Goal: Task Accomplishment & Management: Manage account settings

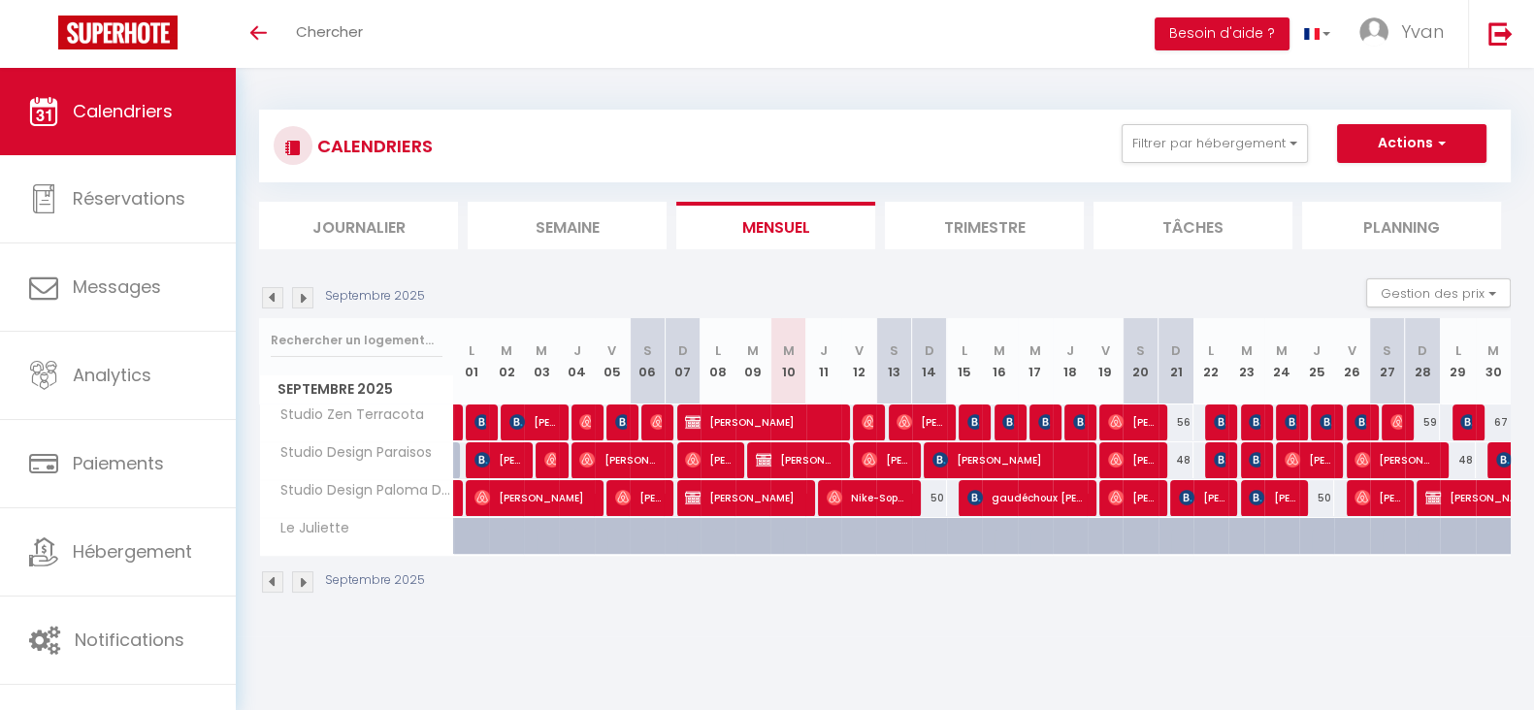
click at [1004, 223] on li "Trimestre" at bounding box center [984, 226] width 199 height 48
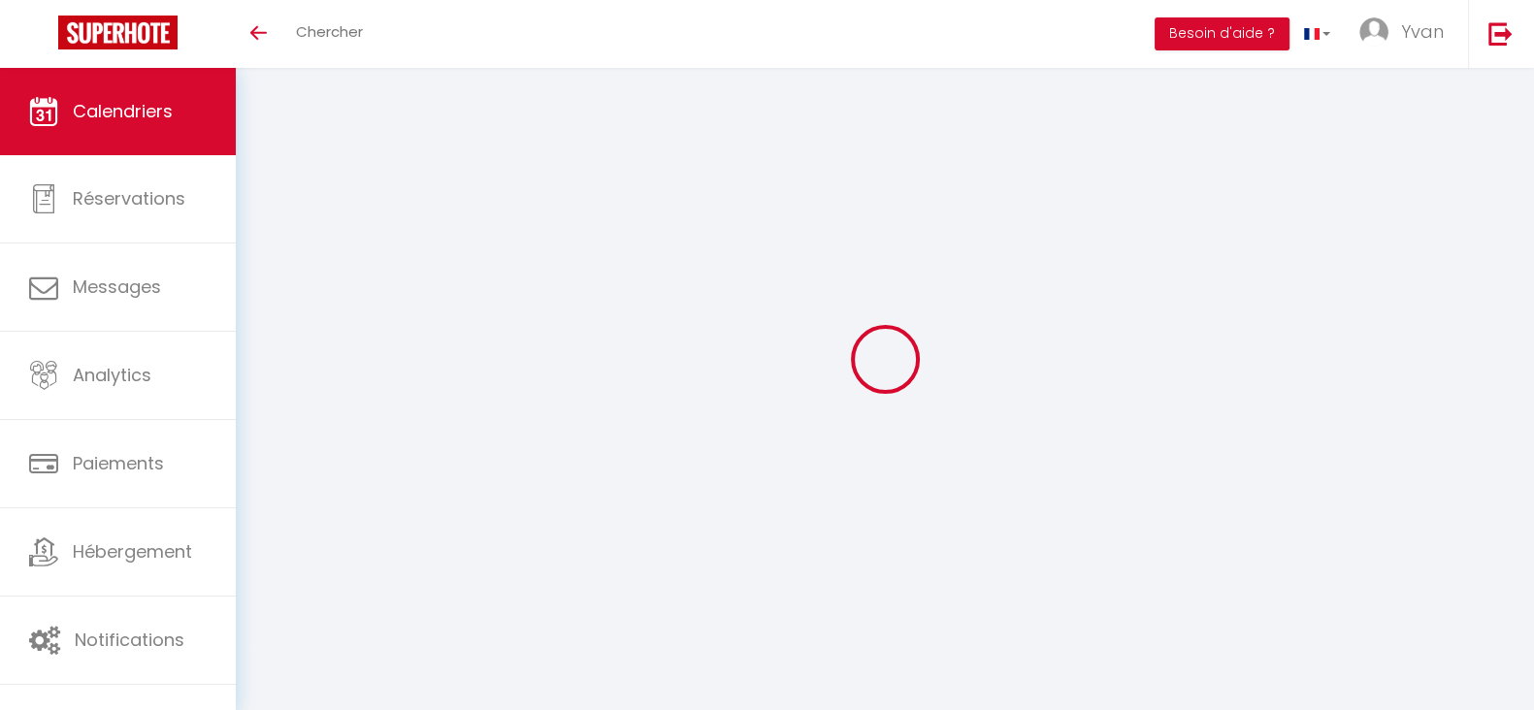
select select
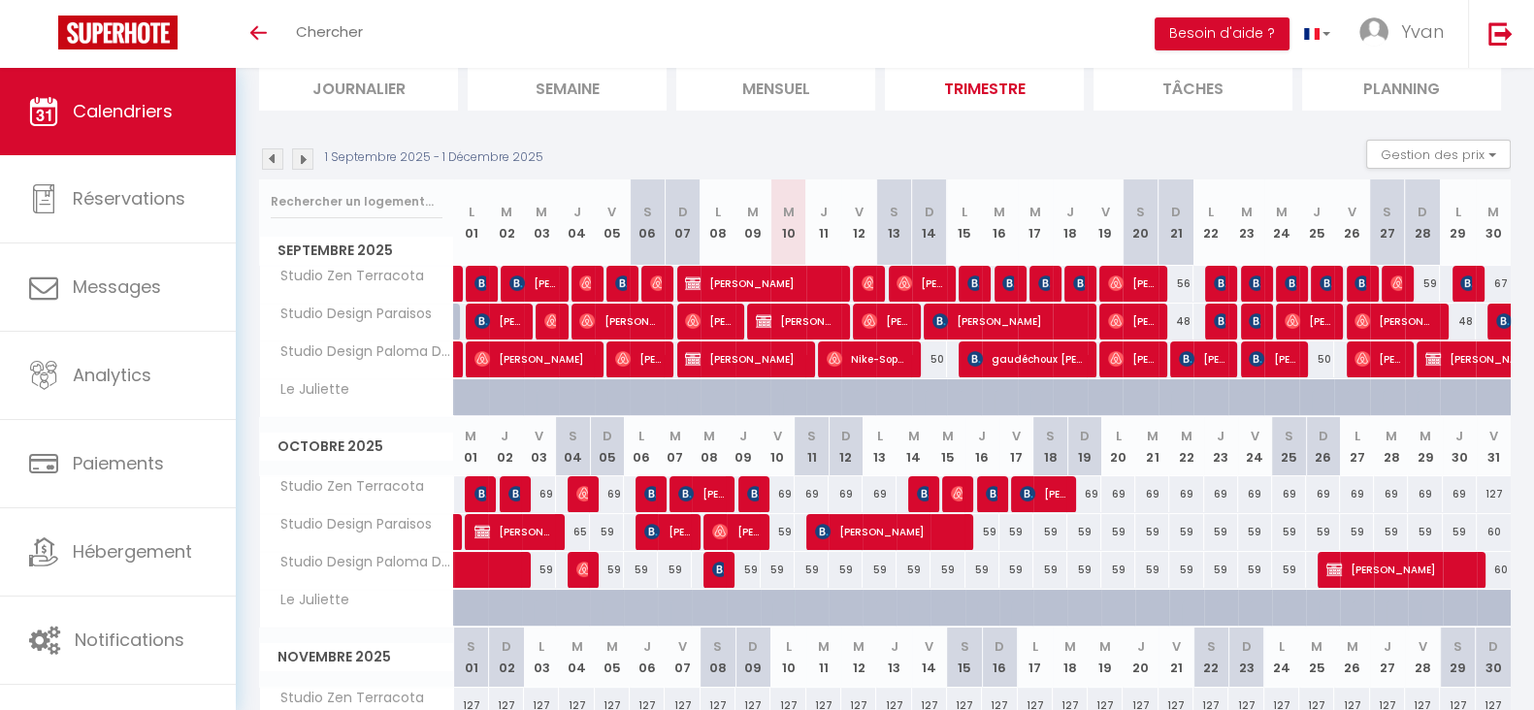
scroll to position [154, 0]
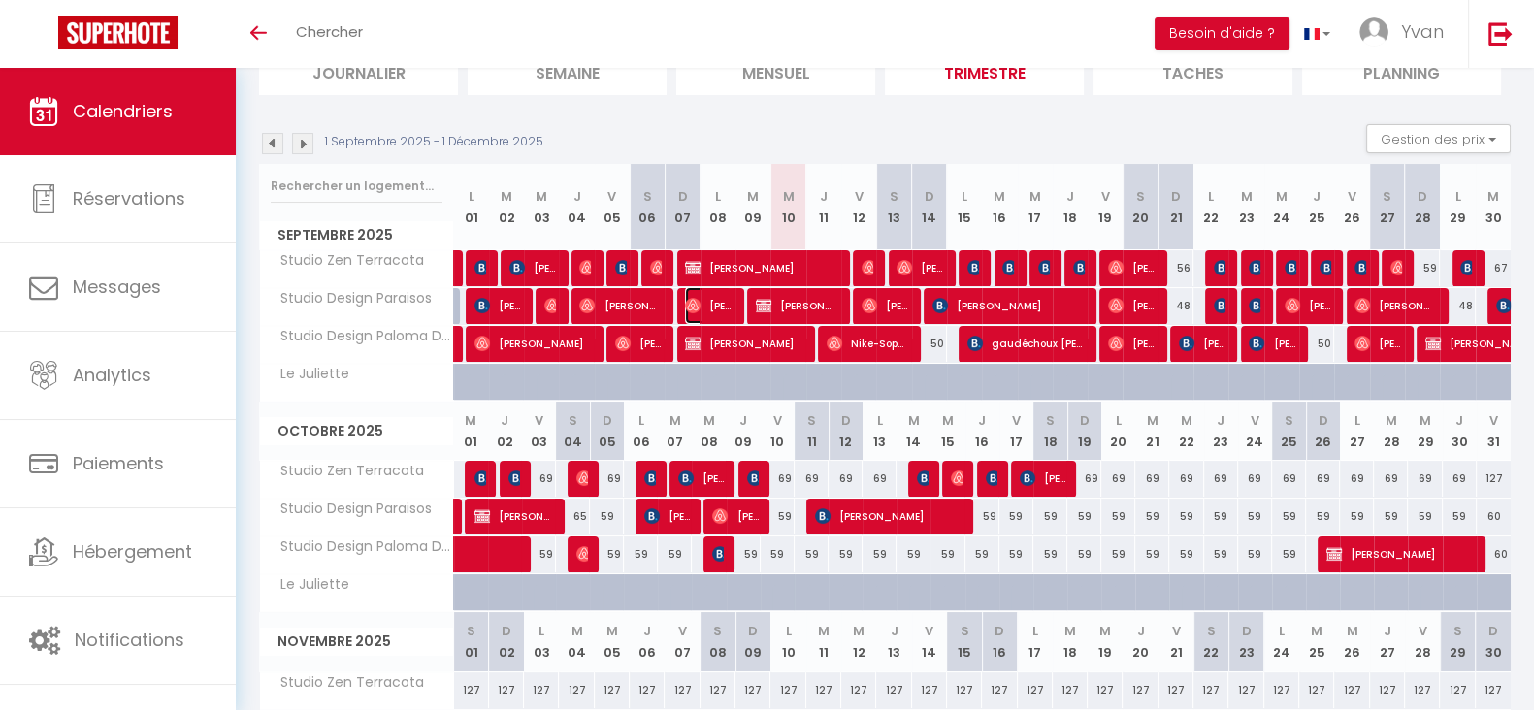
click at [713, 301] on span "[PERSON_NAME] [PERSON_NAME]" at bounding box center [708, 305] width 47 height 37
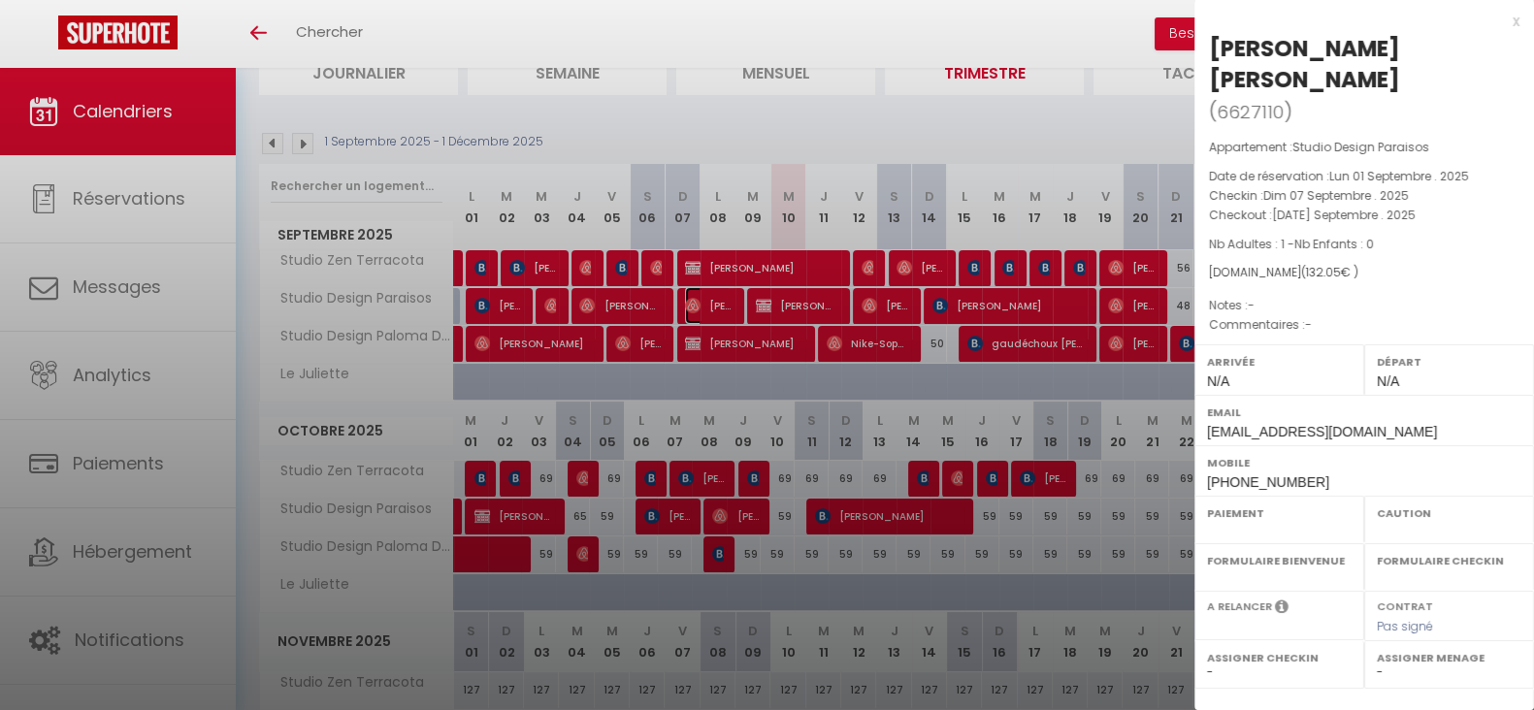
select select "OK"
select select "0"
select select "1"
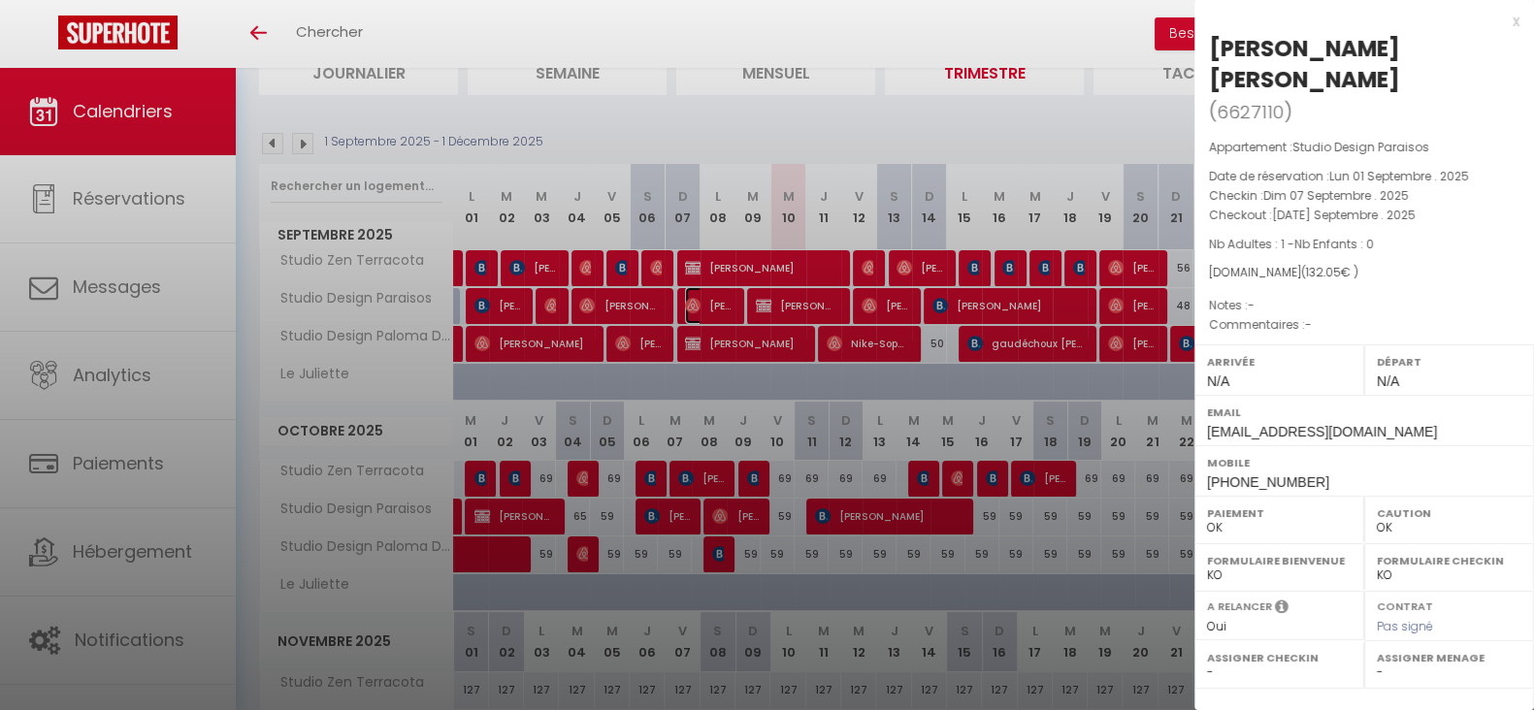
select select
click at [661, 271] on div at bounding box center [767, 355] width 1534 height 710
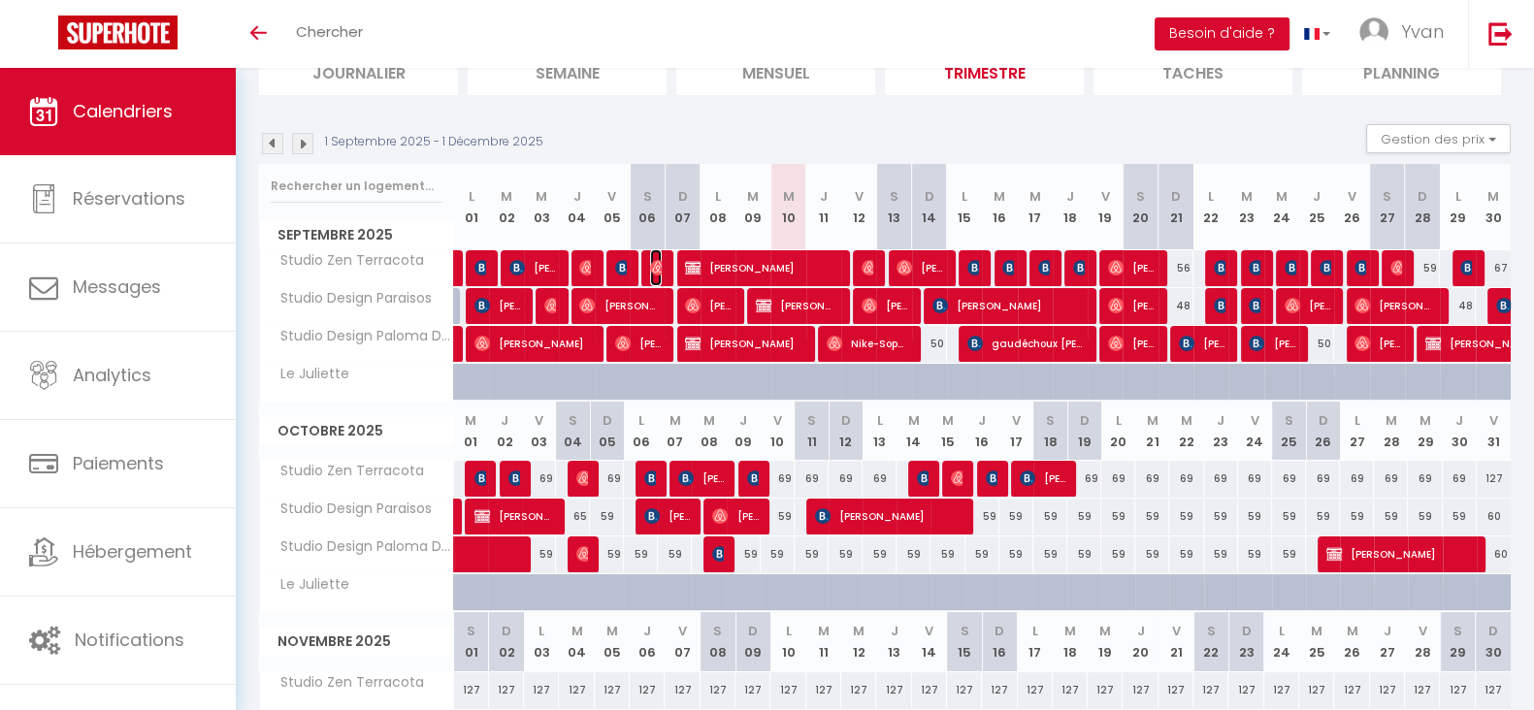
click at [652, 265] on img at bounding box center [658, 268] width 16 height 16
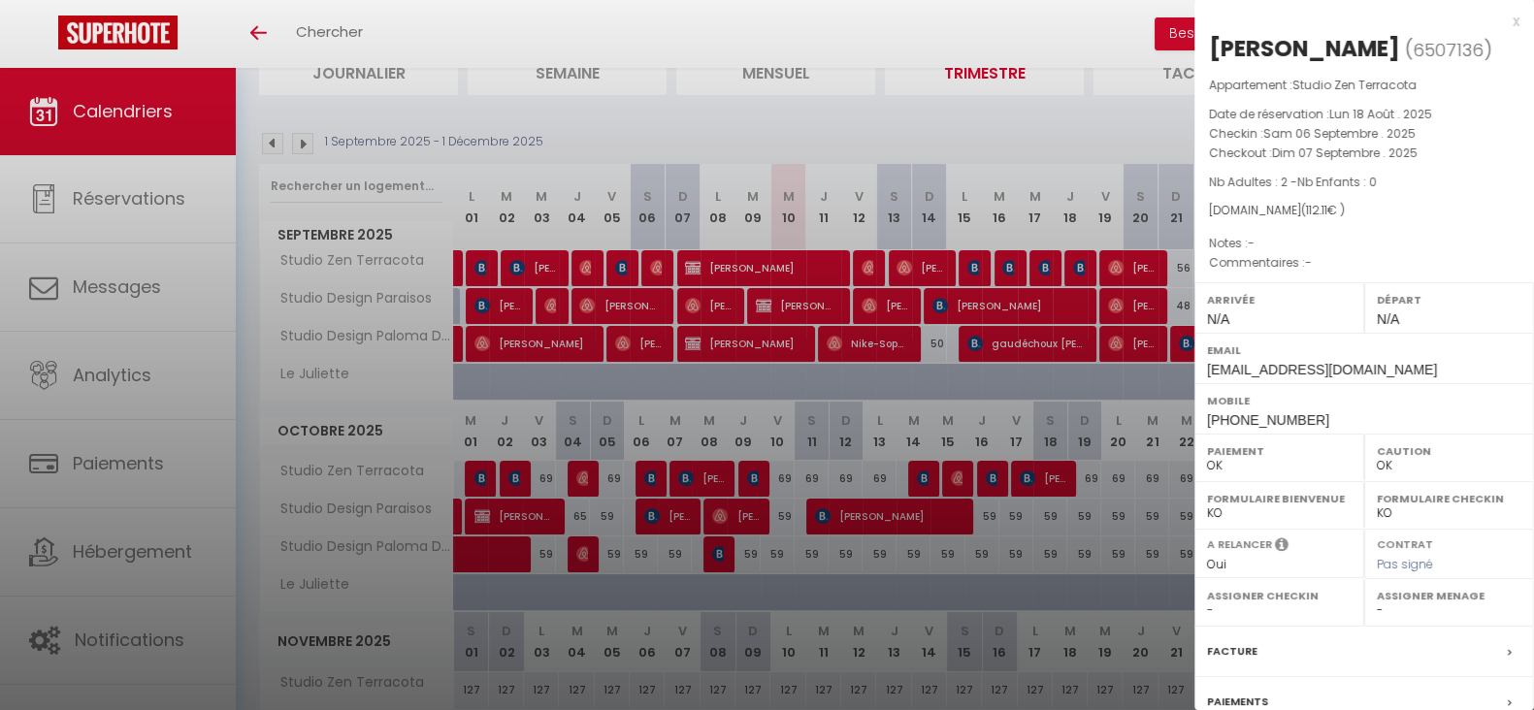
click at [577, 265] on div at bounding box center [767, 355] width 1534 height 710
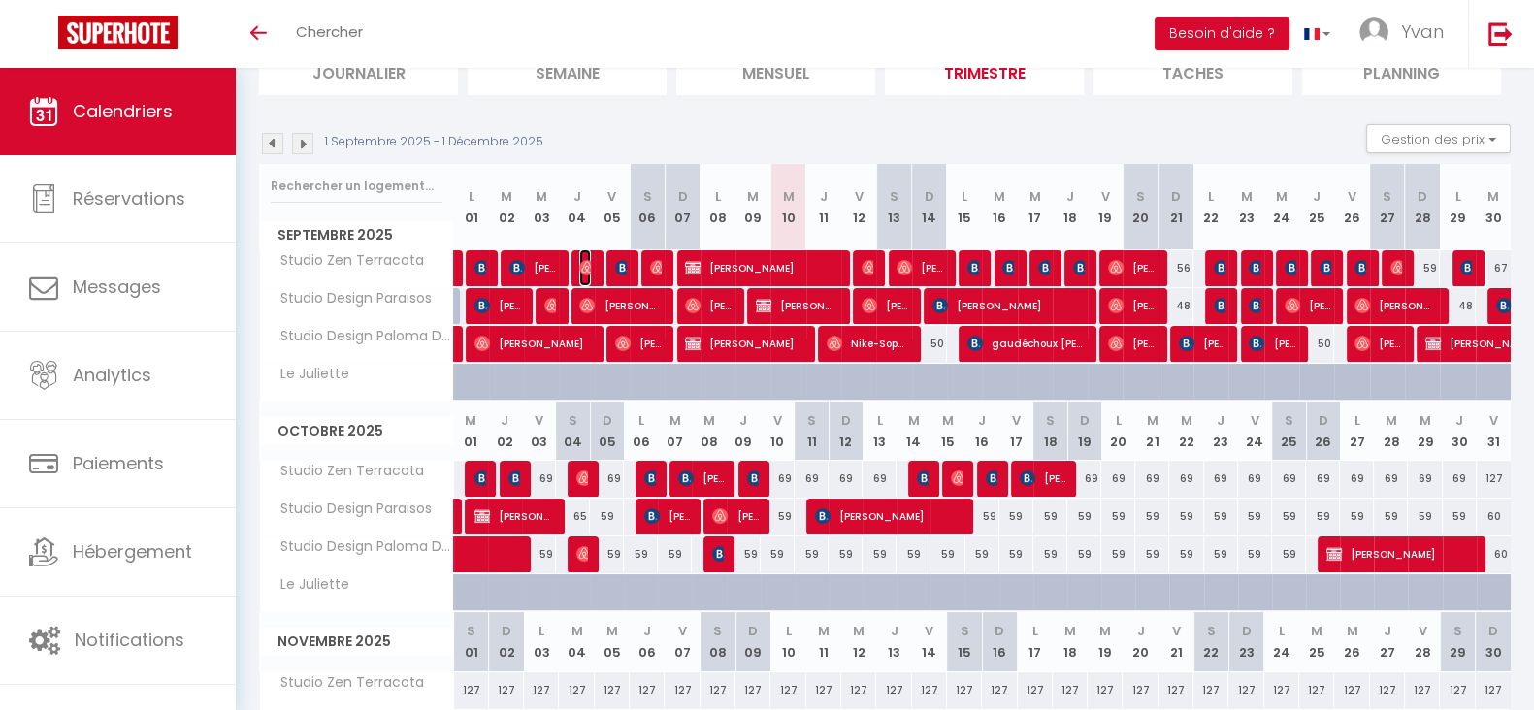
click at [585, 265] on img at bounding box center [587, 268] width 16 height 16
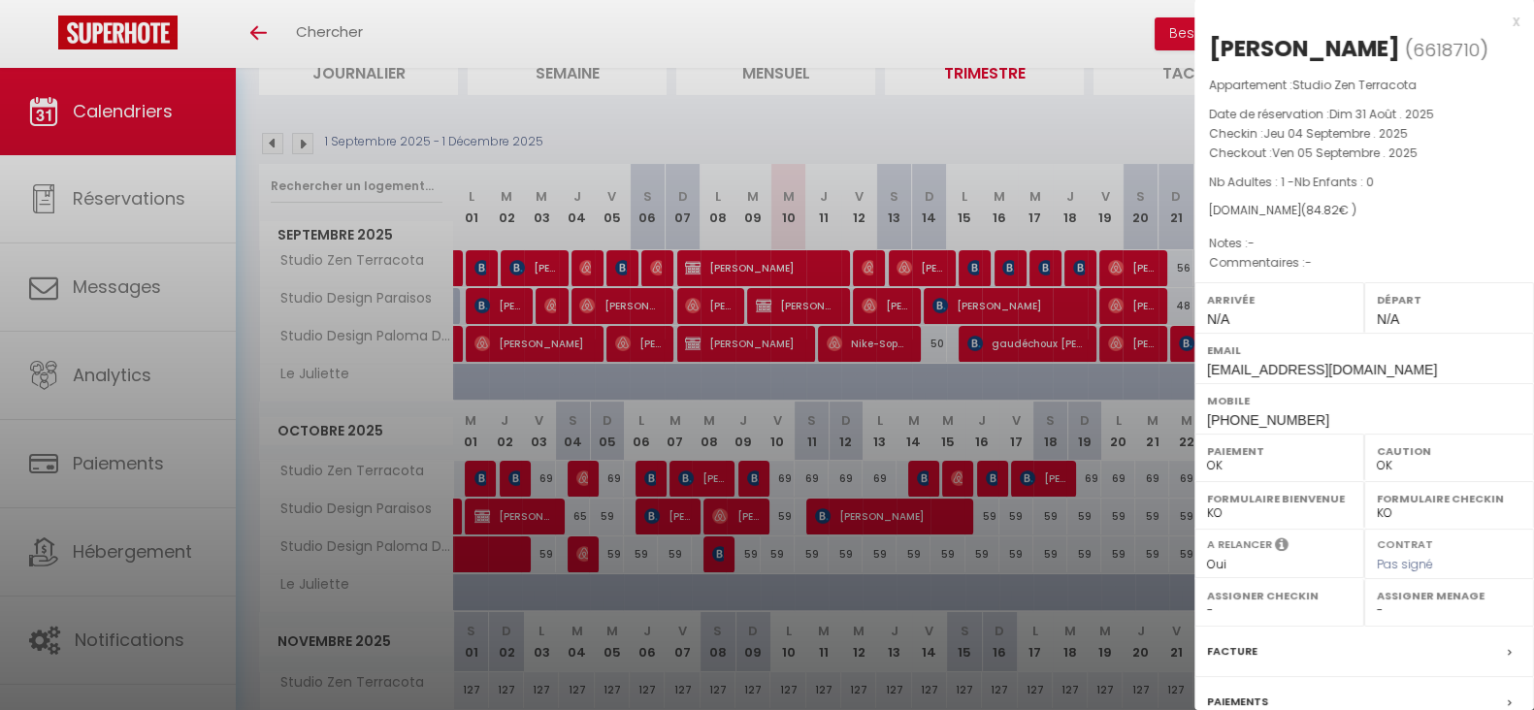
click at [585, 265] on div at bounding box center [767, 355] width 1534 height 710
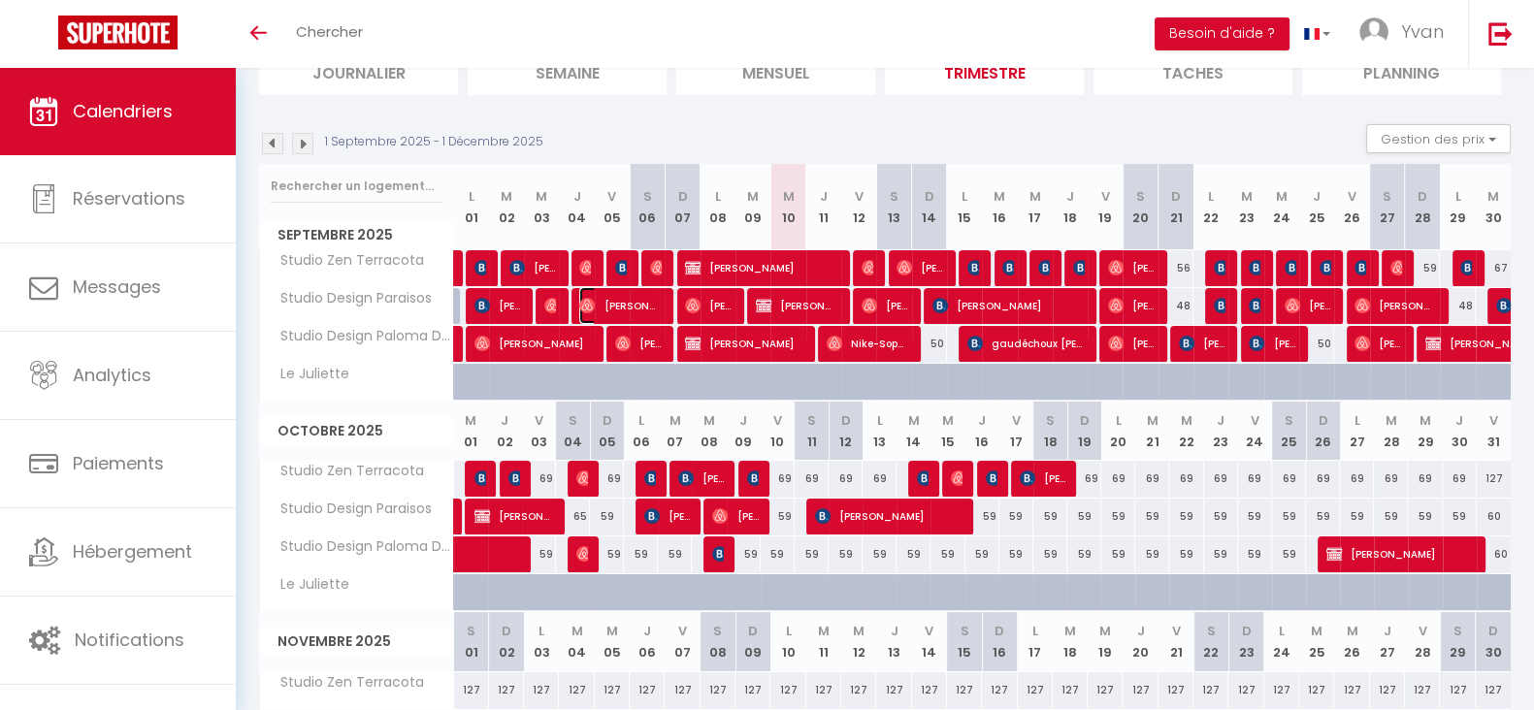
click at [600, 304] on span "[PERSON_NAME]" at bounding box center [620, 305] width 82 height 37
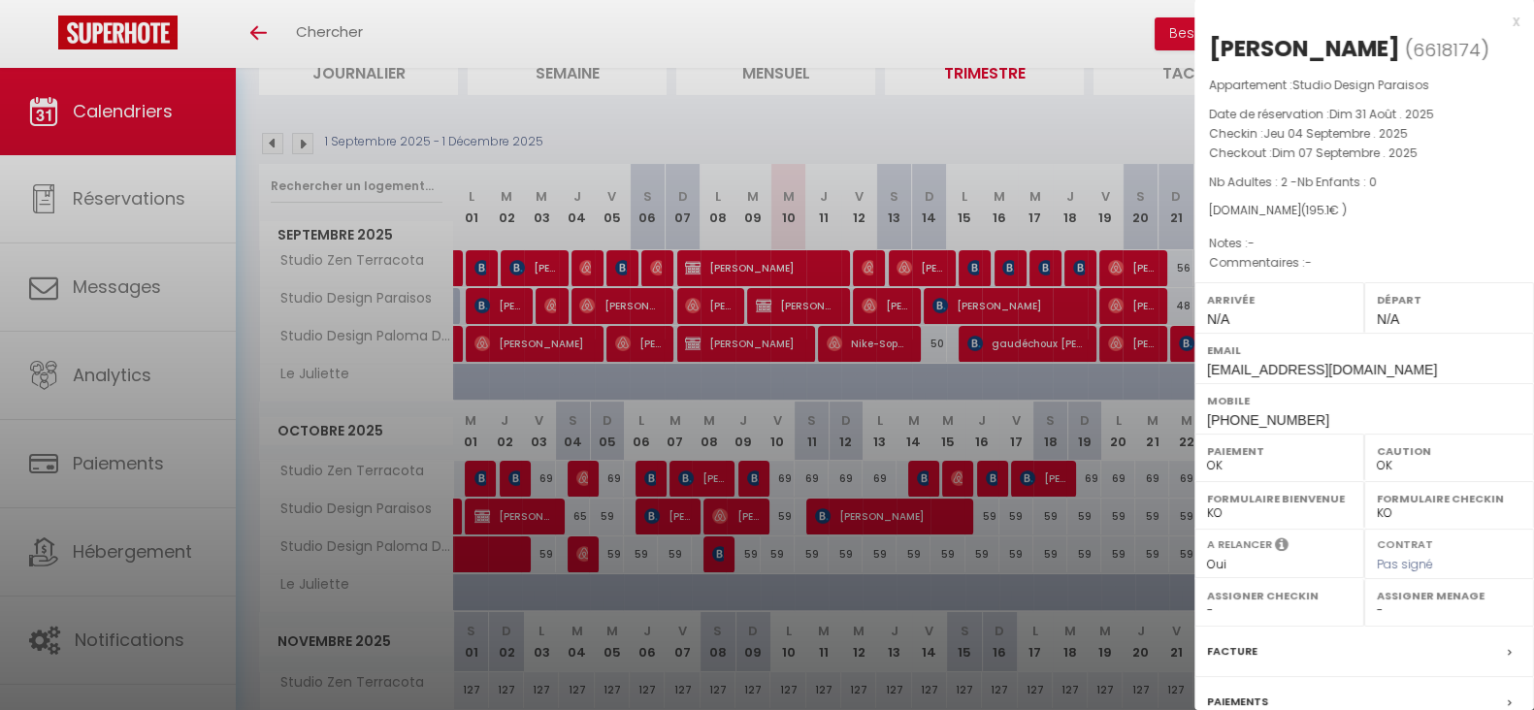
click at [600, 304] on div at bounding box center [767, 355] width 1534 height 710
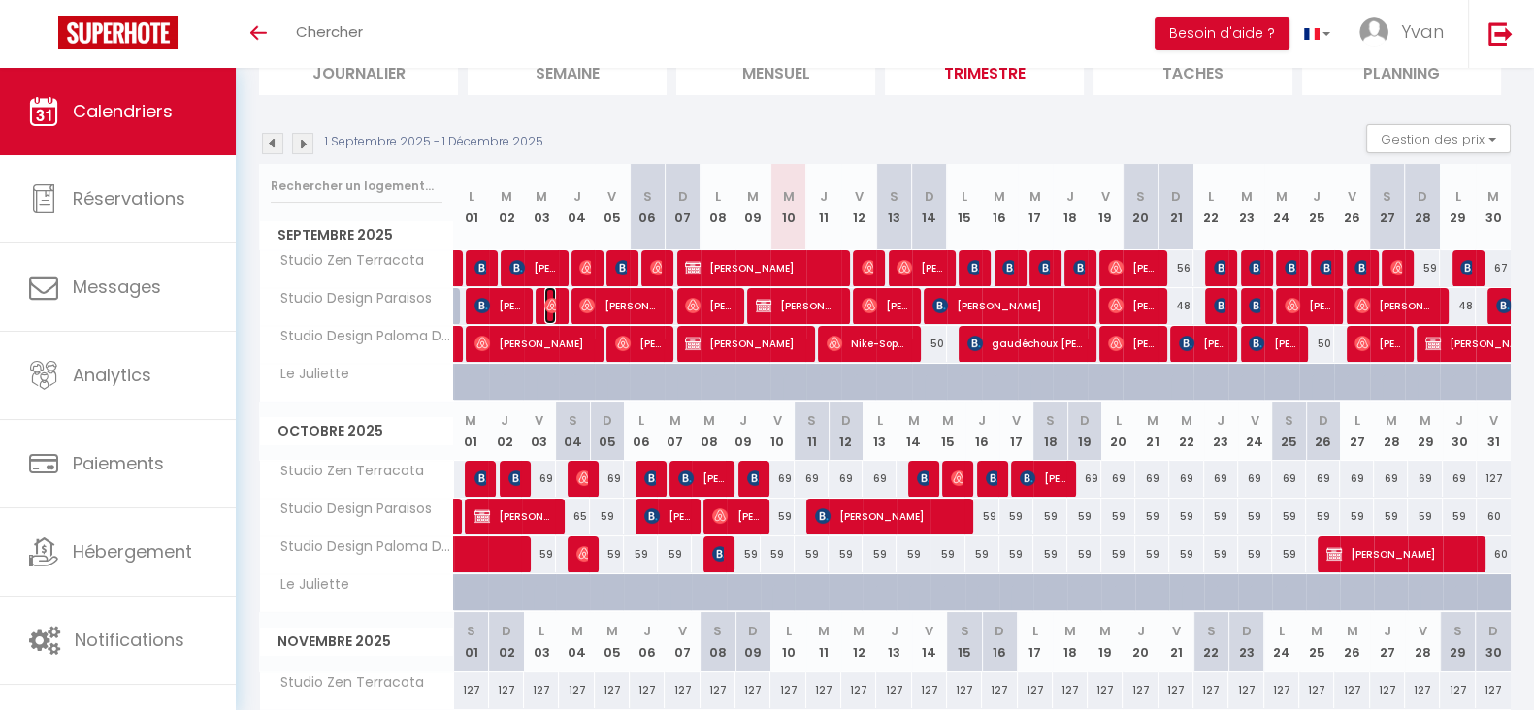
click at [552, 301] on img at bounding box center [552, 306] width 16 height 16
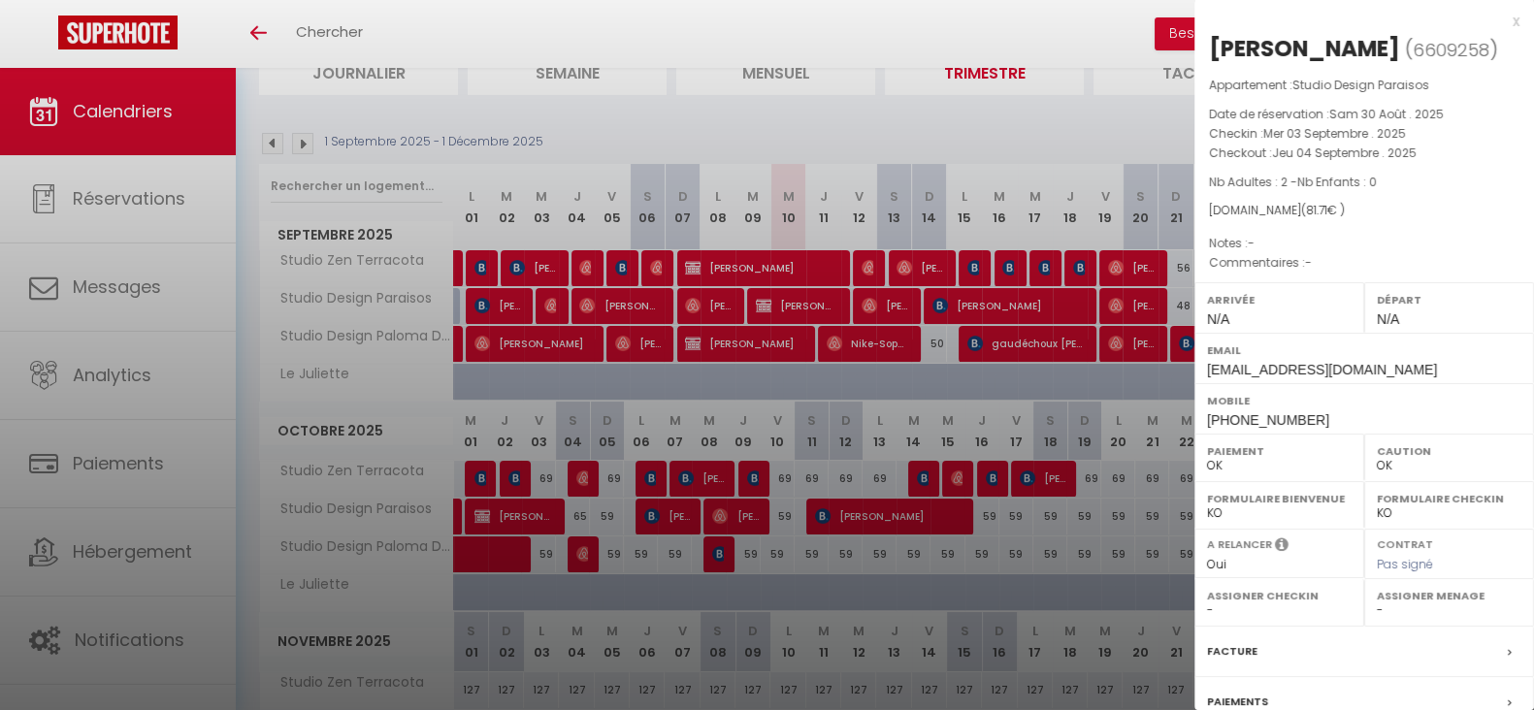
click at [540, 330] on div at bounding box center [767, 355] width 1534 height 710
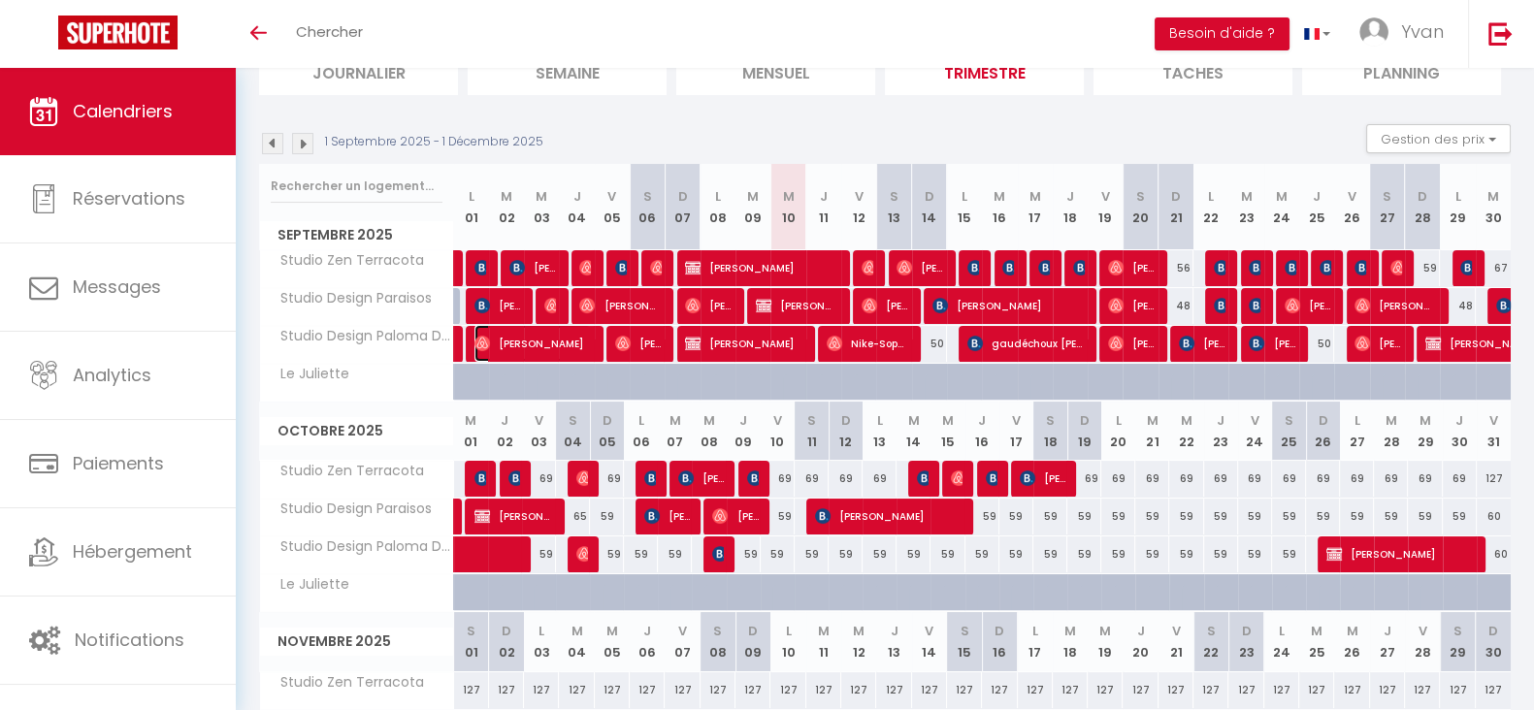
click at [516, 351] on span "[PERSON_NAME]" at bounding box center [532, 343] width 116 height 37
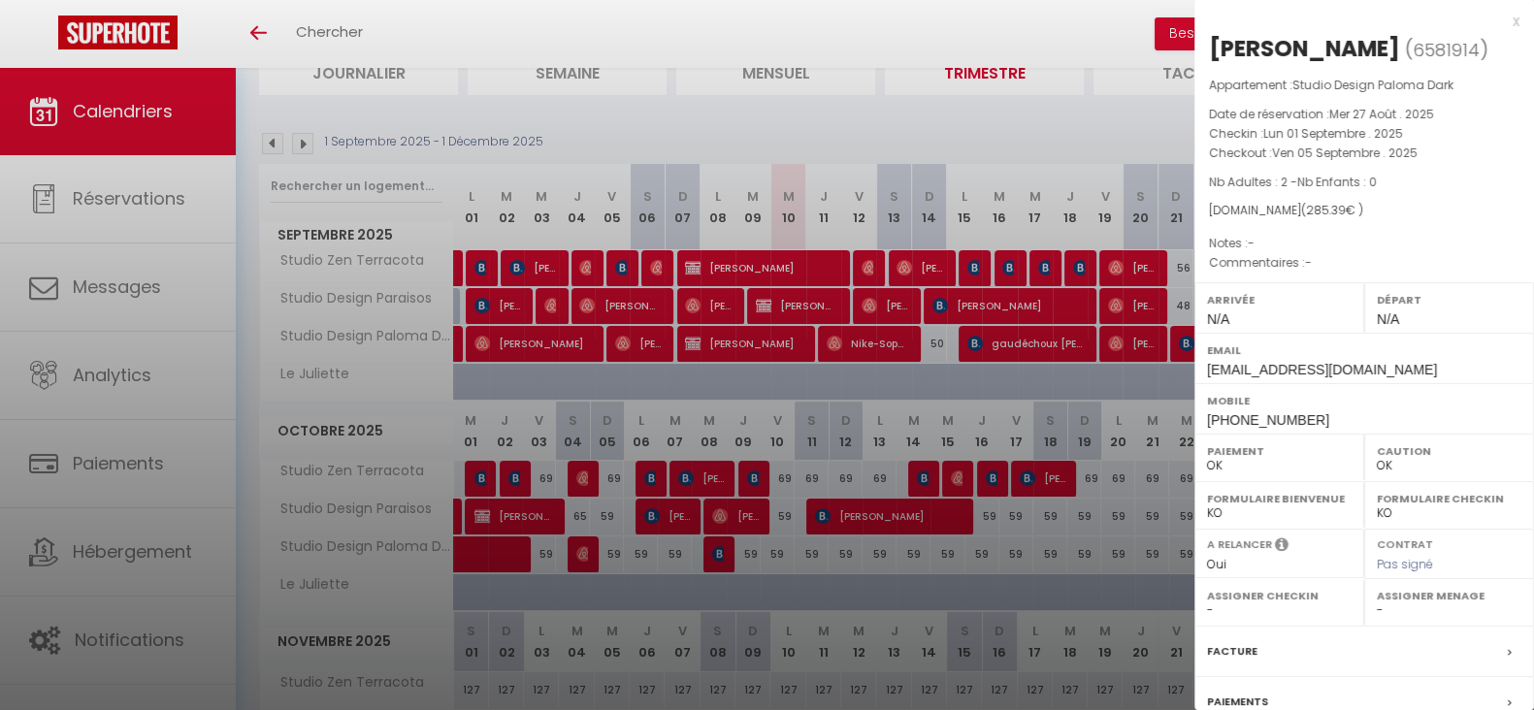
click at [516, 351] on div at bounding box center [767, 355] width 1534 height 710
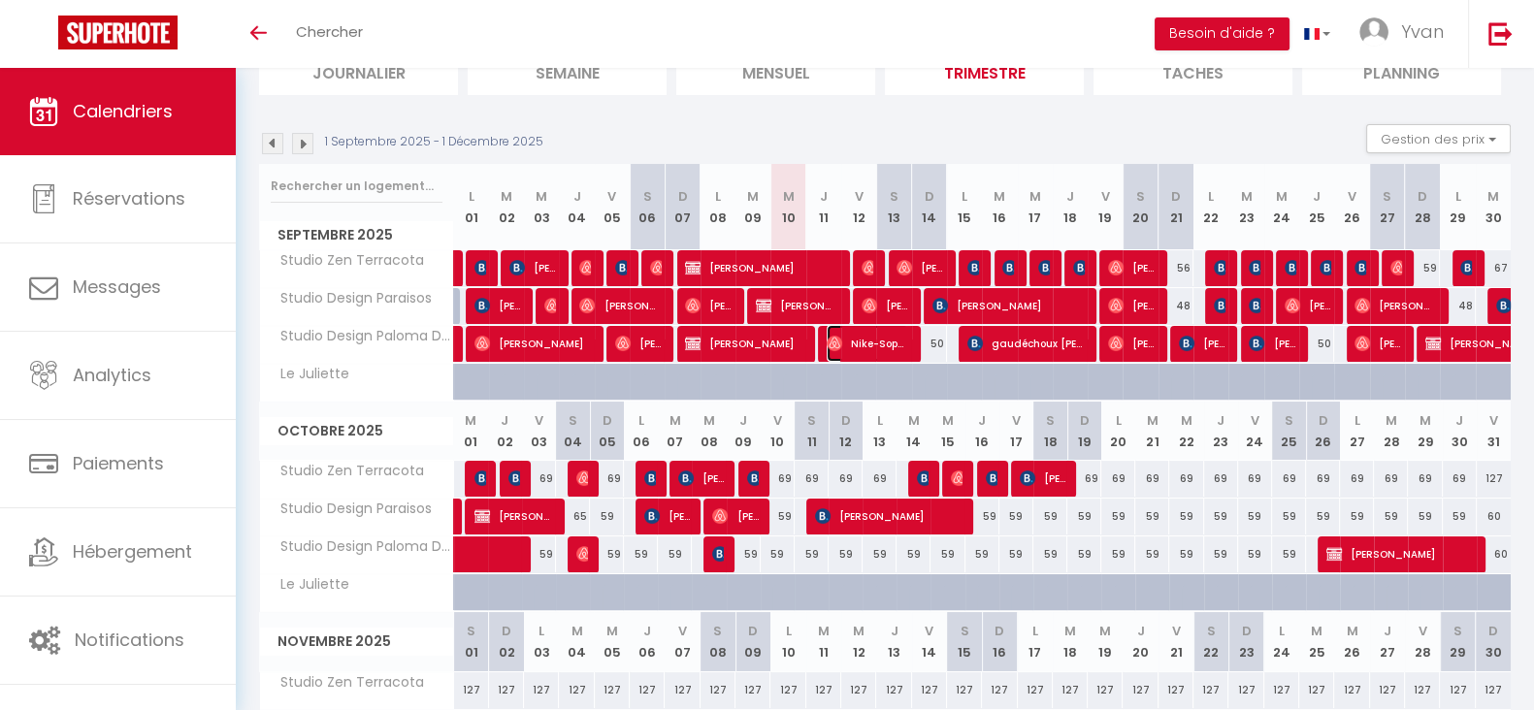
click at [864, 346] on span "Nike-Sophie" at bounding box center [868, 343] width 82 height 37
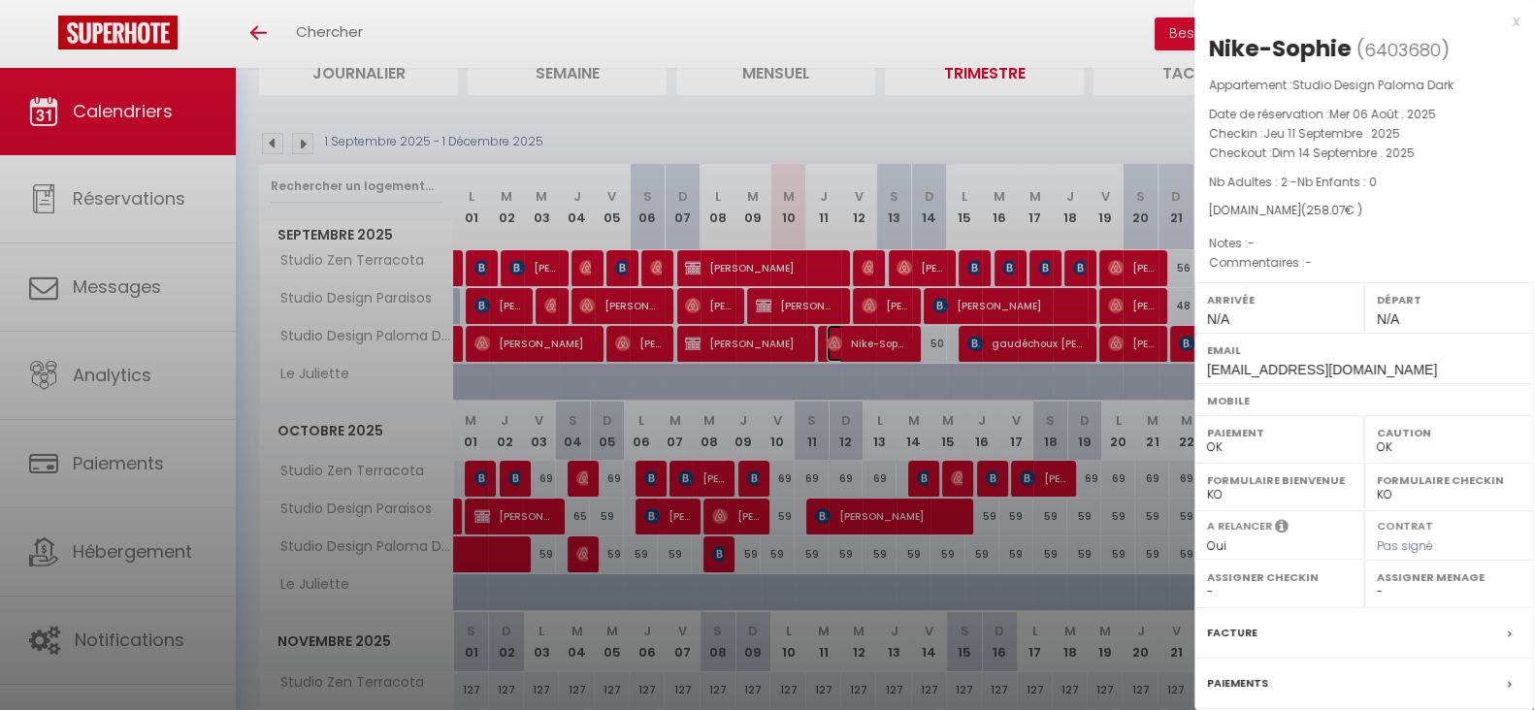
select select "KO"
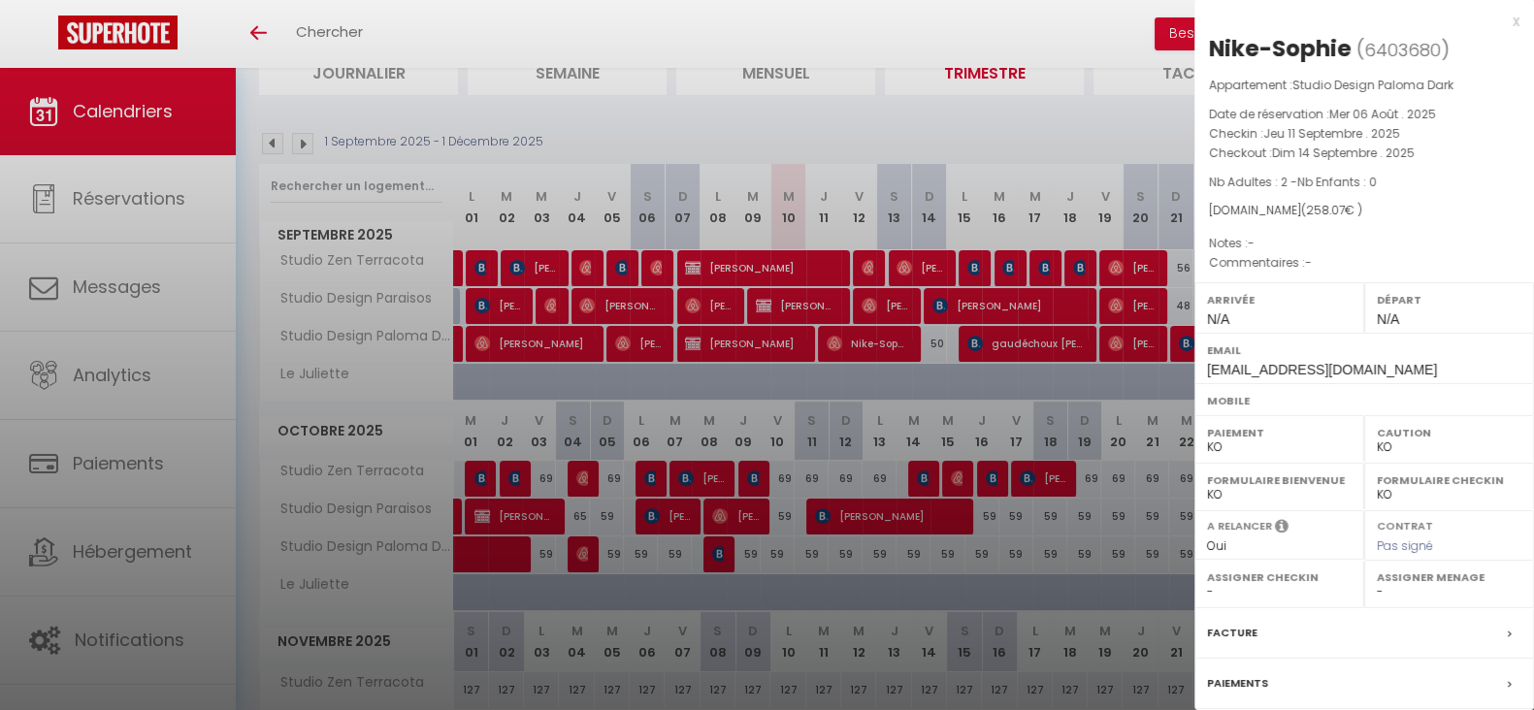
click at [864, 346] on div at bounding box center [767, 355] width 1534 height 710
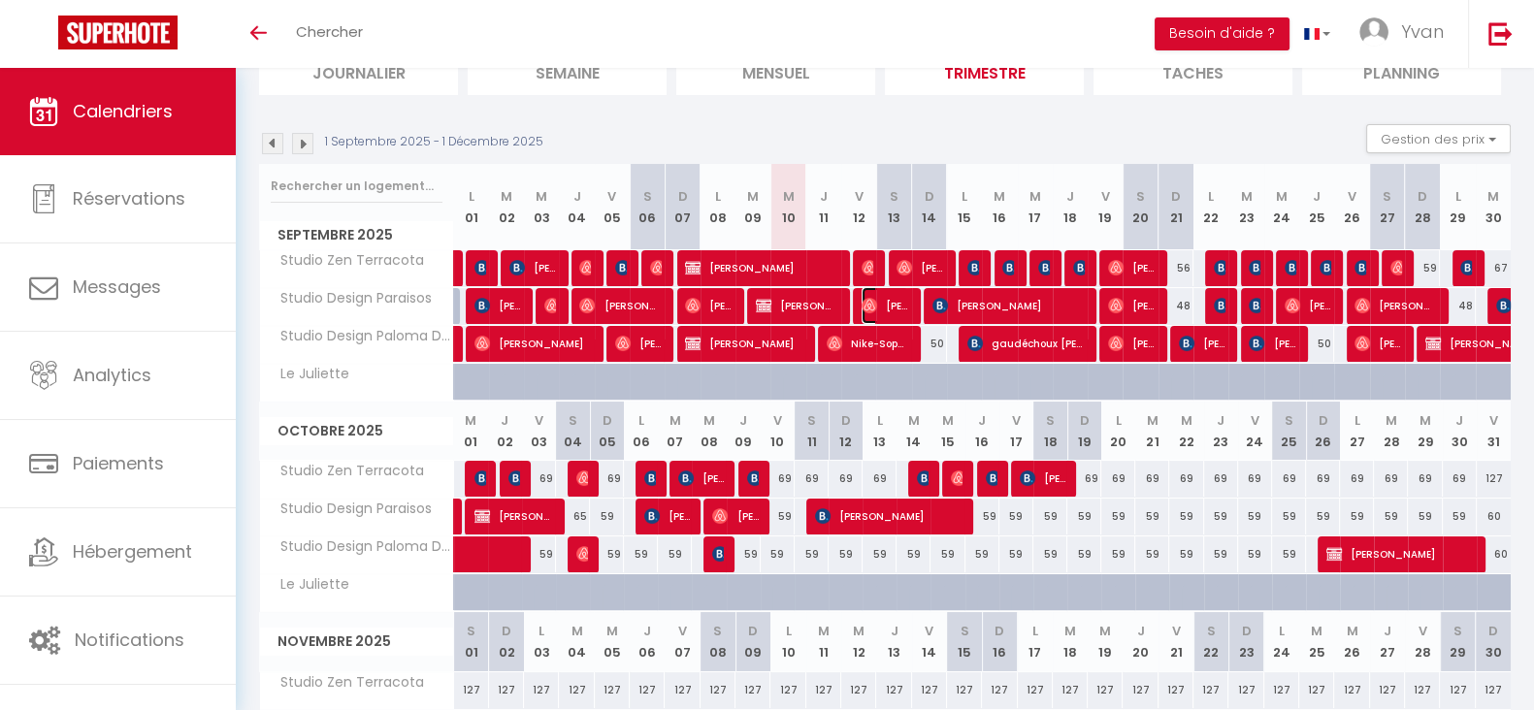
click at [889, 303] on span "[PERSON_NAME]" at bounding box center [885, 305] width 47 height 37
select select "OK"
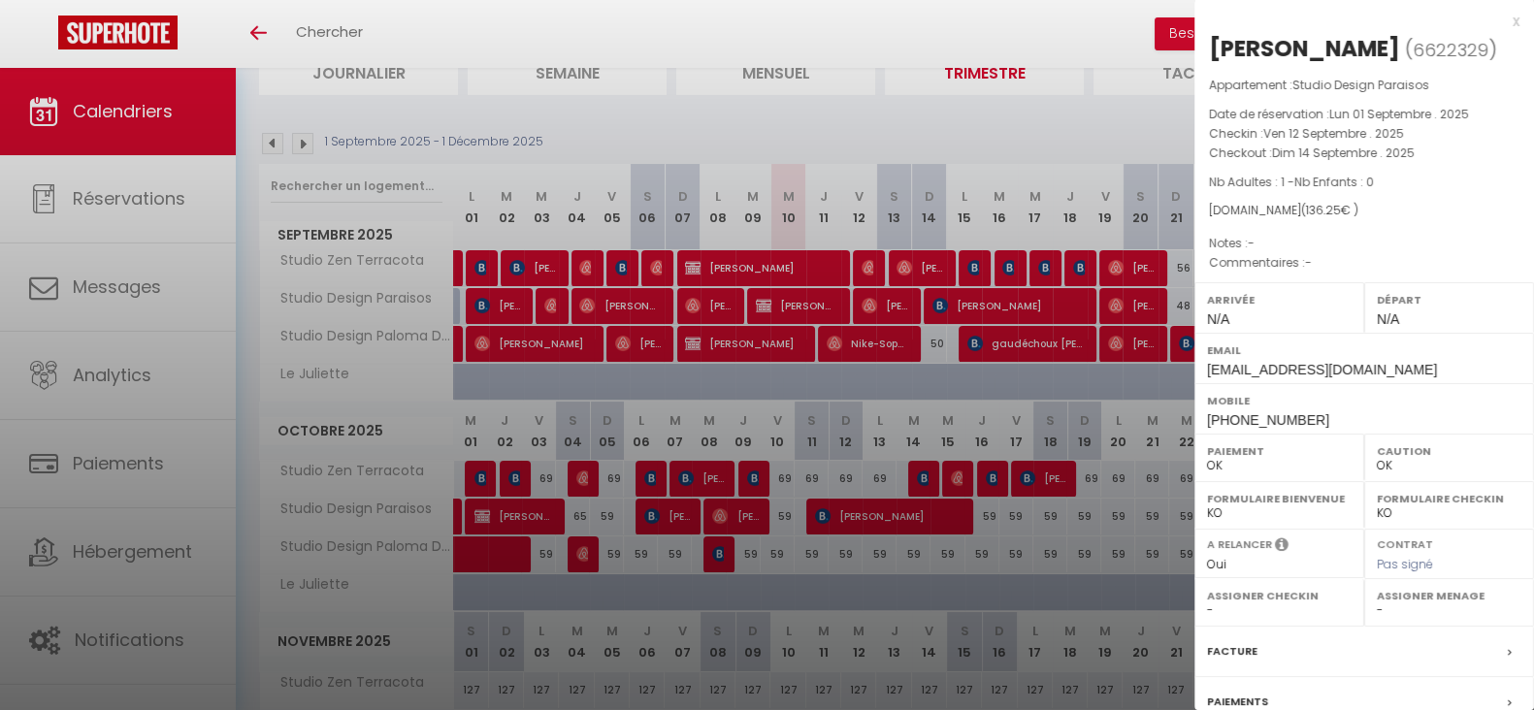
click at [889, 303] on div at bounding box center [767, 355] width 1534 height 710
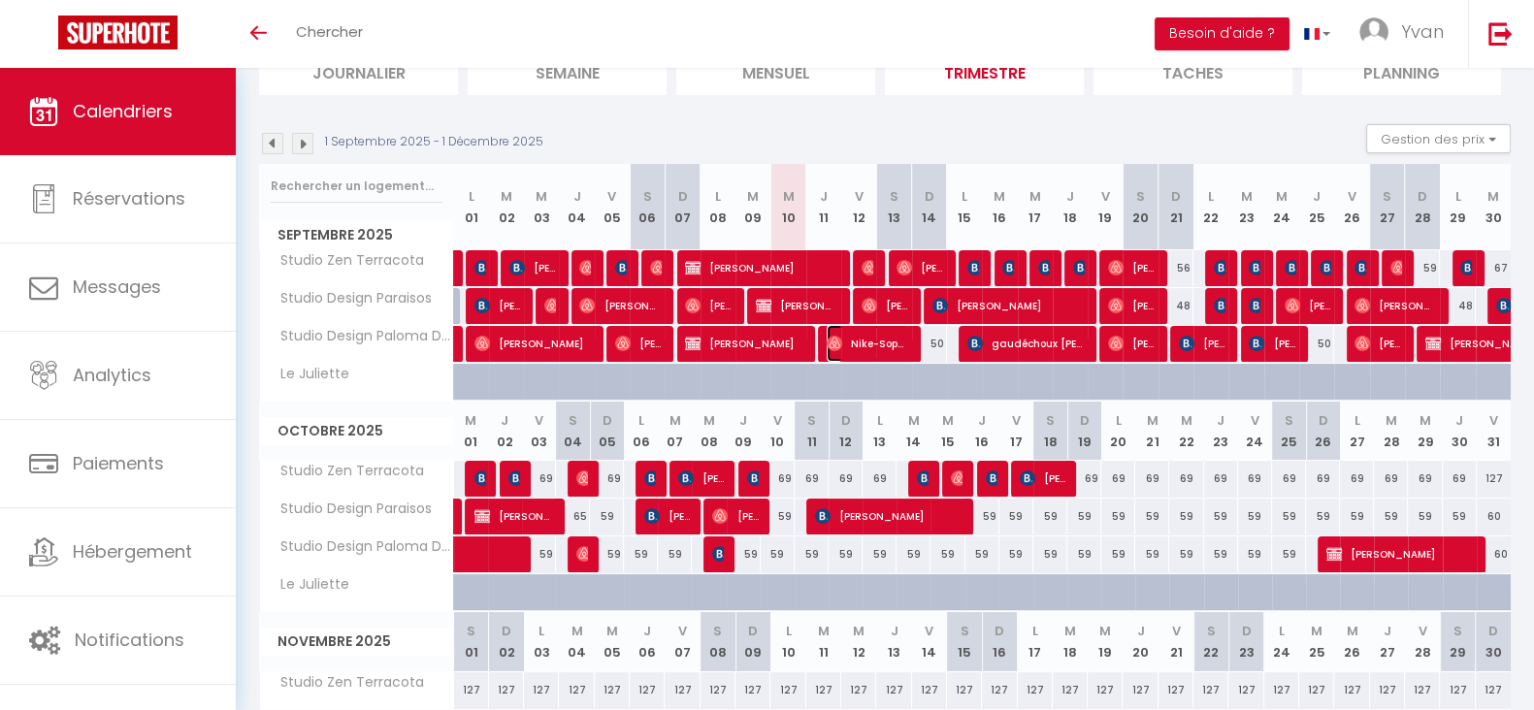
click at [840, 337] on img at bounding box center [835, 344] width 16 height 16
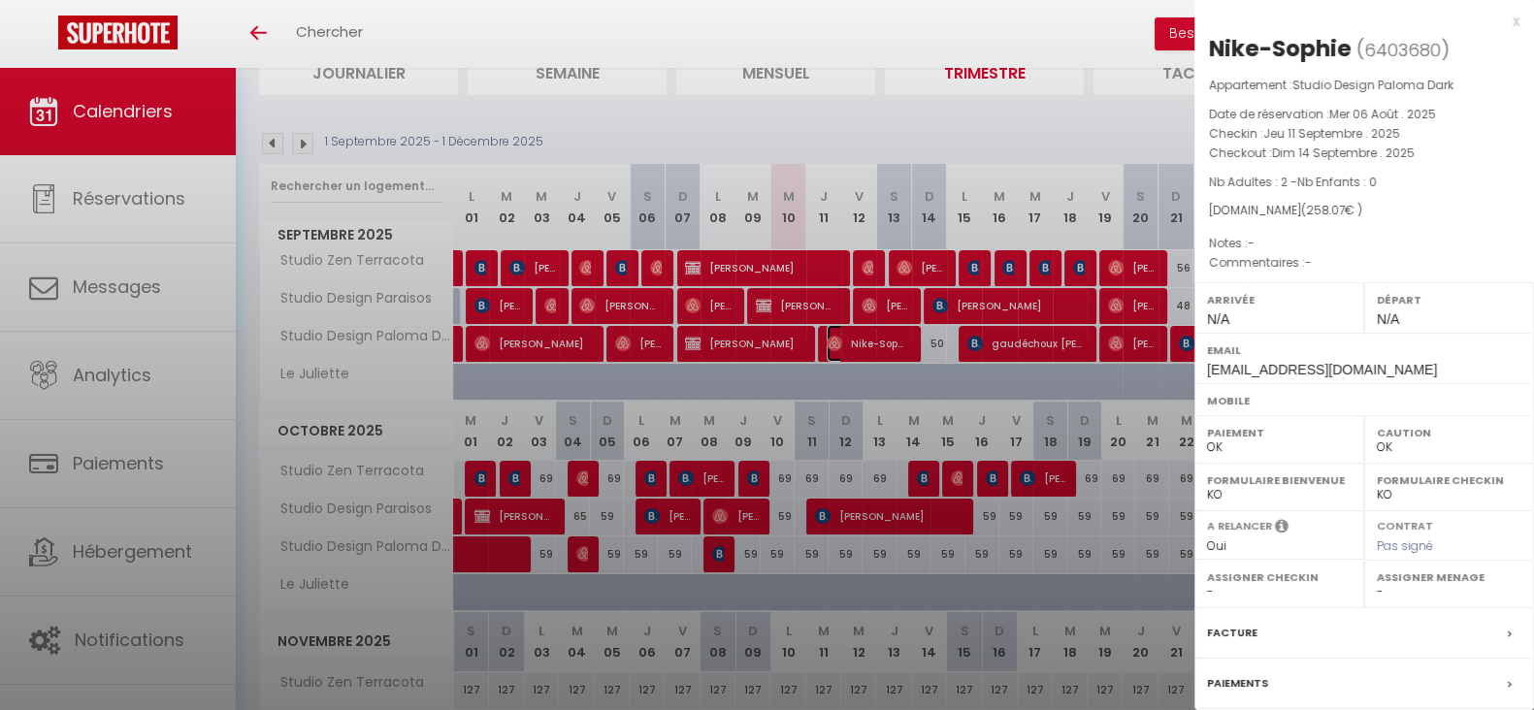
select select "KO"
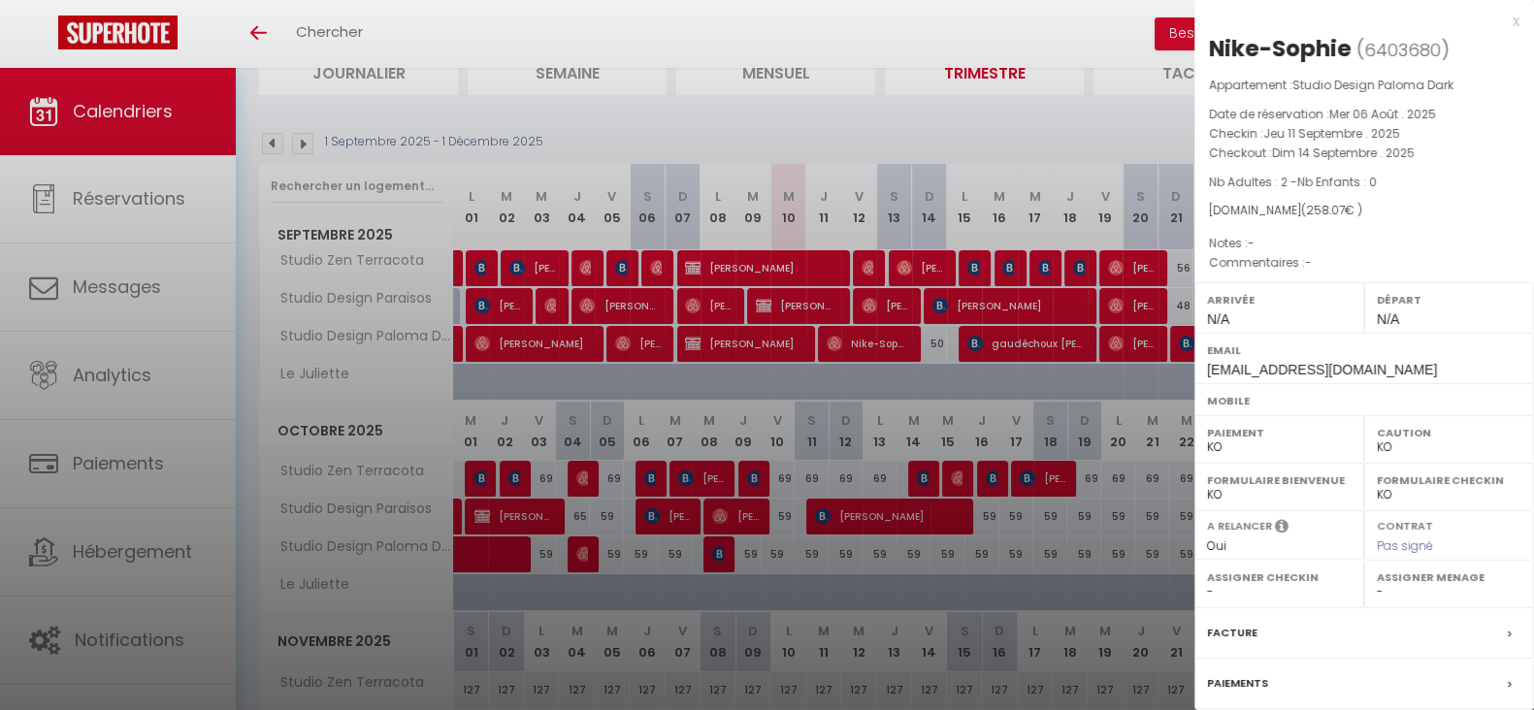
click at [1240, 447] on select "OK KO" at bounding box center [1279, 447] width 145 height 17
click at [1207, 439] on select "OK KO" at bounding box center [1279, 447] width 145 height 17
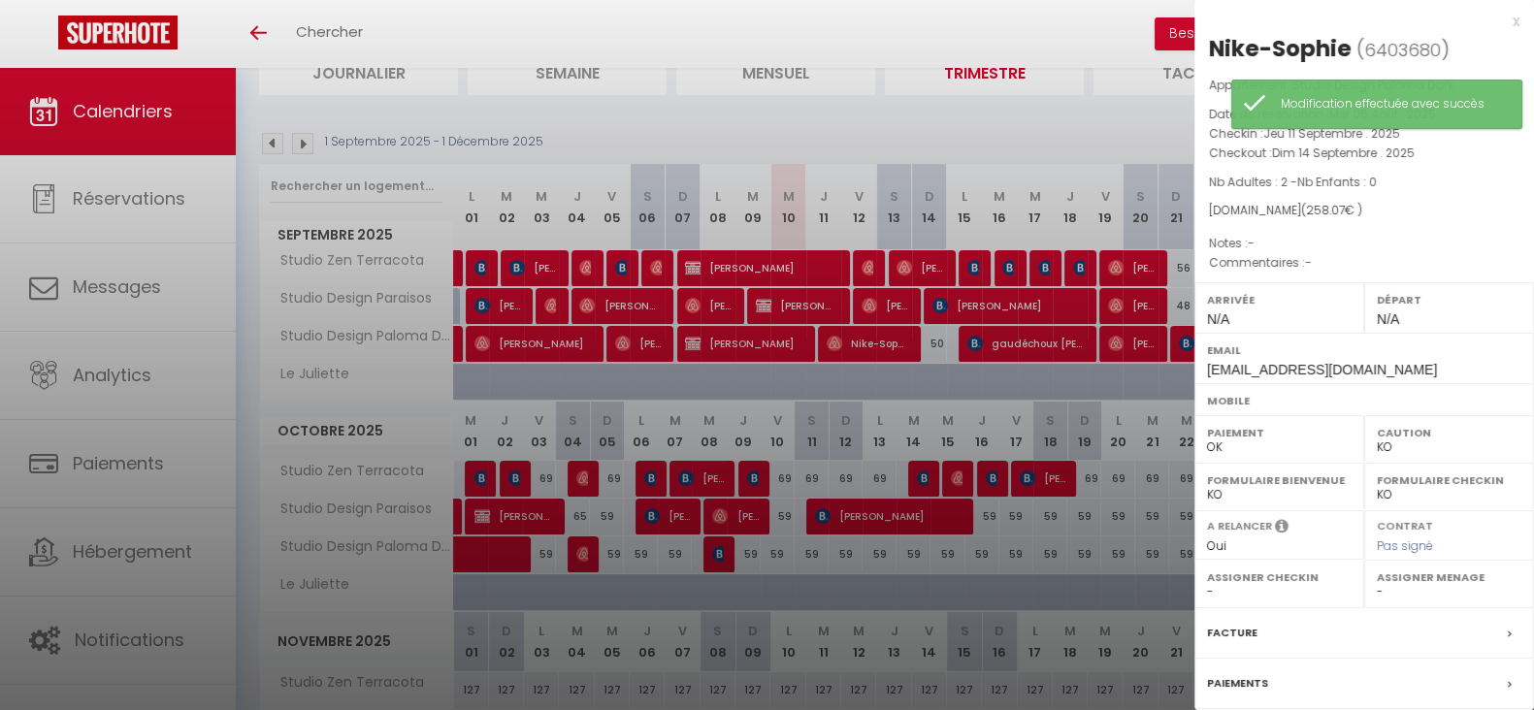
click at [861, 259] on div at bounding box center [767, 355] width 1534 height 710
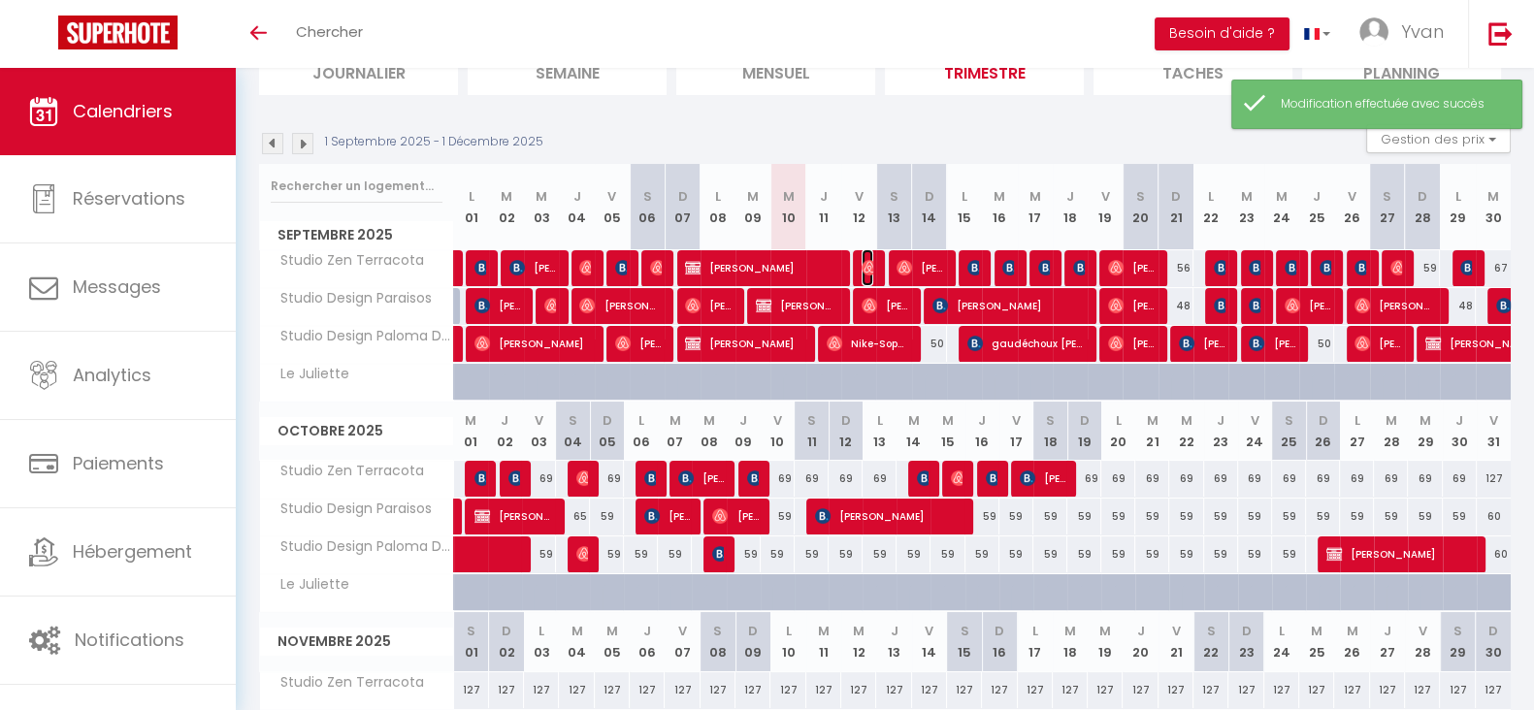
click at [868, 268] on img at bounding box center [870, 268] width 16 height 16
click at [0, 0] on div at bounding box center [0, 0] width 0 height 0
click at [868, 268] on img at bounding box center [870, 268] width 16 height 16
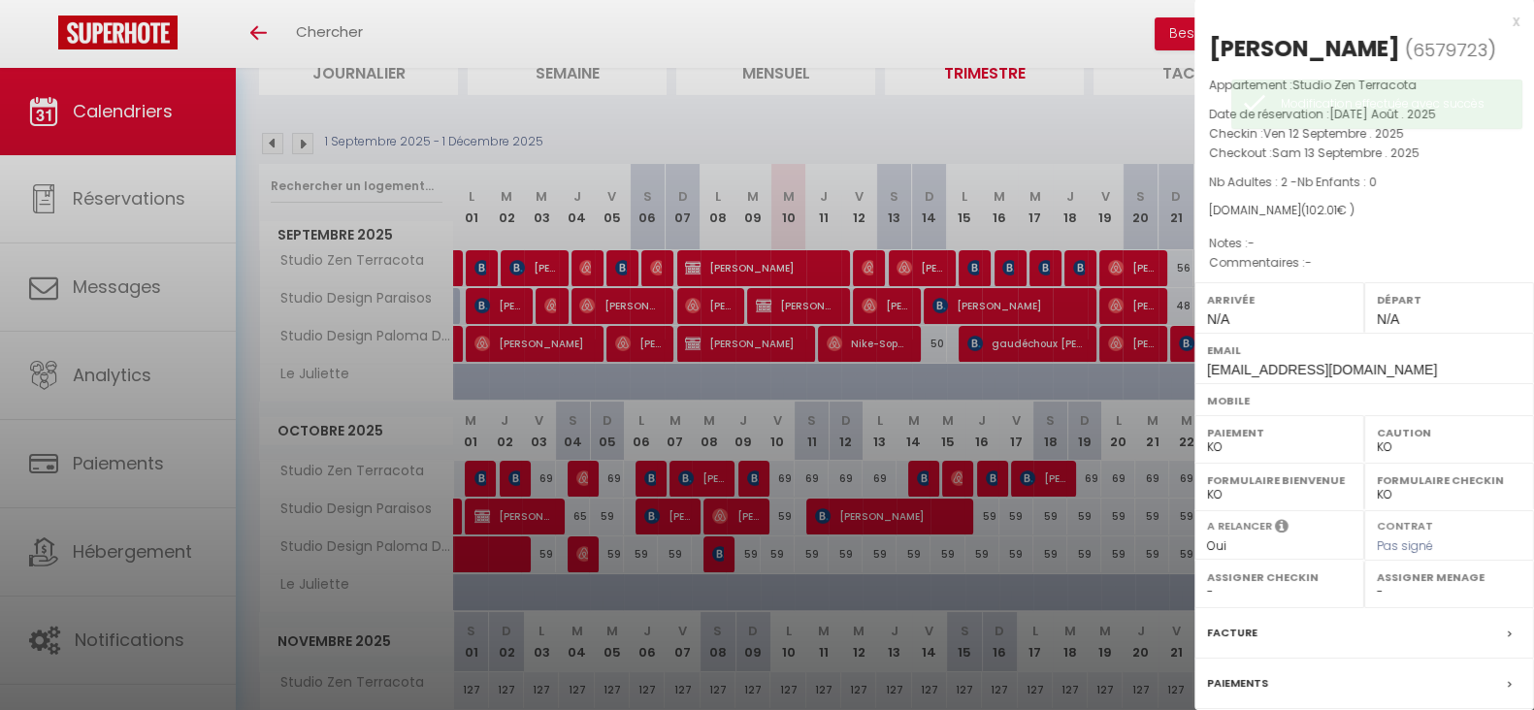
click at [1232, 444] on select "OK KO" at bounding box center [1279, 447] width 145 height 17
select select "OK"
click at [1207, 439] on select "OK KO" at bounding box center [1279, 447] width 145 height 17
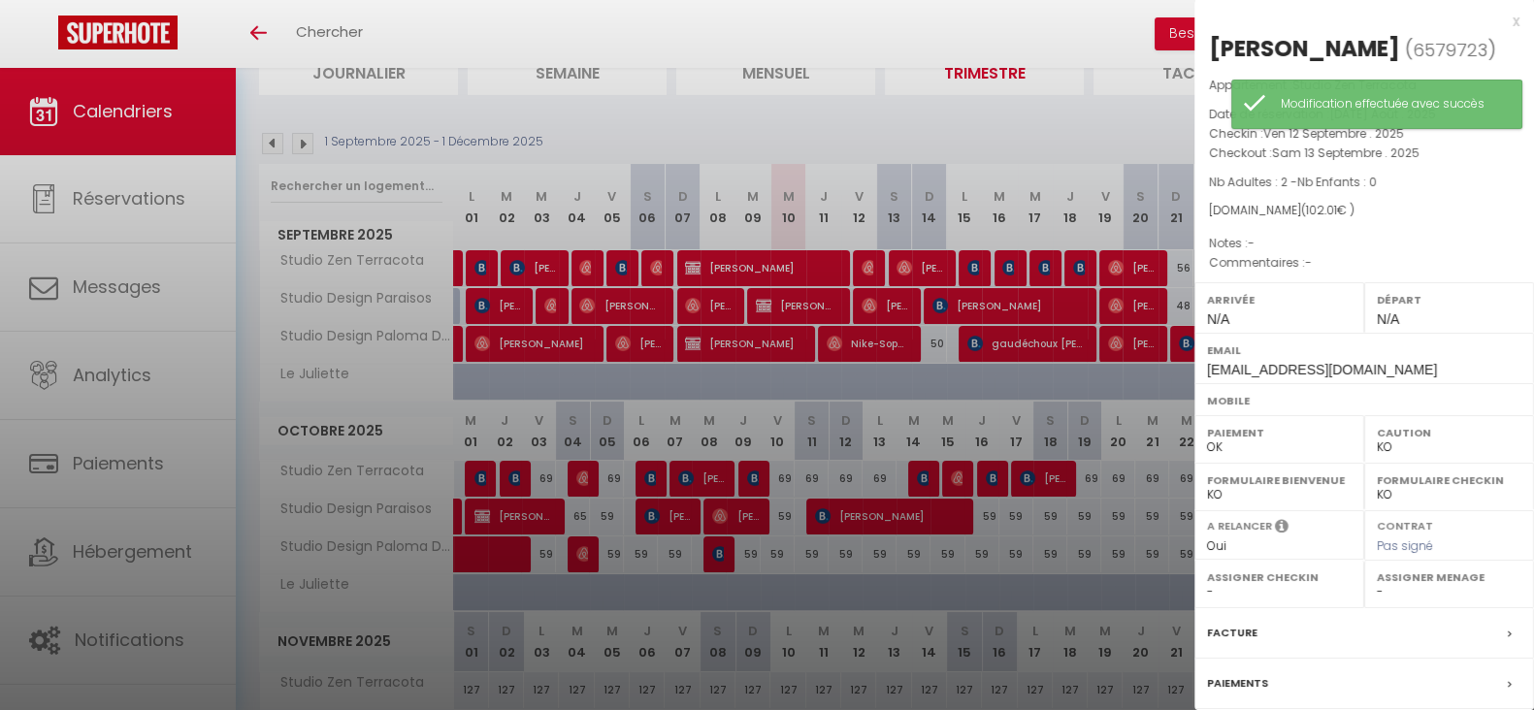
click at [701, 273] on div at bounding box center [767, 355] width 1534 height 710
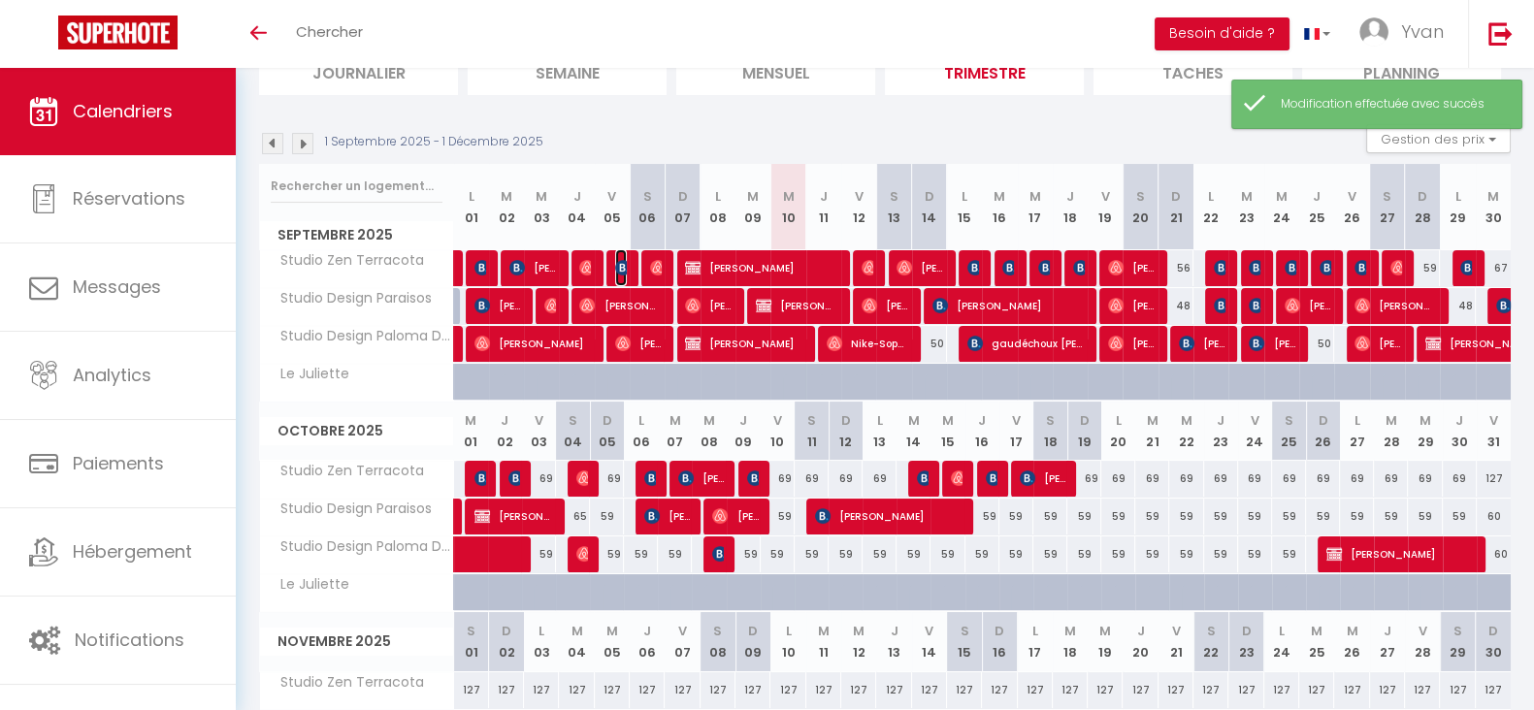
click at [621, 266] on img at bounding box center [623, 268] width 16 height 16
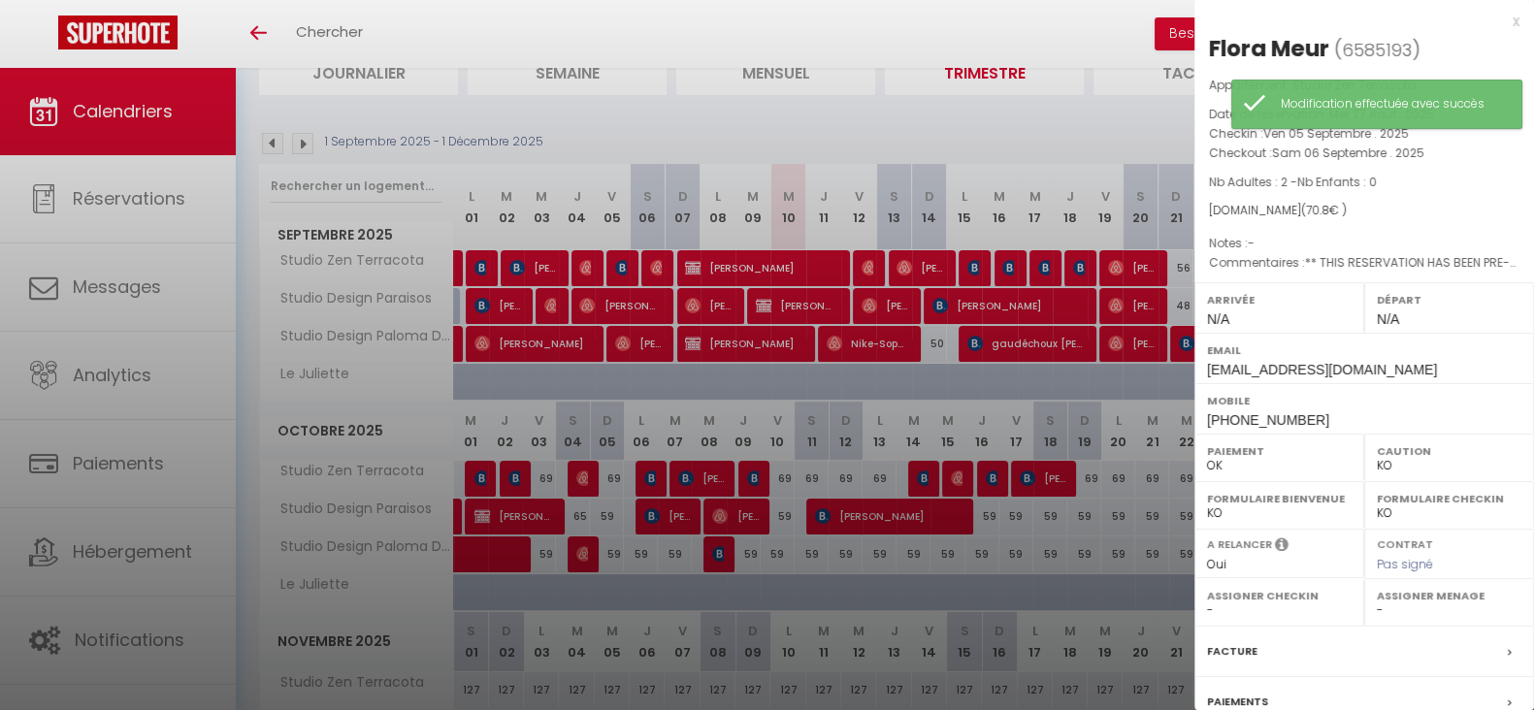
click at [543, 265] on div at bounding box center [767, 355] width 1534 height 710
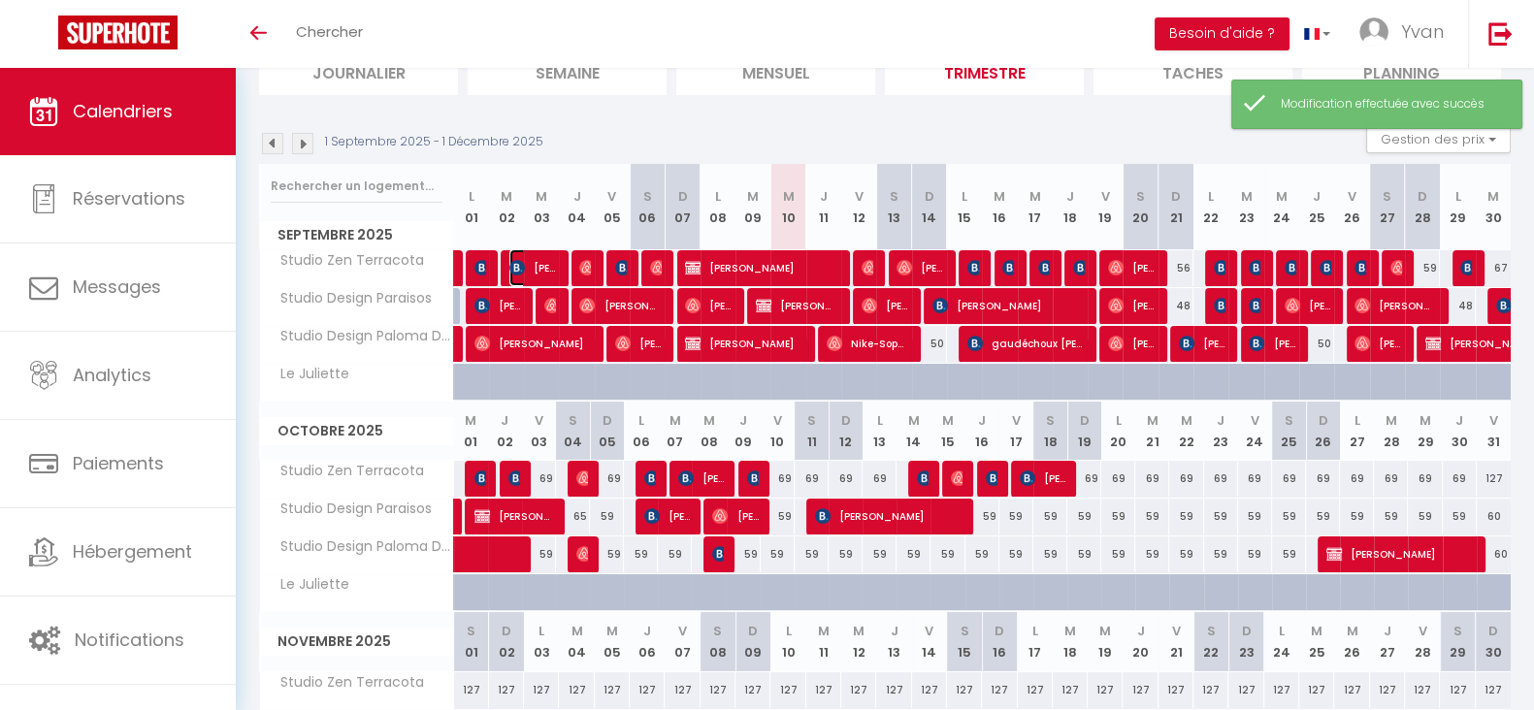
click at [543, 265] on span "[PERSON_NAME]" at bounding box center [532, 267] width 47 height 37
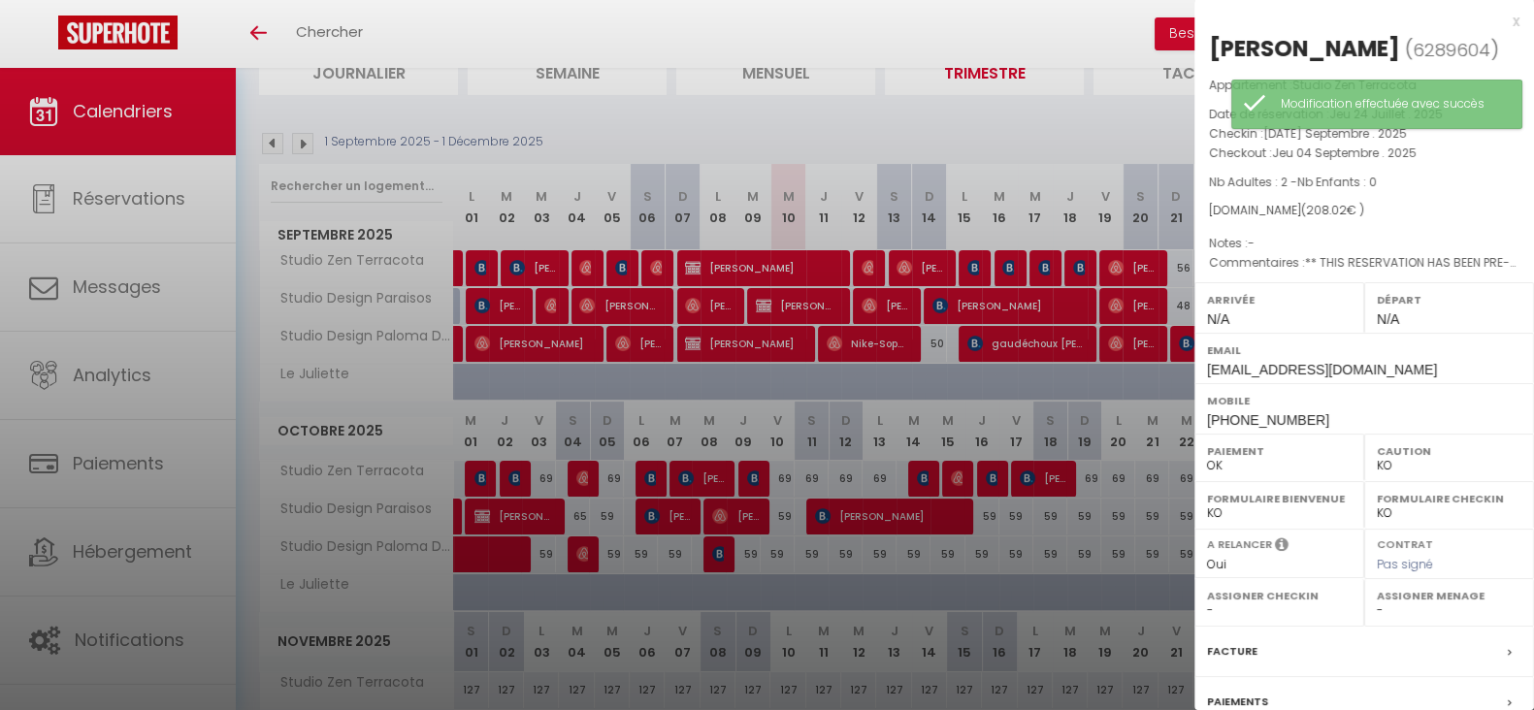
click at [480, 305] on div at bounding box center [767, 355] width 1534 height 710
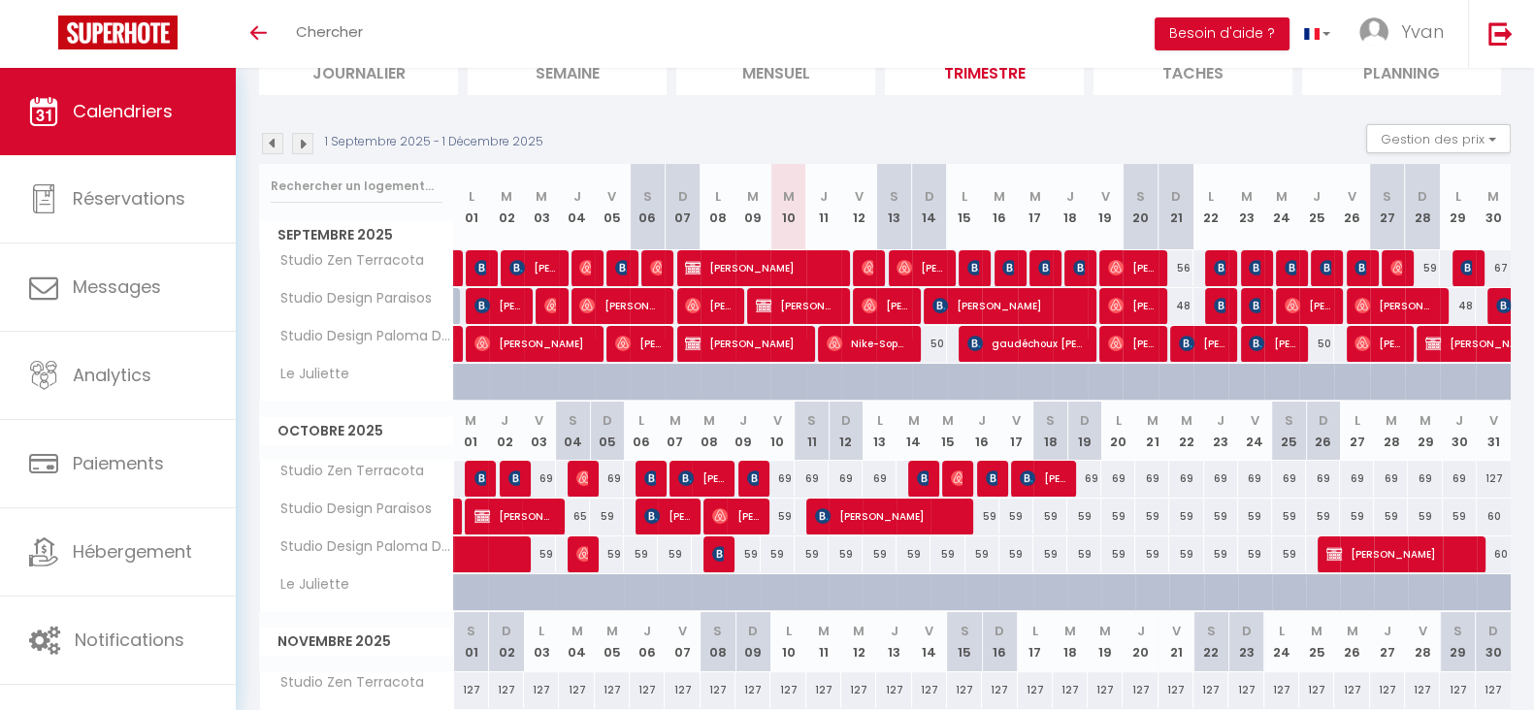
click at [495, 303] on body "🟢 Des questions ou besoin d'assistance pour la migration AirBnB? Connectez-vous…" at bounding box center [767, 409] width 1534 height 991
click at [495, 303] on span "[PERSON_NAME]" at bounding box center [497, 305] width 47 height 37
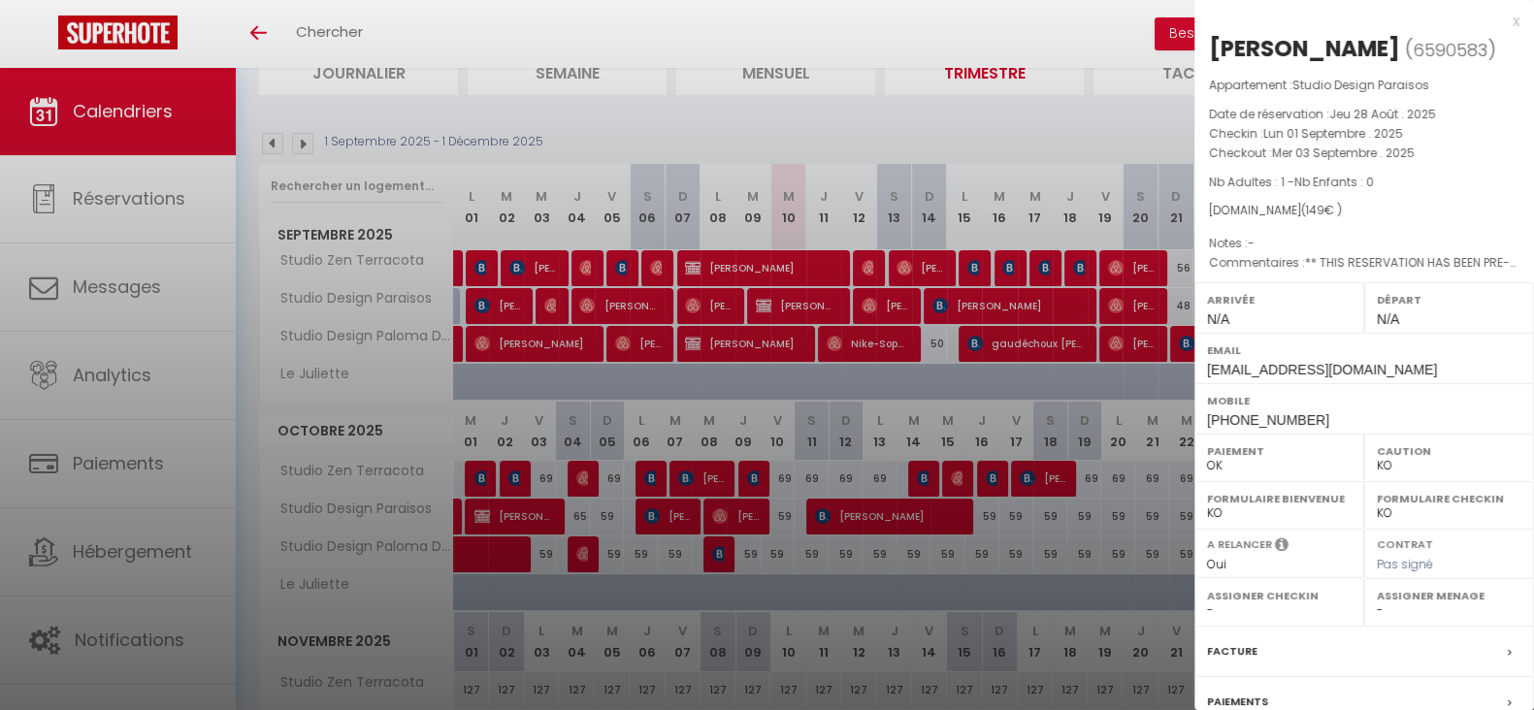
click at [484, 270] on div at bounding box center [767, 355] width 1534 height 710
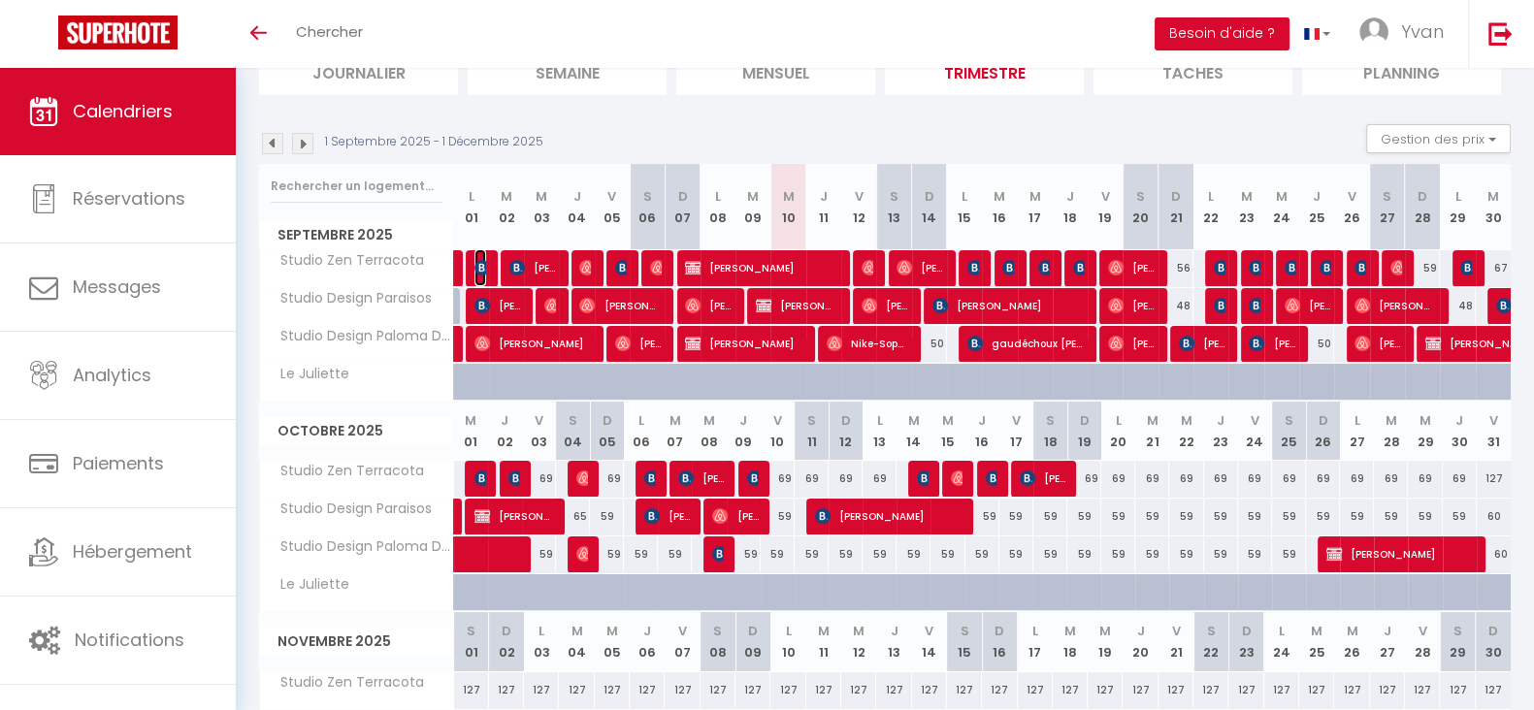
click at [480, 268] on img at bounding box center [482, 268] width 16 height 16
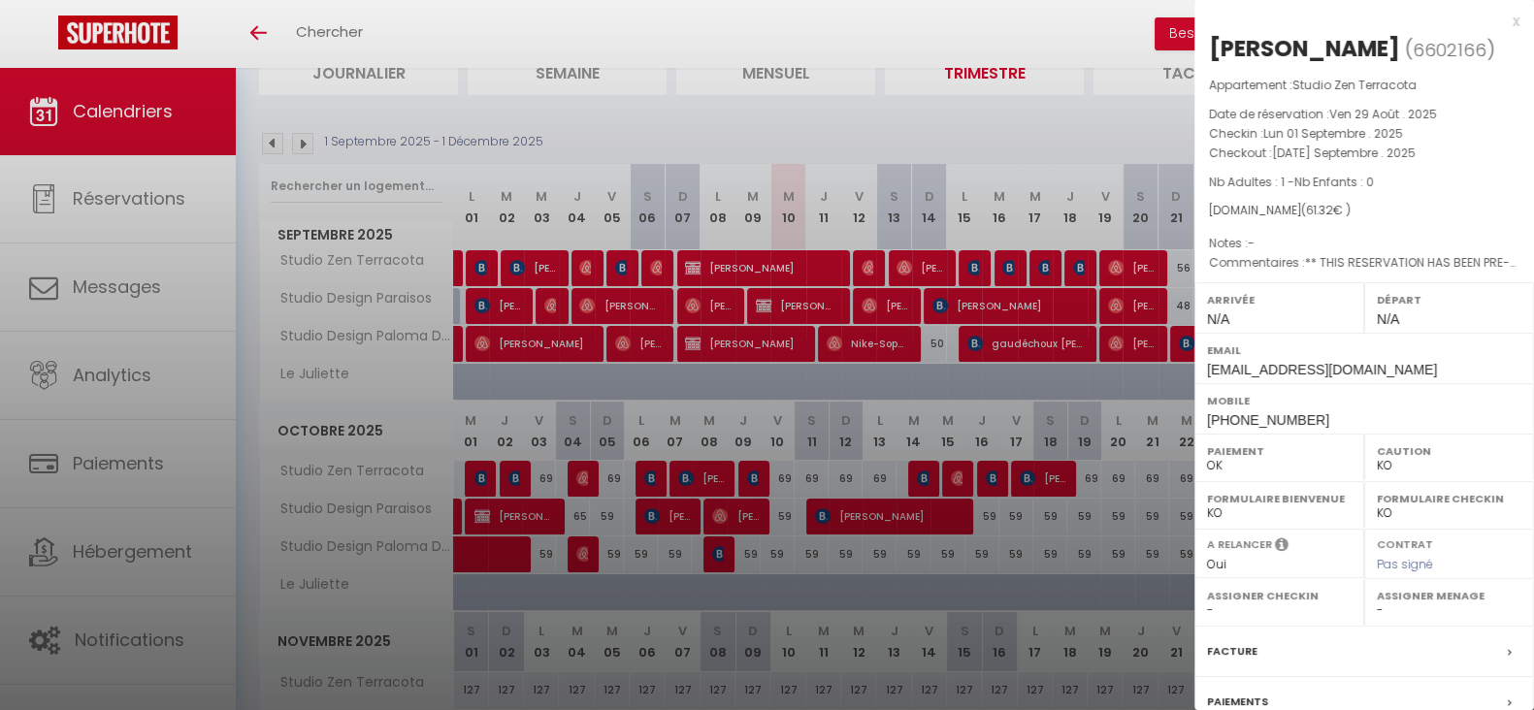
click at [480, 268] on div at bounding box center [767, 355] width 1534 height 710
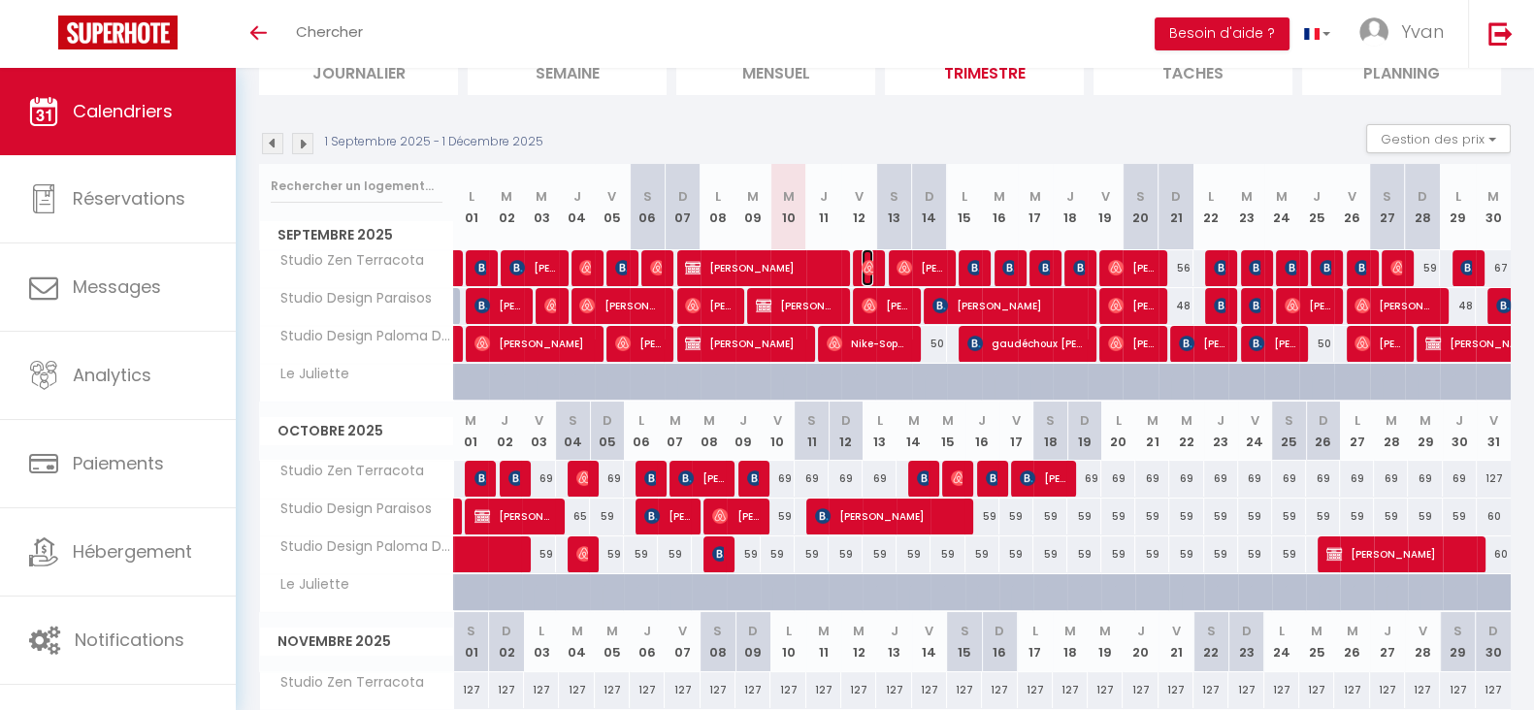
click at [865, 265] on img at bounding box center [870, 268] width 16 height 16
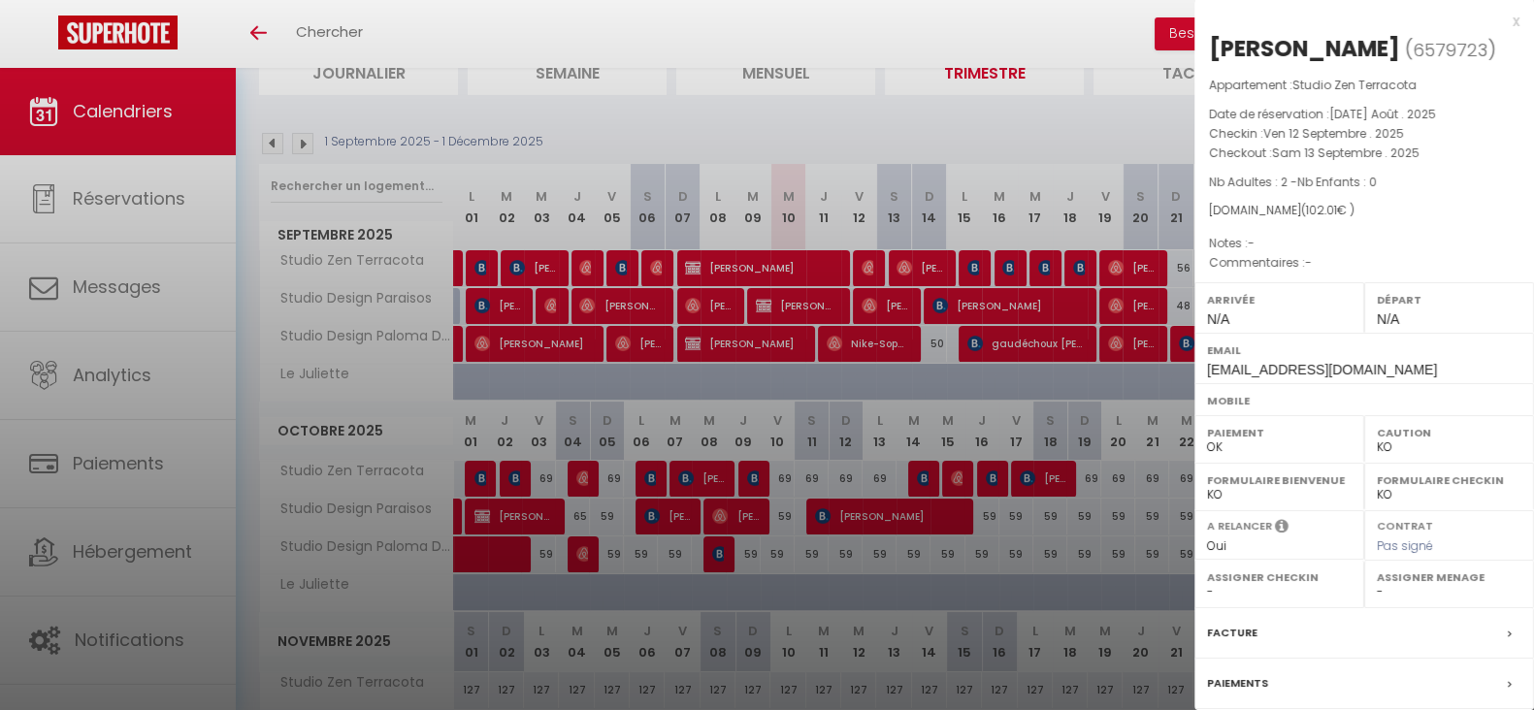
click at [865, 265] on div at bounding box center [767, 355] width 1534 height 710
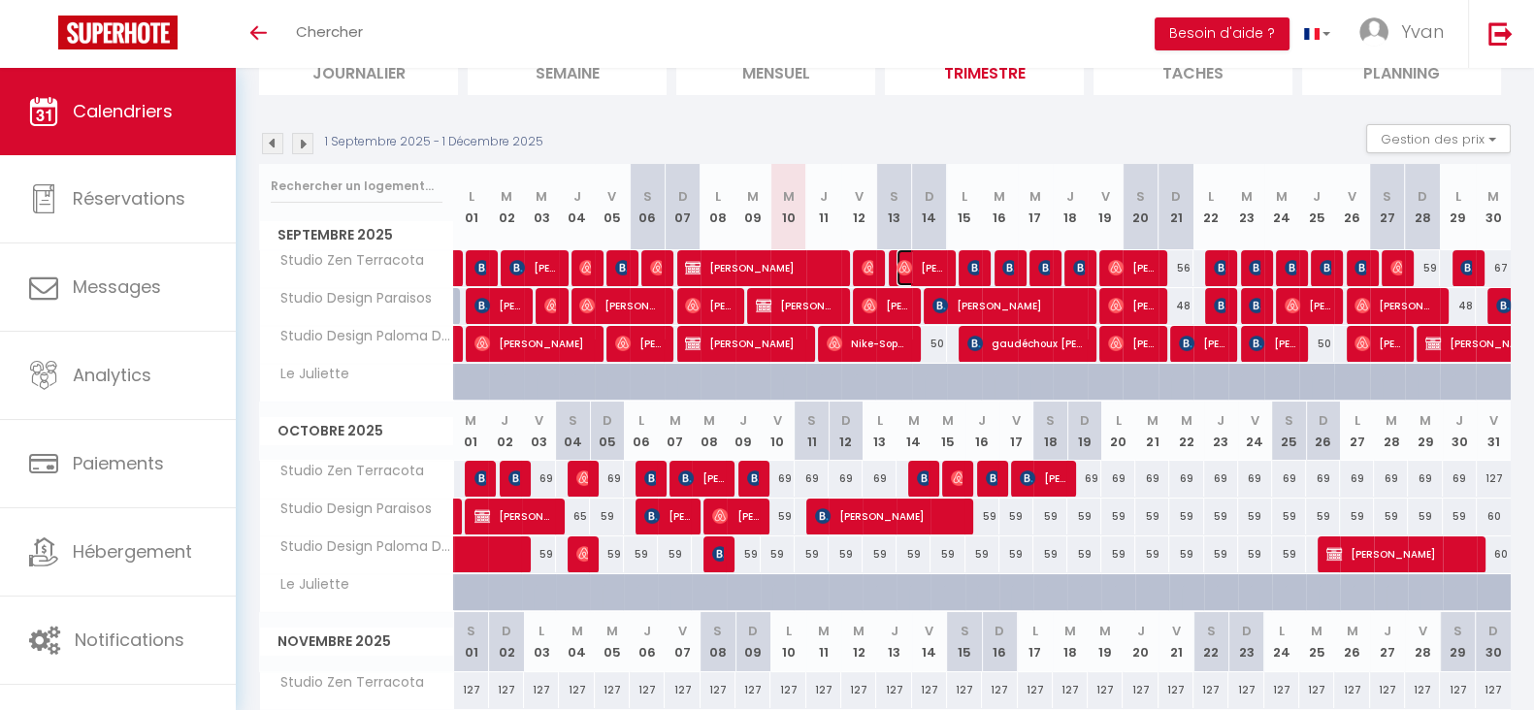
click at [927, 262] on span "[PERSON_NAME]" at bounding box center [920, 267] width 47 height 37
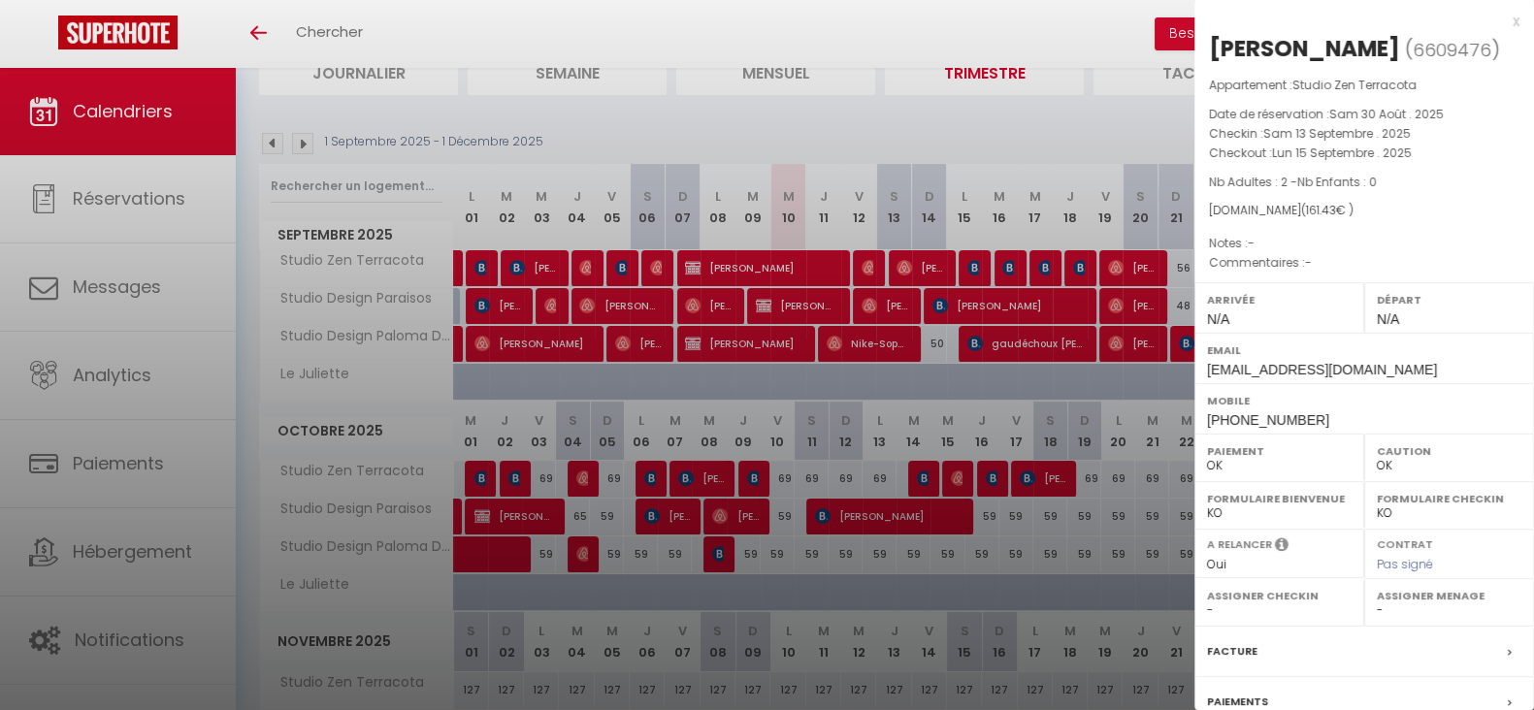
click at [927, 262] on div at bounding box center [767, 355] width 1534 height 710
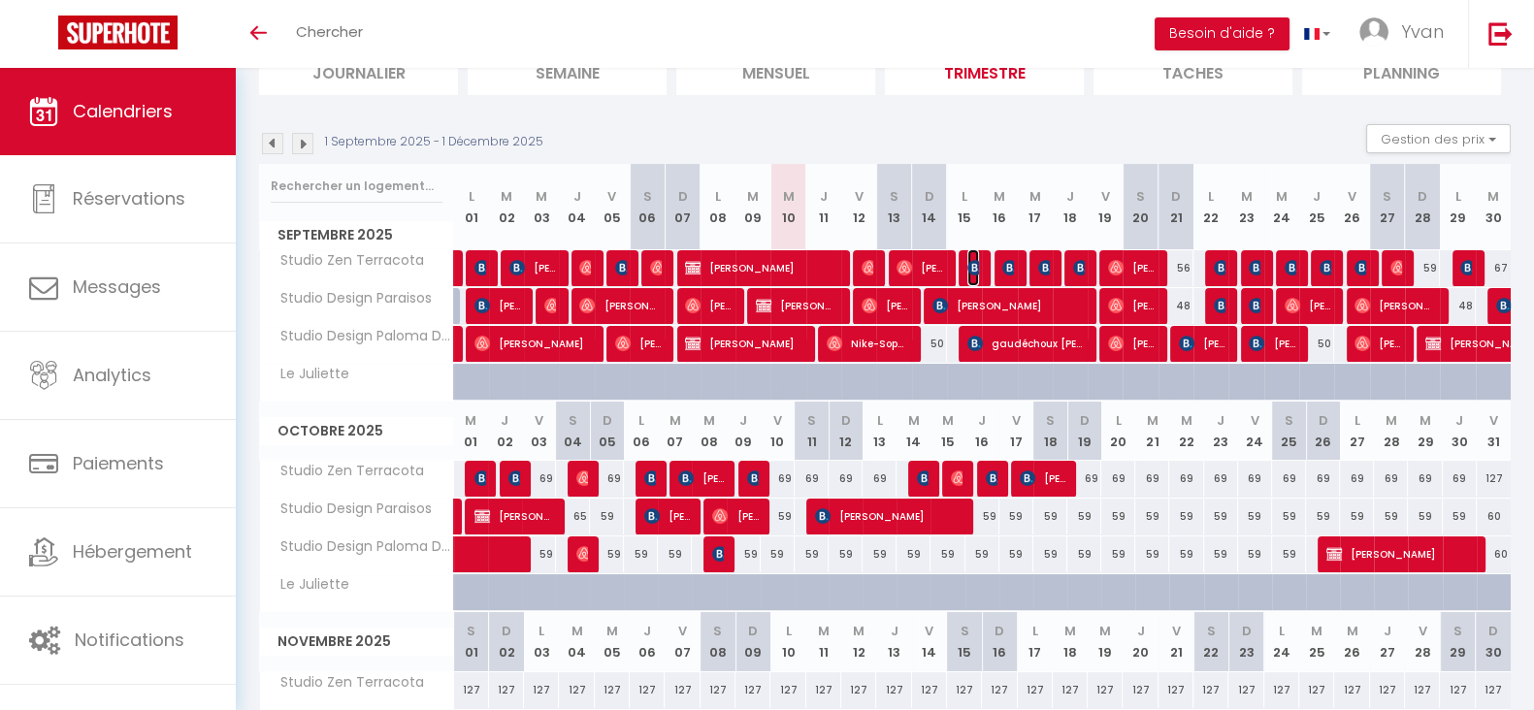
click at [975, 261] on img at bounding box center [975, 268] width 16 height 16
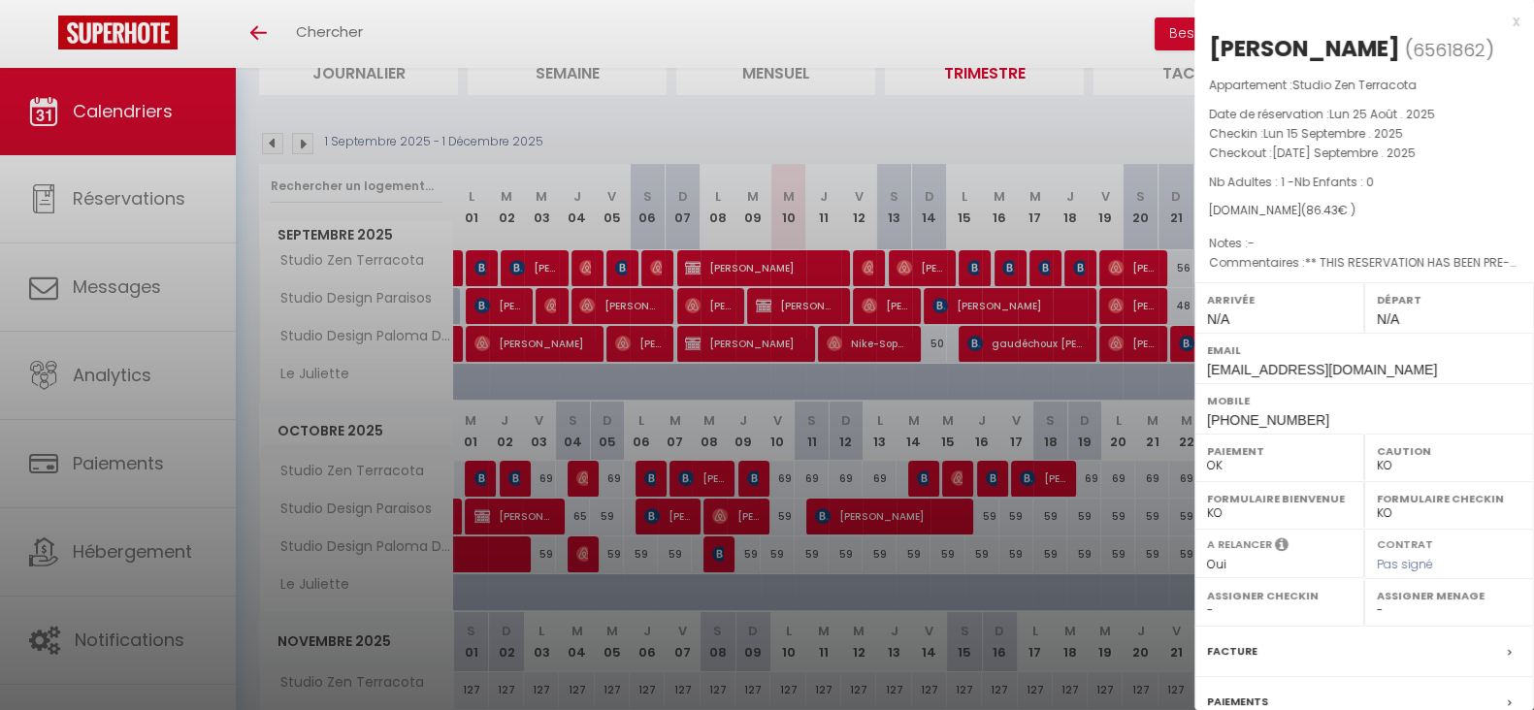
click at [1005, 266] on div at bounding box center [767, 355] width 1534 height 710
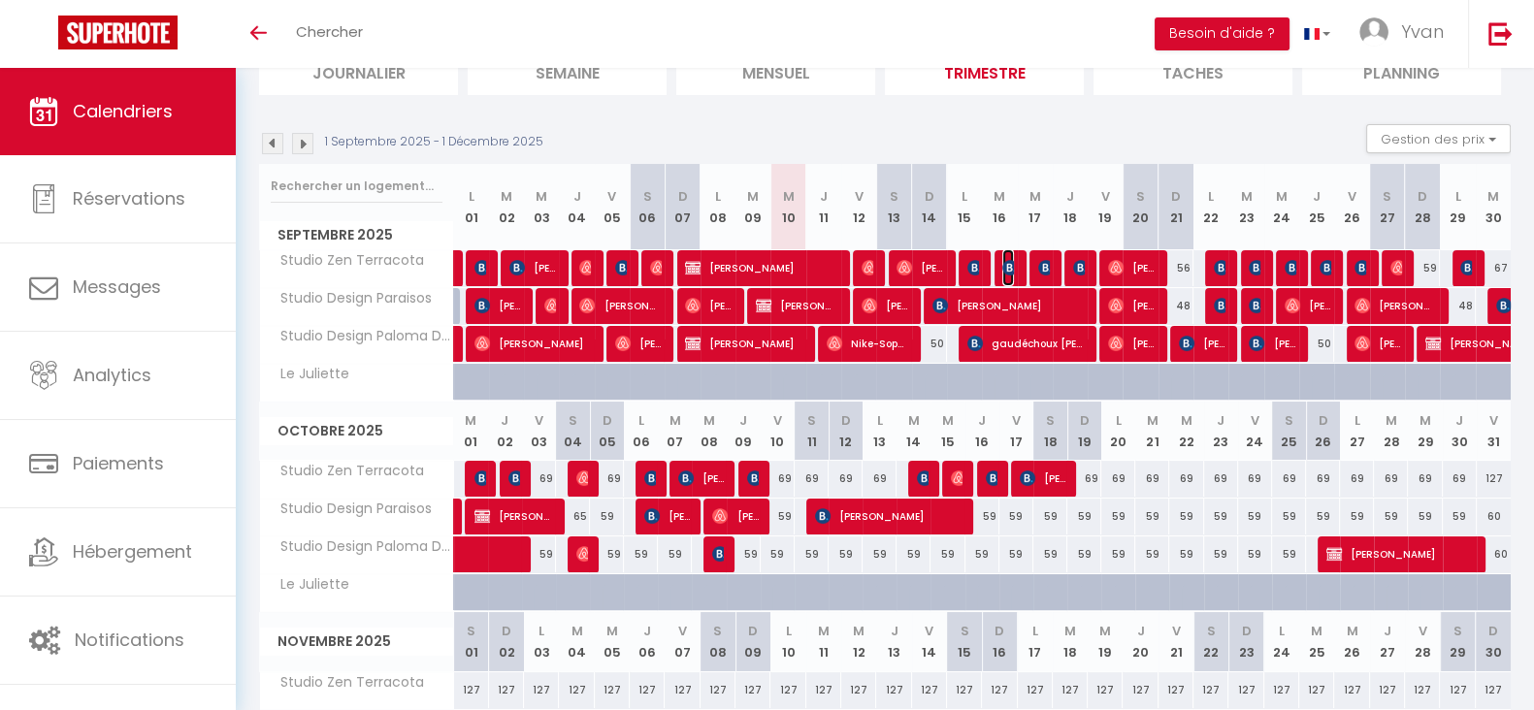
click at [1005, 266] on img at bounding box center [1010, 268] width 16 height 16
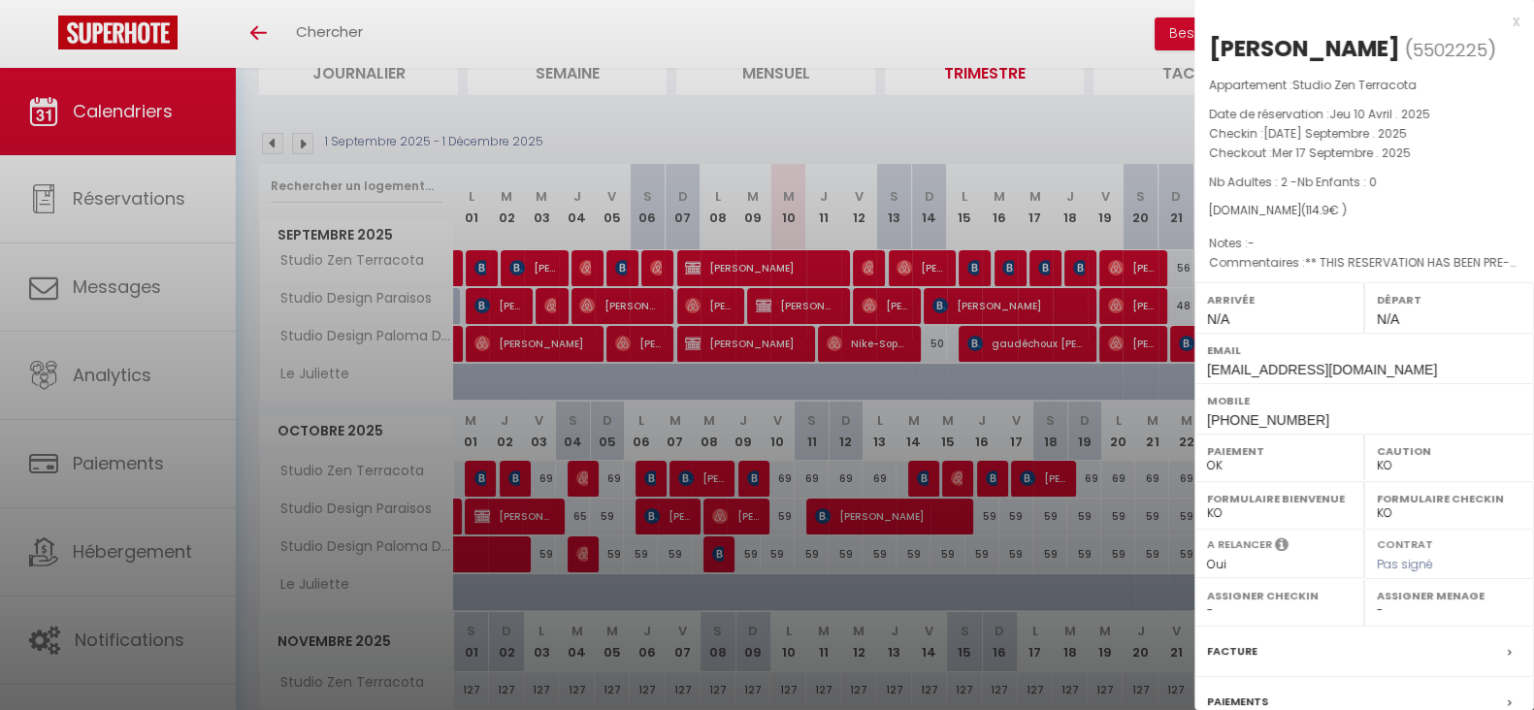
click at [1005, 266] on div at bounding box center [767, 355] width 1534 height 710
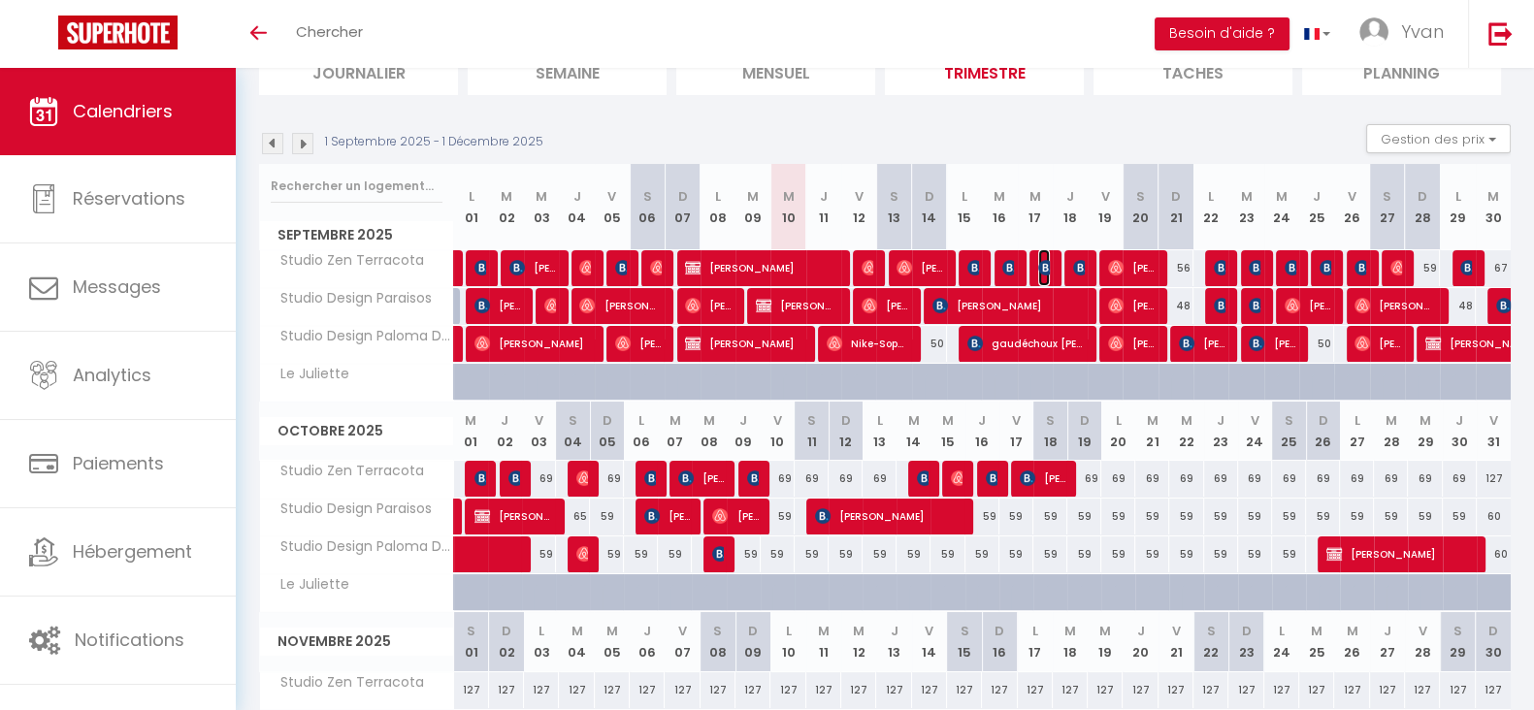
click at [1048, 268] on img at bounding box center [1046, 268] width 16 height 16
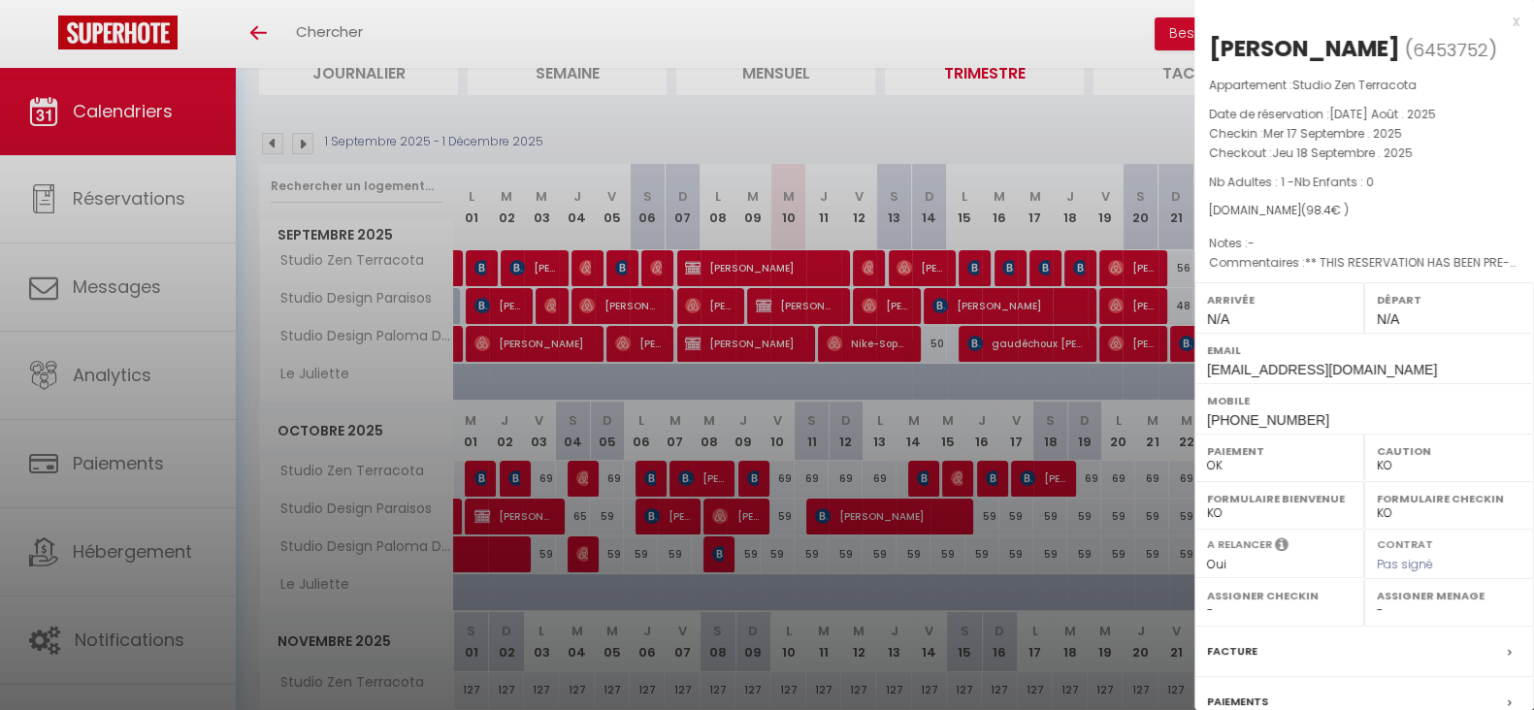
click at [1048, 268] on div at bounding box center [767, 355] width 1534 height 710
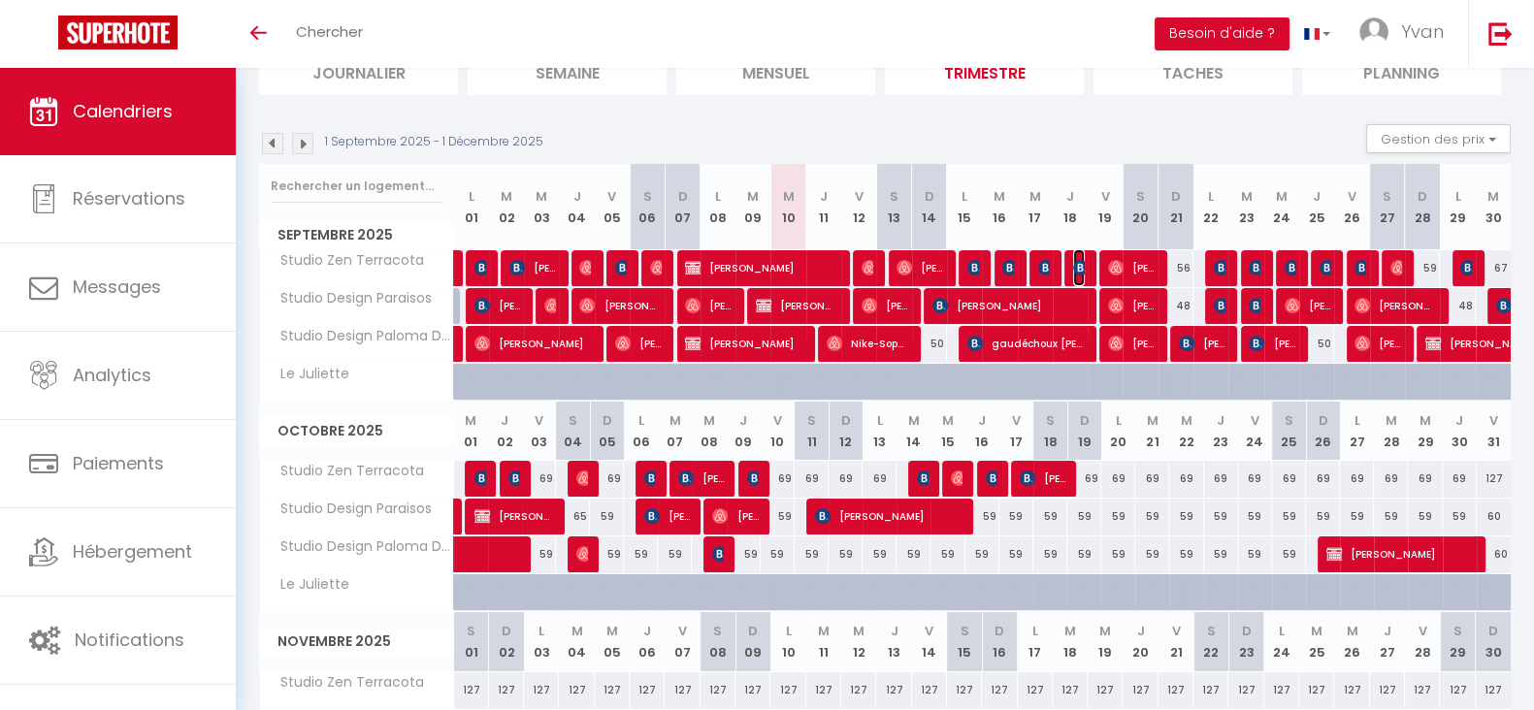
click at [1083, 268] on img at bounding box center [1081, 268] width 16 height 16
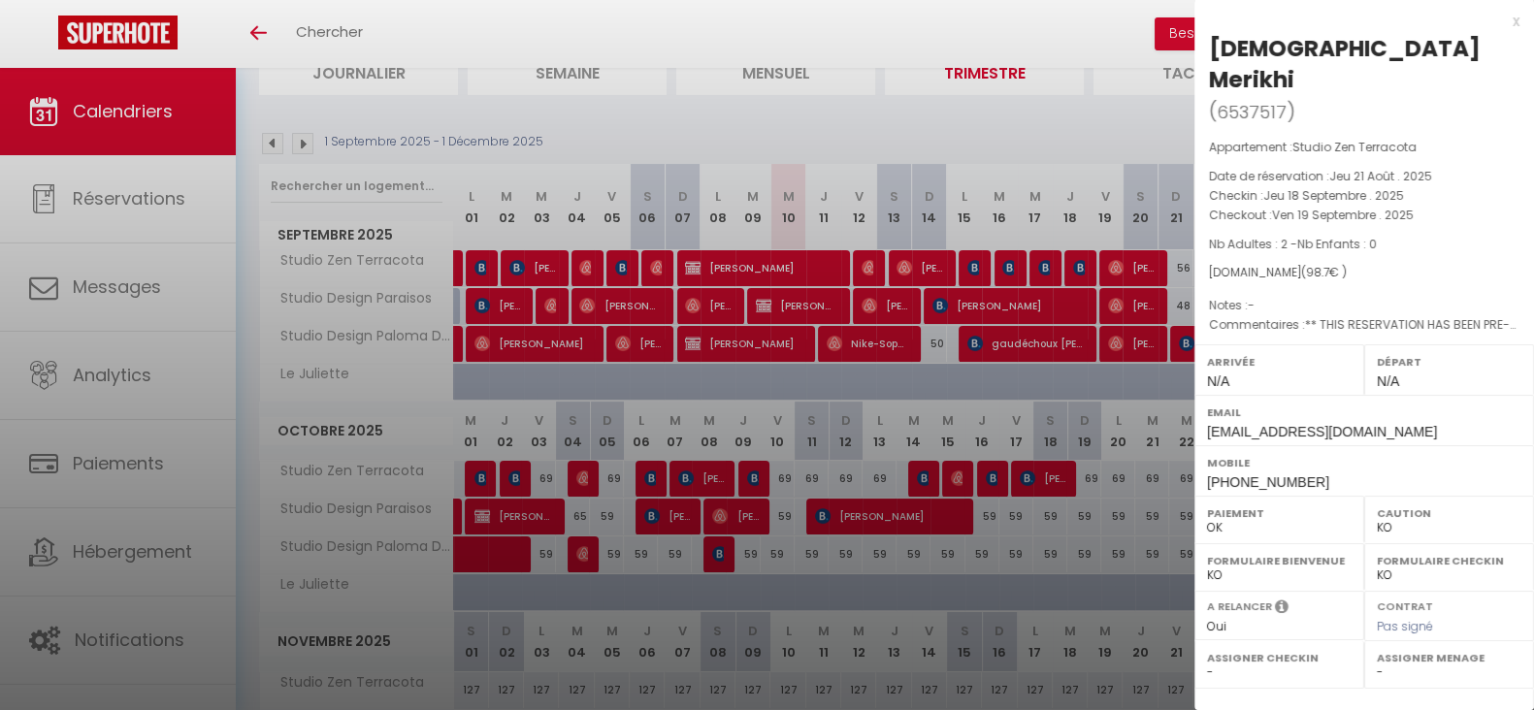
click at [1083, 268] on div at bounding box center [767, 355] width 1534 height 710
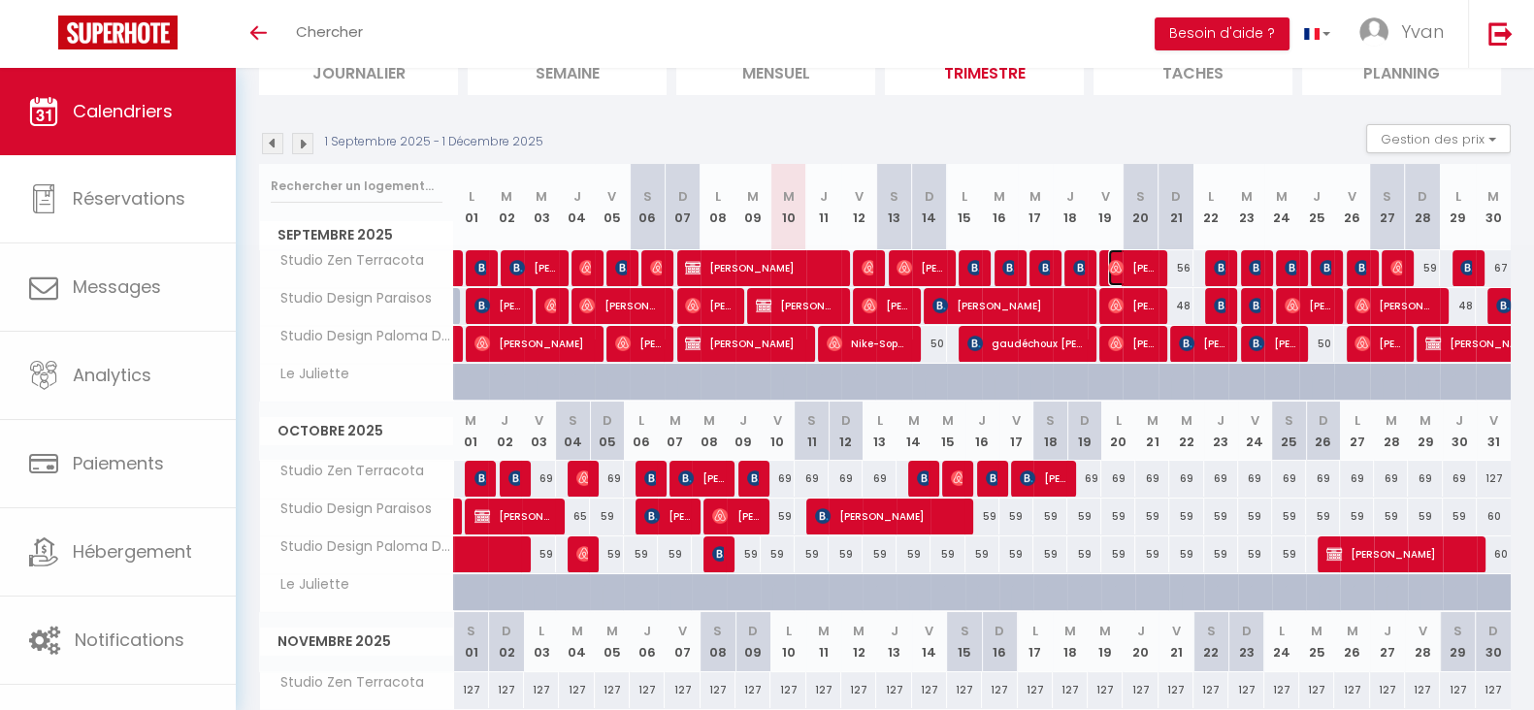
click at [1133, 266] on span "[PERSON_NAME]" at bounding box center [1131, 267] width 47 height 37
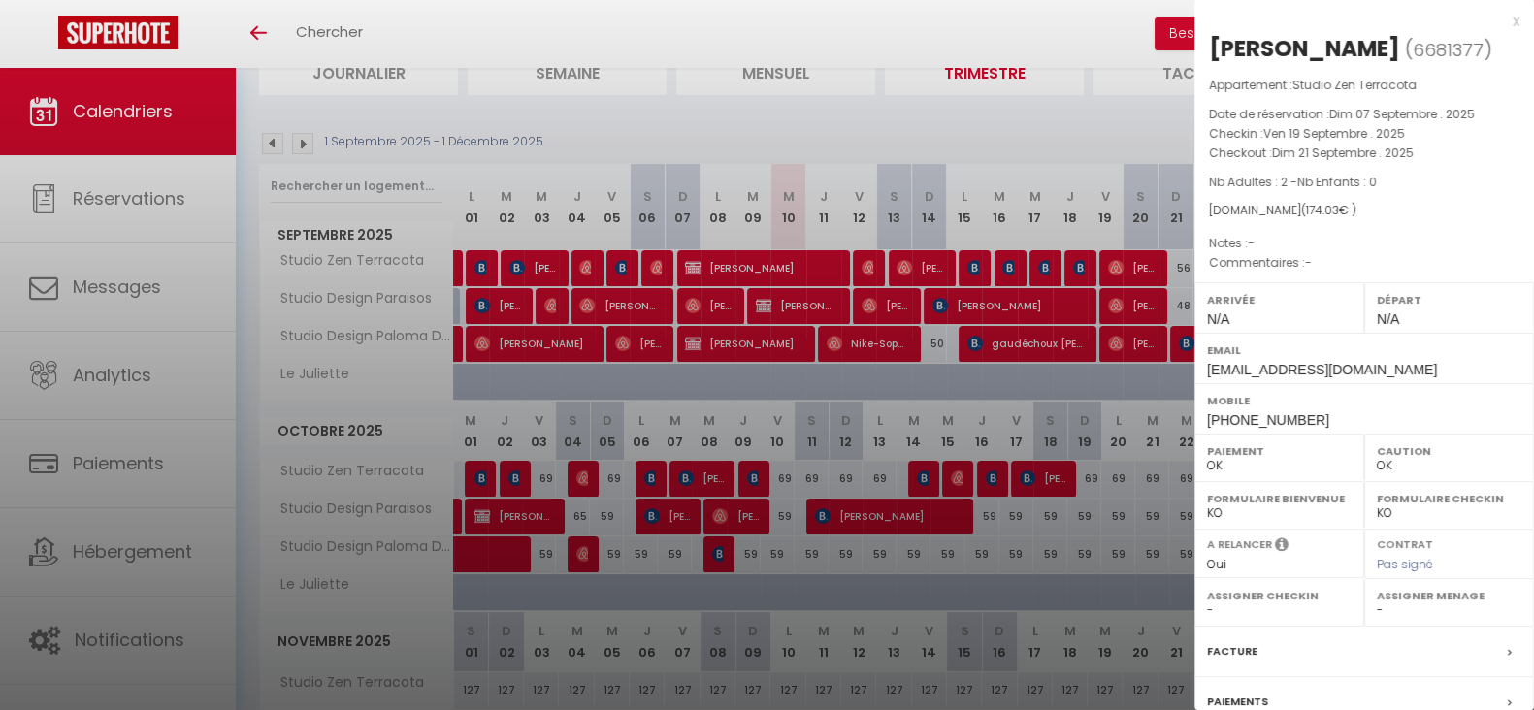
click at [1133, 300] on div at bounding box center [767, 355] width 1534 height 710
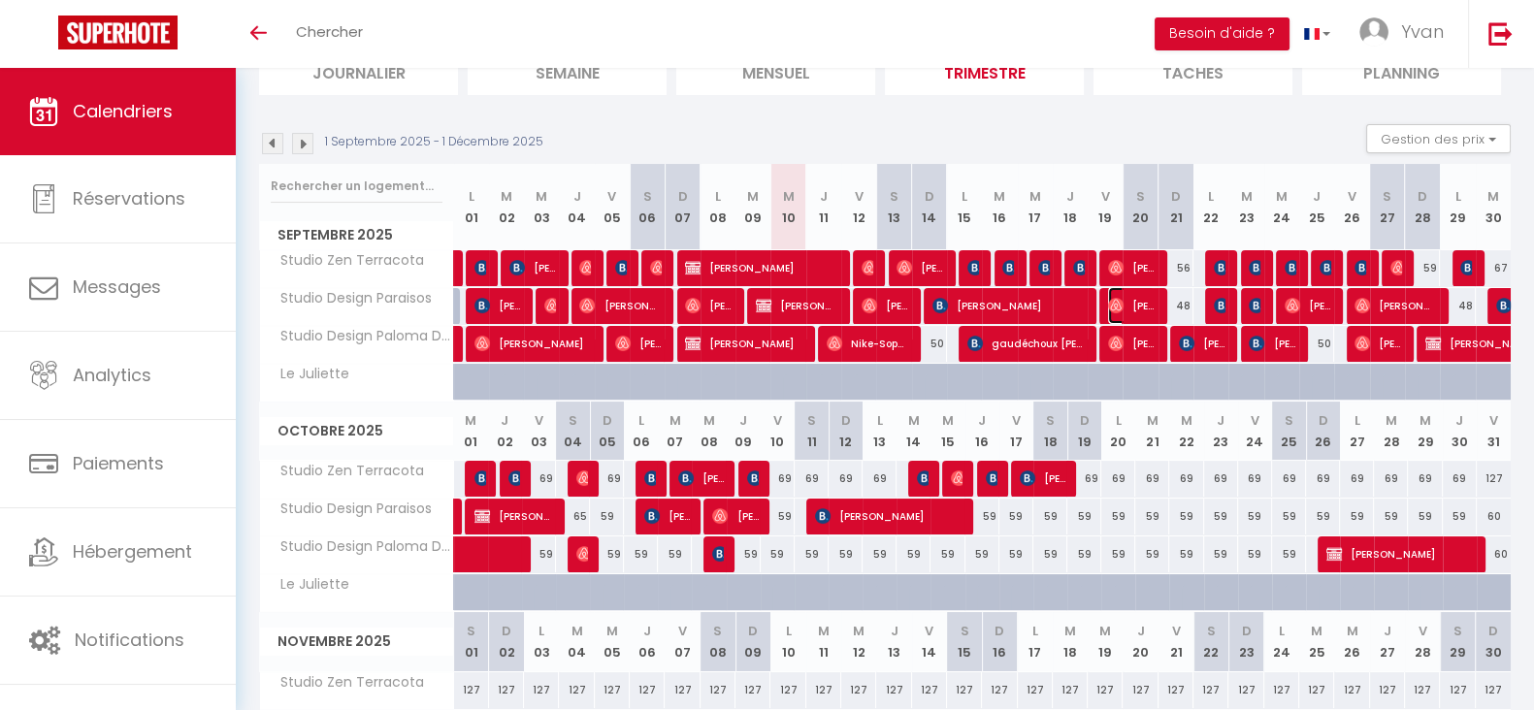
click at [1133, 300] on span "[PERSON_NAME]" at bounding box center [1131, 305] width 47 height 37
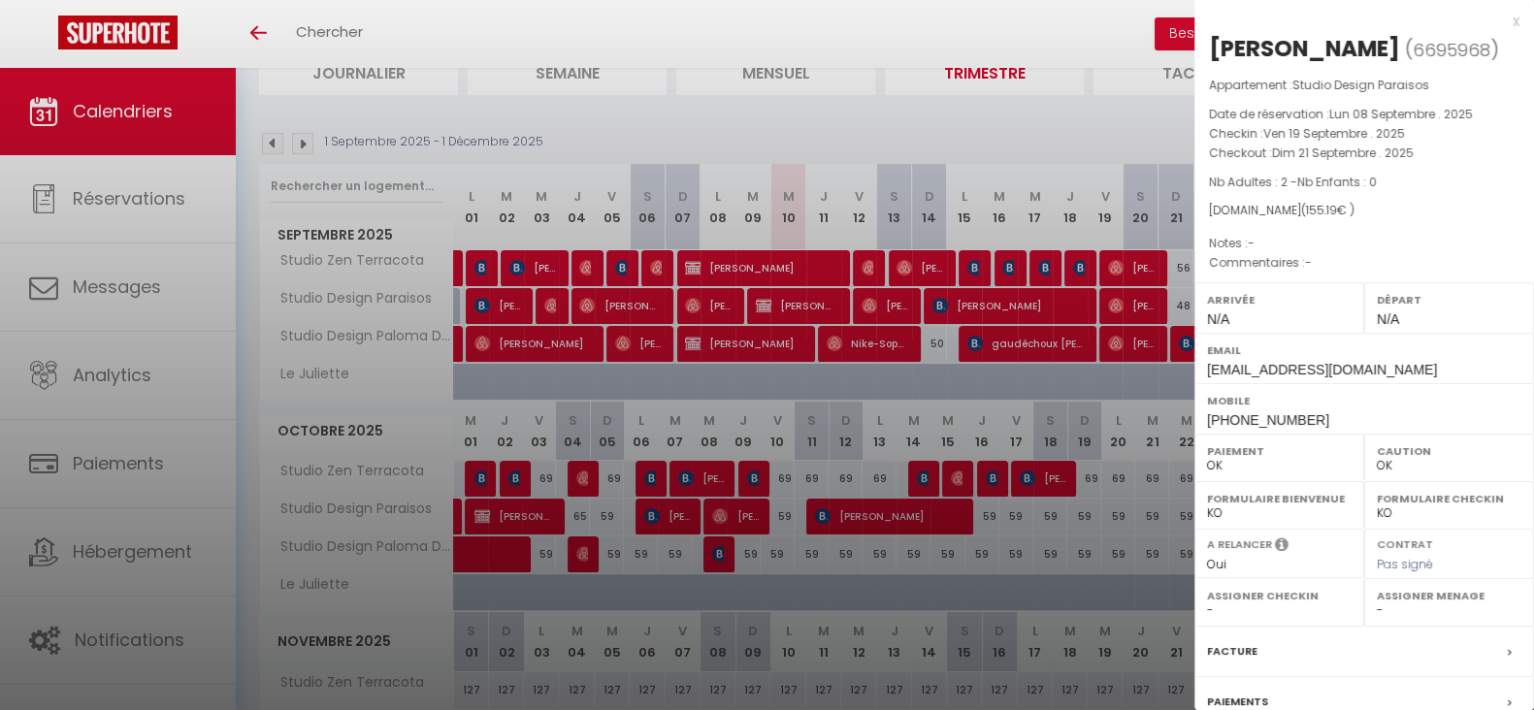
click at [1133, 342] on div at bounding box center [767, 355] width 1534 height 710
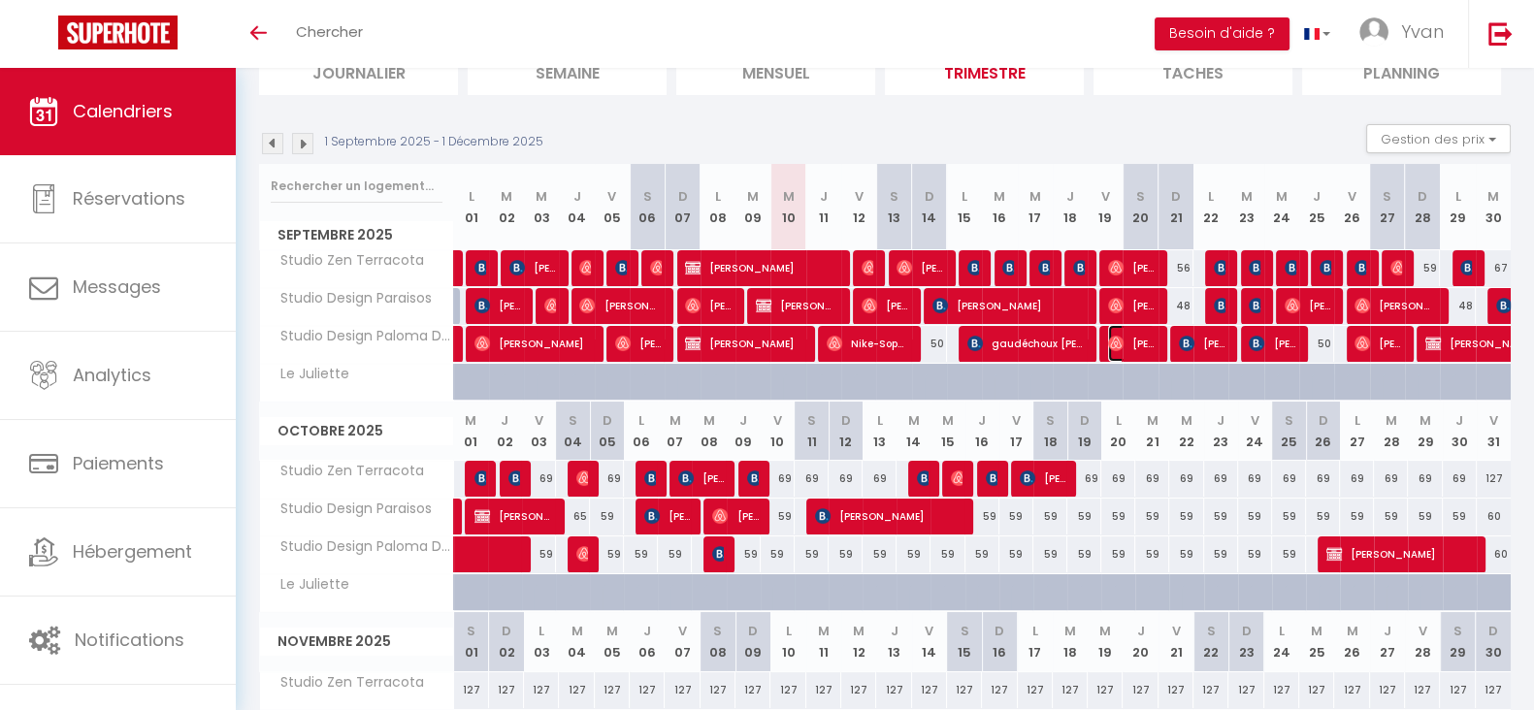
click at [1133, 342] on span "[PERSON_NAME]" at bounding box center [1131, 343] width 47 height 37
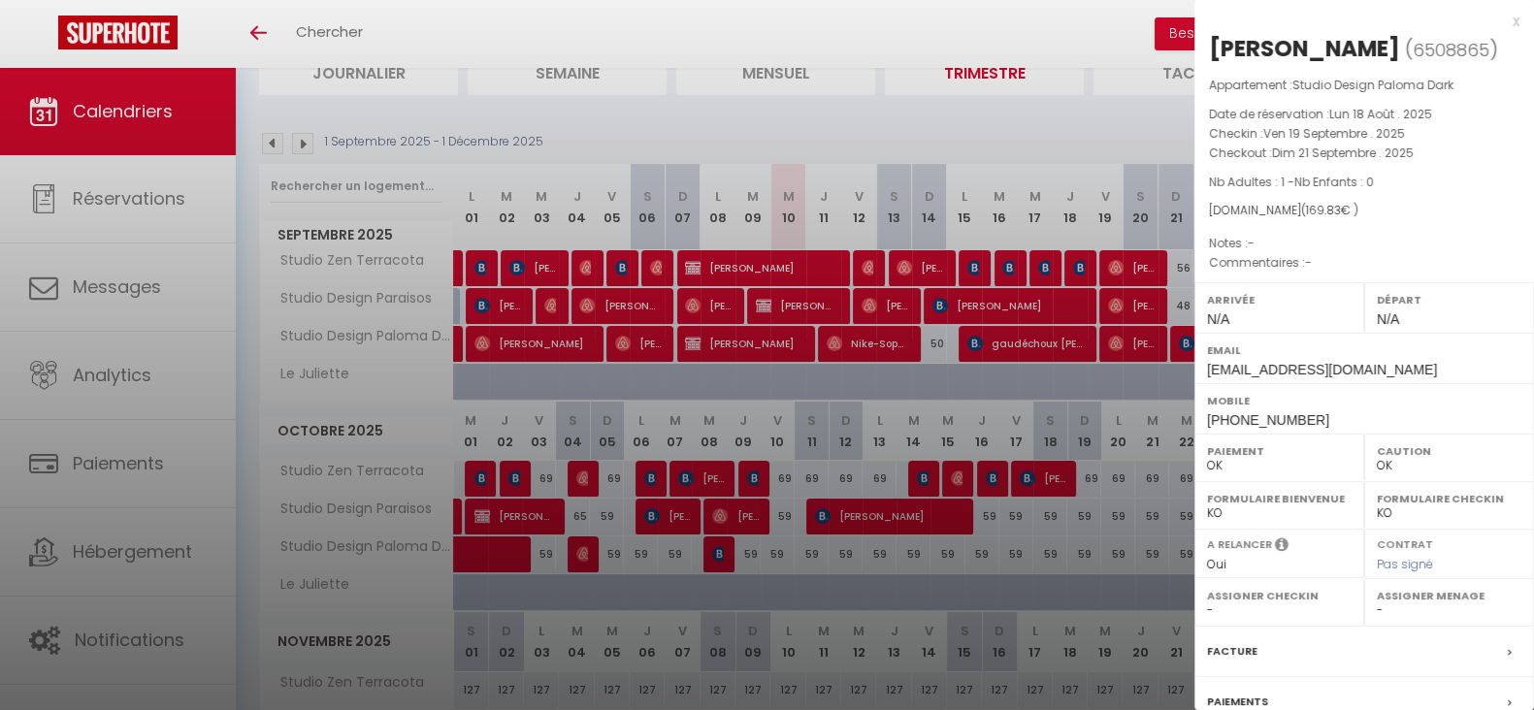
click at [1133, 342] on div at bounding box center [767, 355] width 1534 height 710
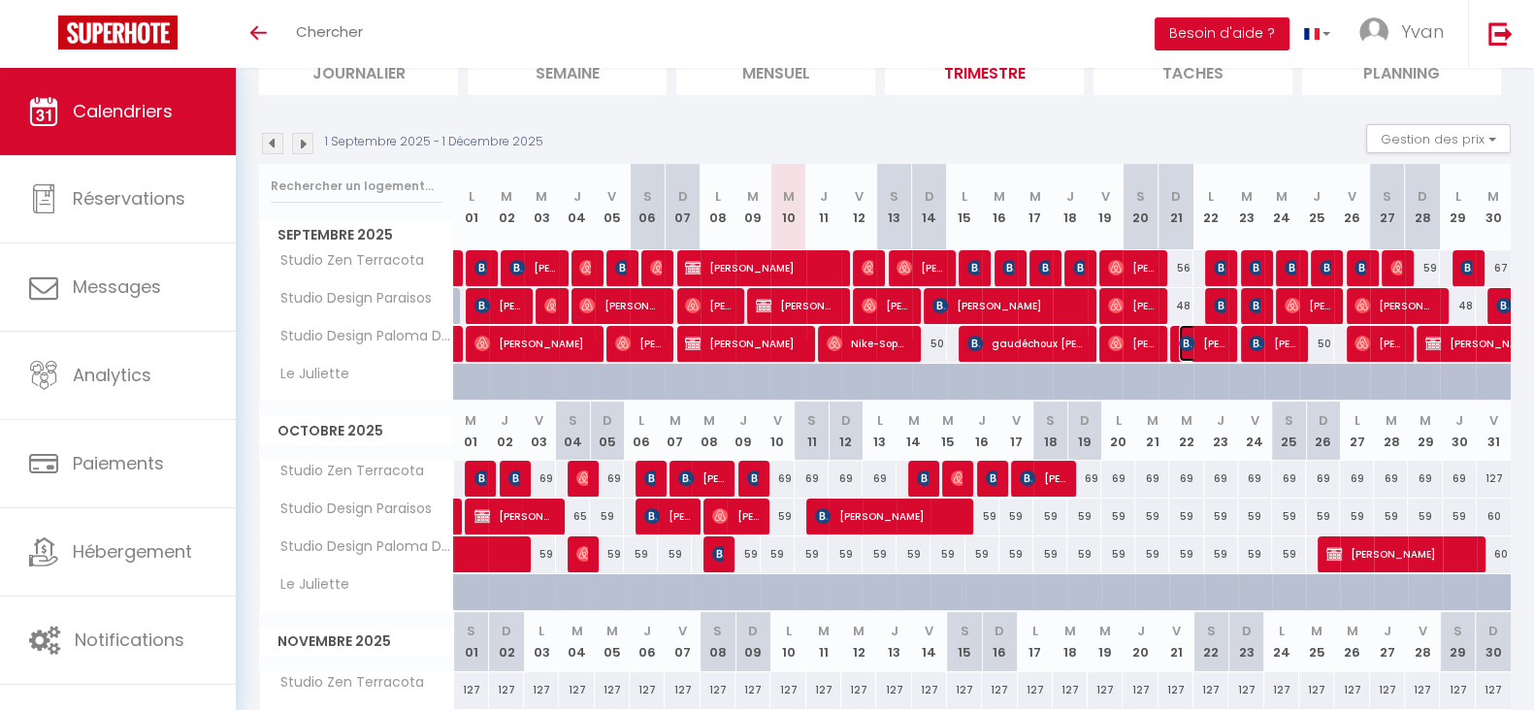
click at [1187, 342] on img at bounding box center [1187, 344] width 16 height 16
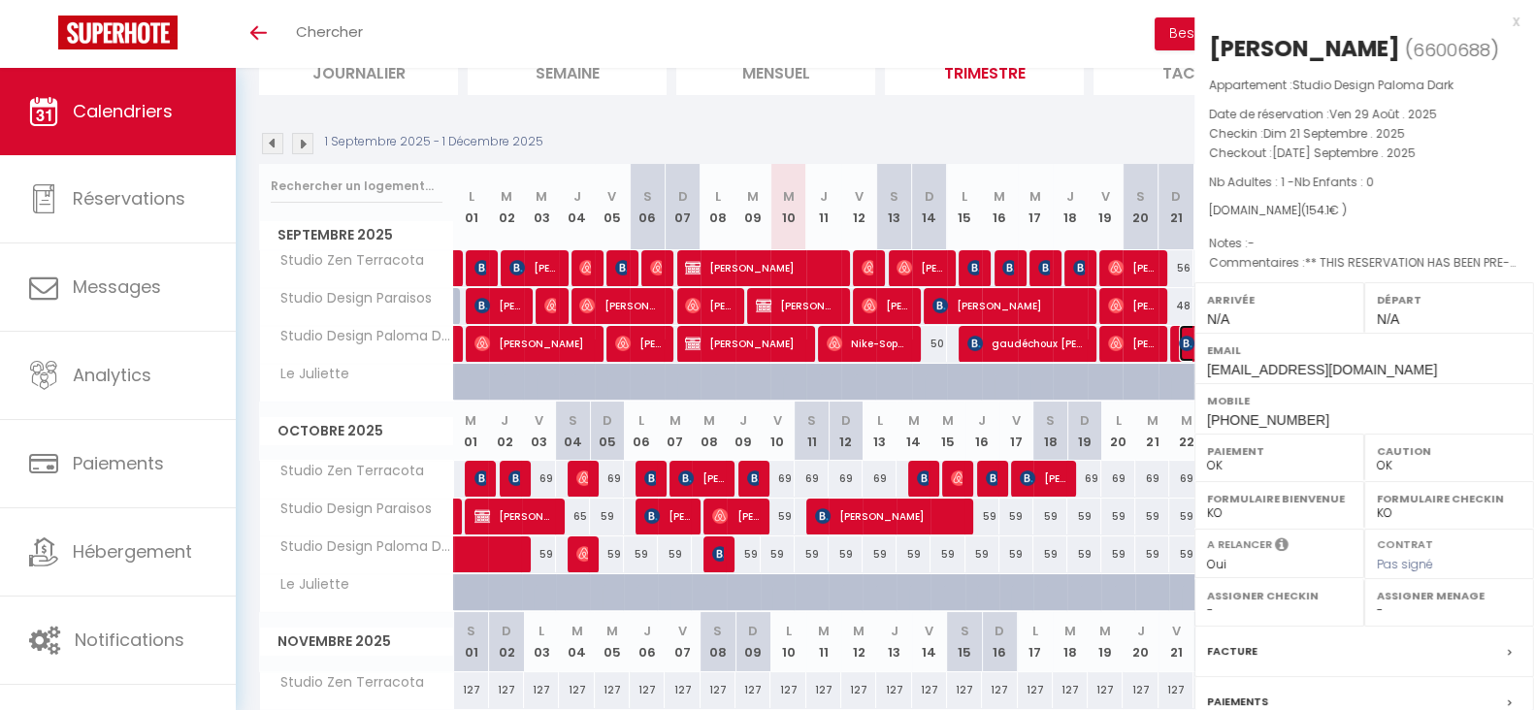
select select "KO"
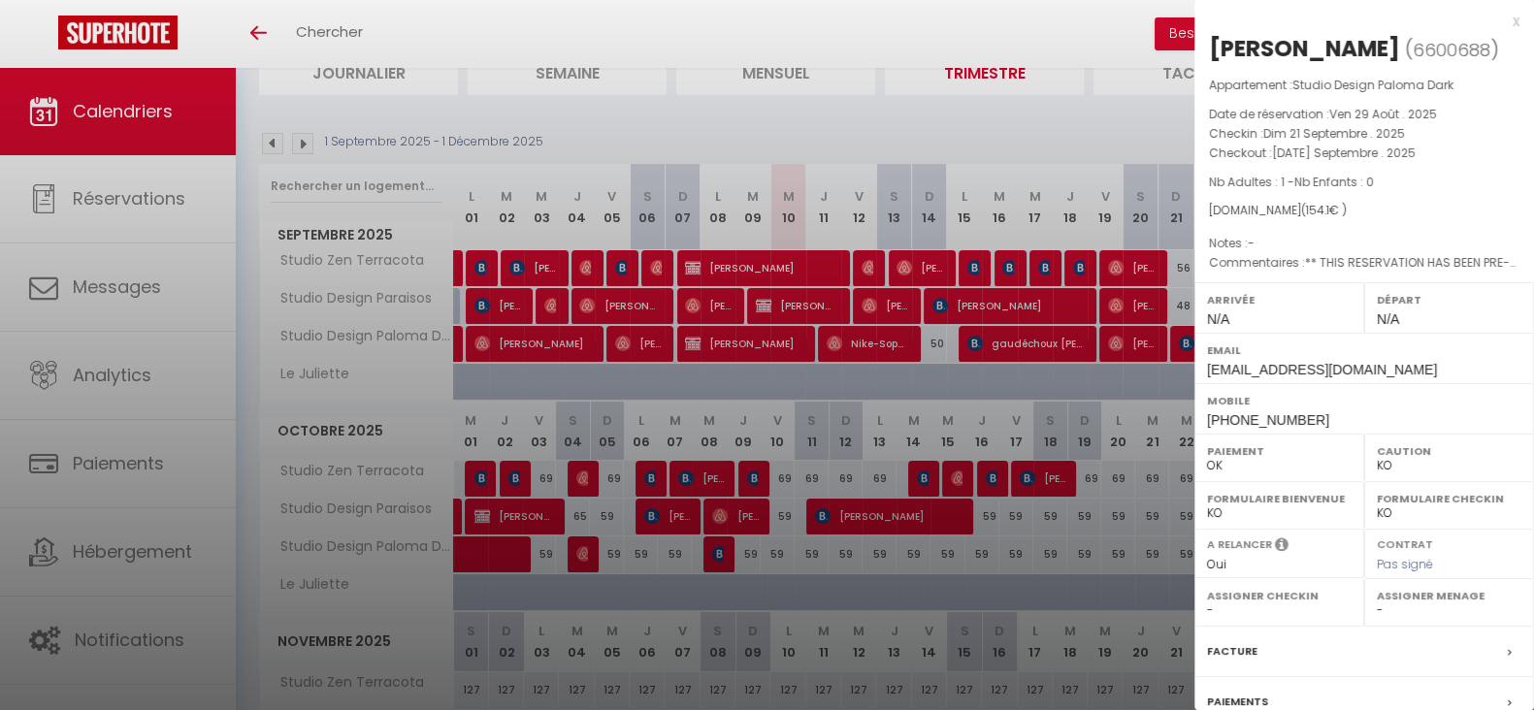
click at [1187, 342] on div at bounding box center [767, 355] width 1534 height 710
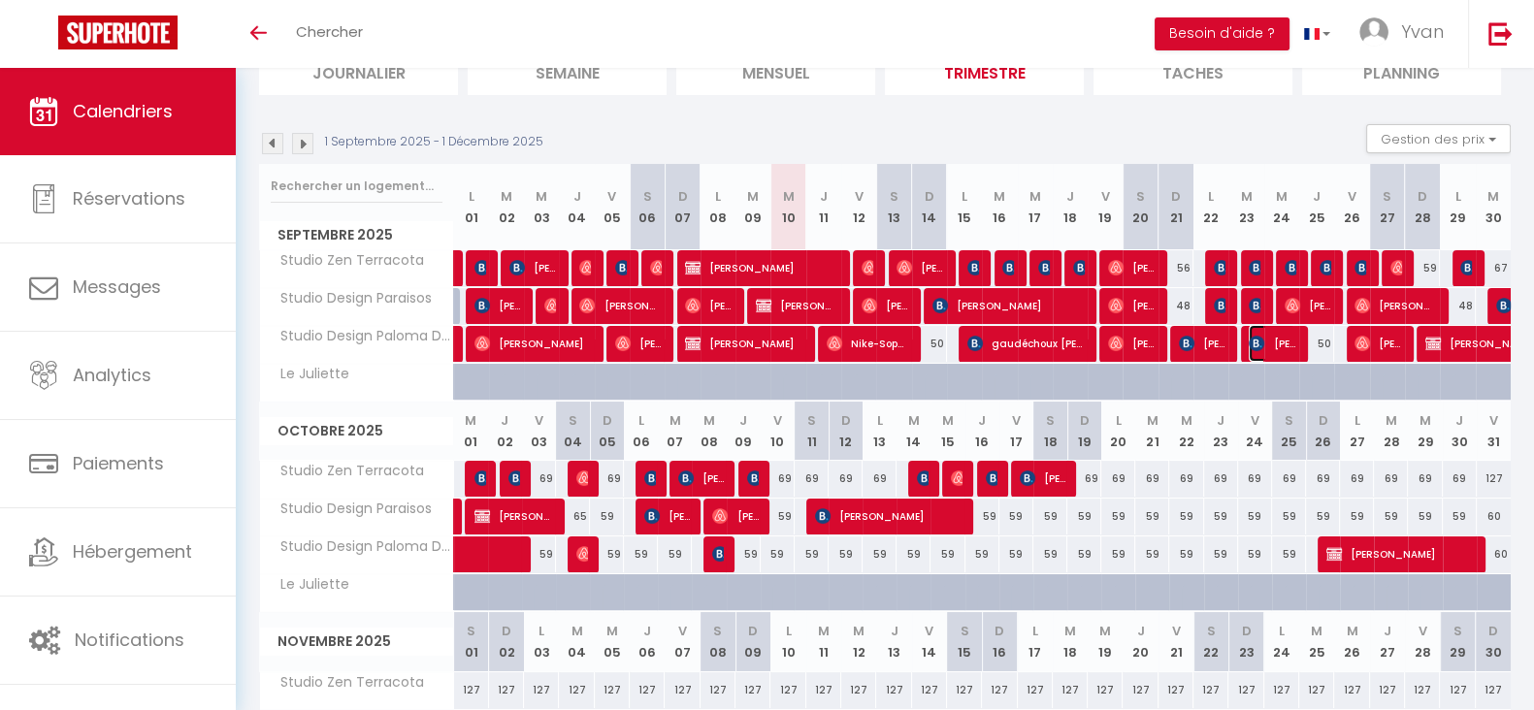
click at [1266, 348] on span "[PERSON_NAME]" at bounding box center [1272, 343] width 47 height 37
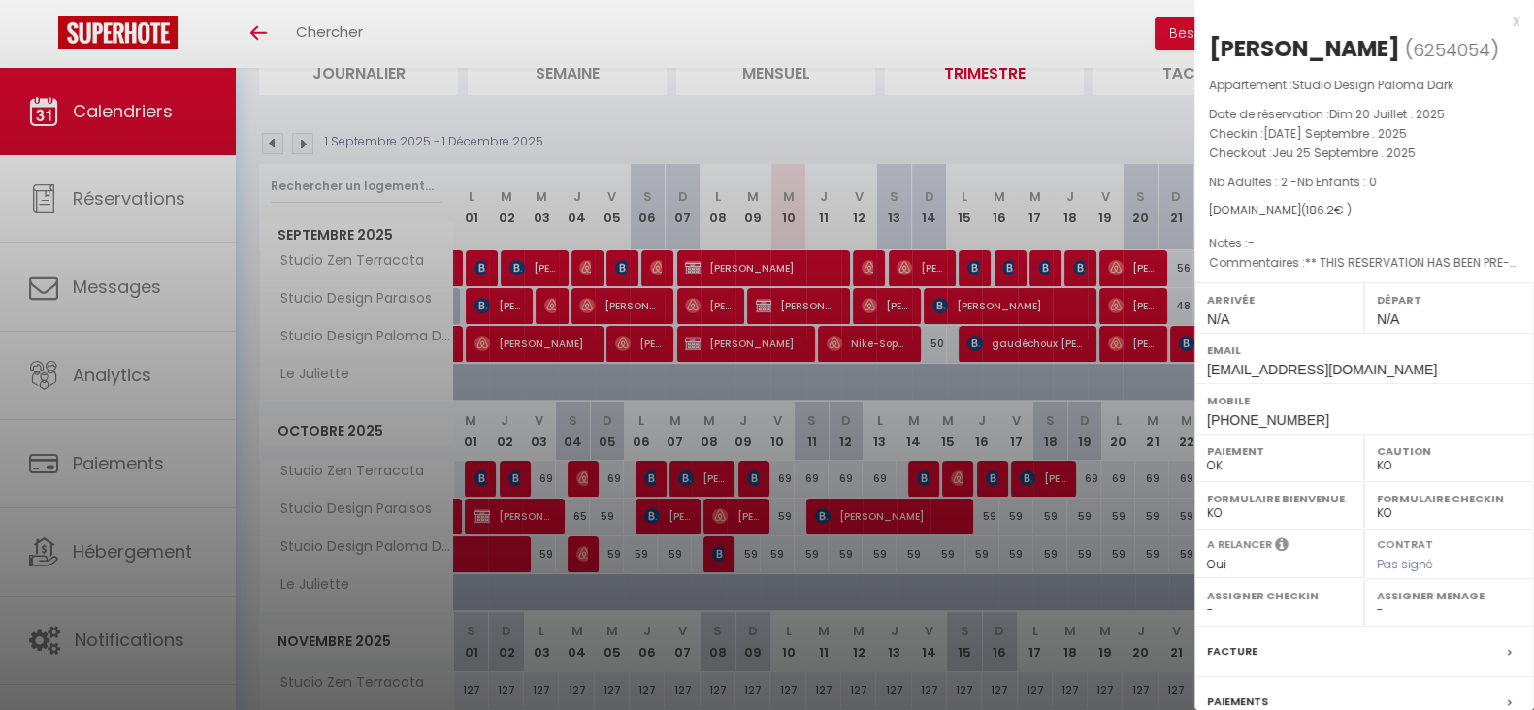
click at [1128, 375] on div at bounding box center [767, 355] width 1534 height 710
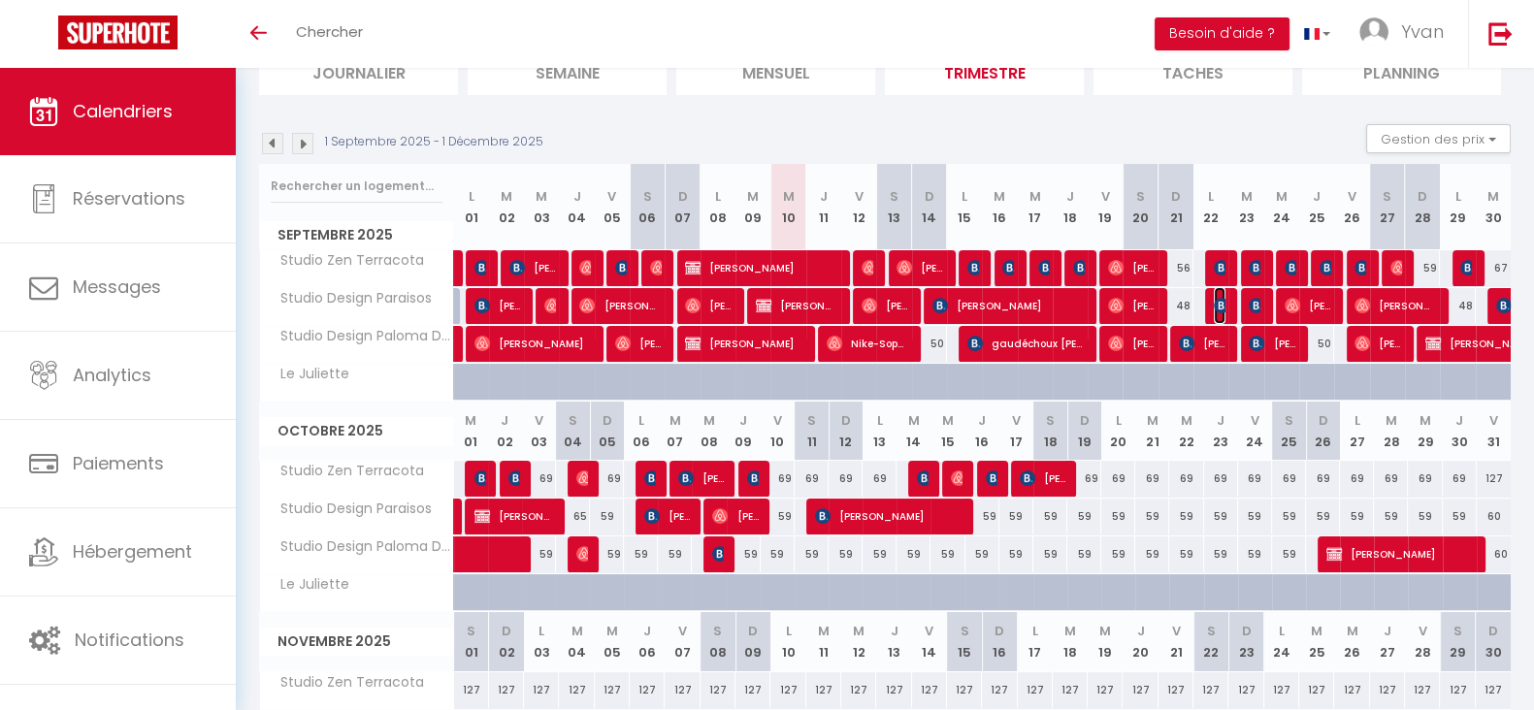
click at [1217, 303] on img at bounding box center [1222, 306] width 16 height 16
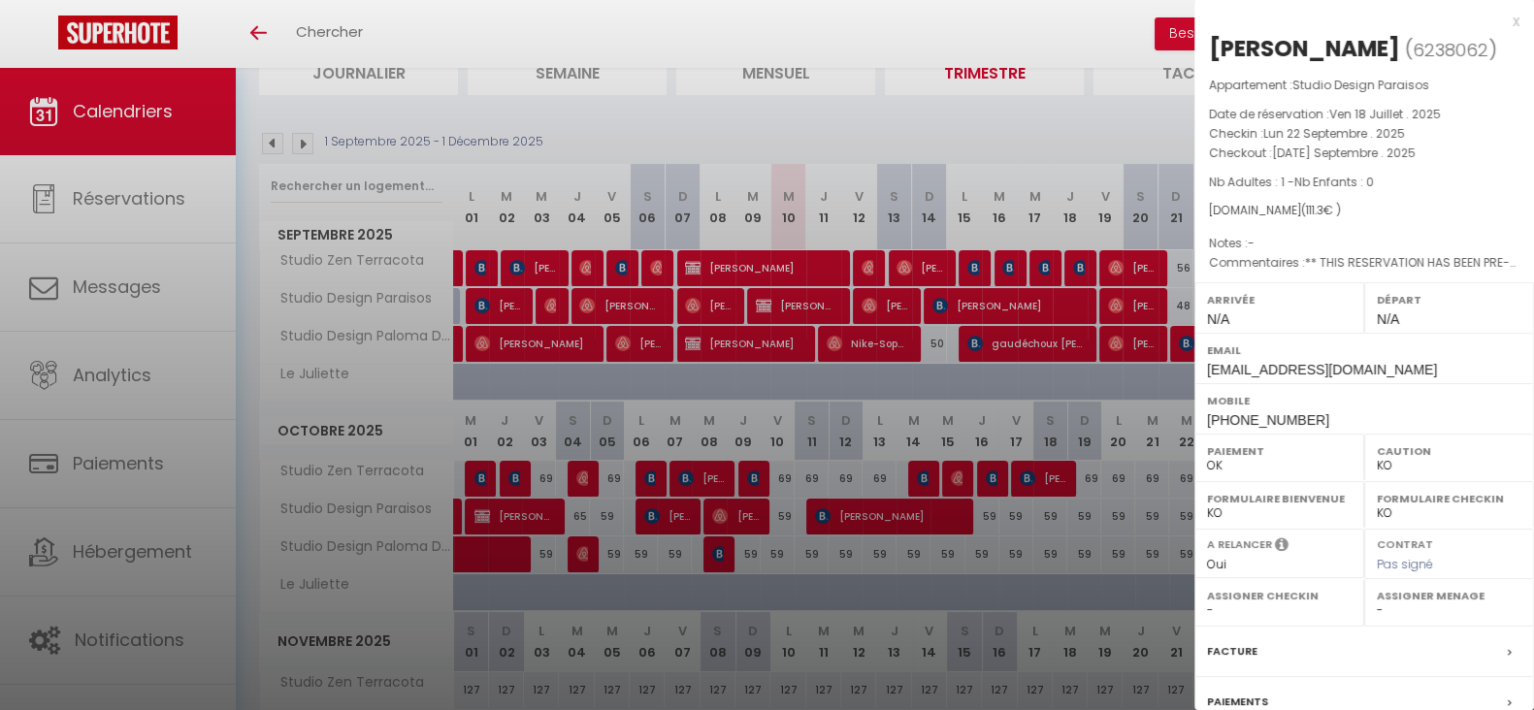
click at [1076, 396] on div at bounding box center [767, 355] width 1534 height 710
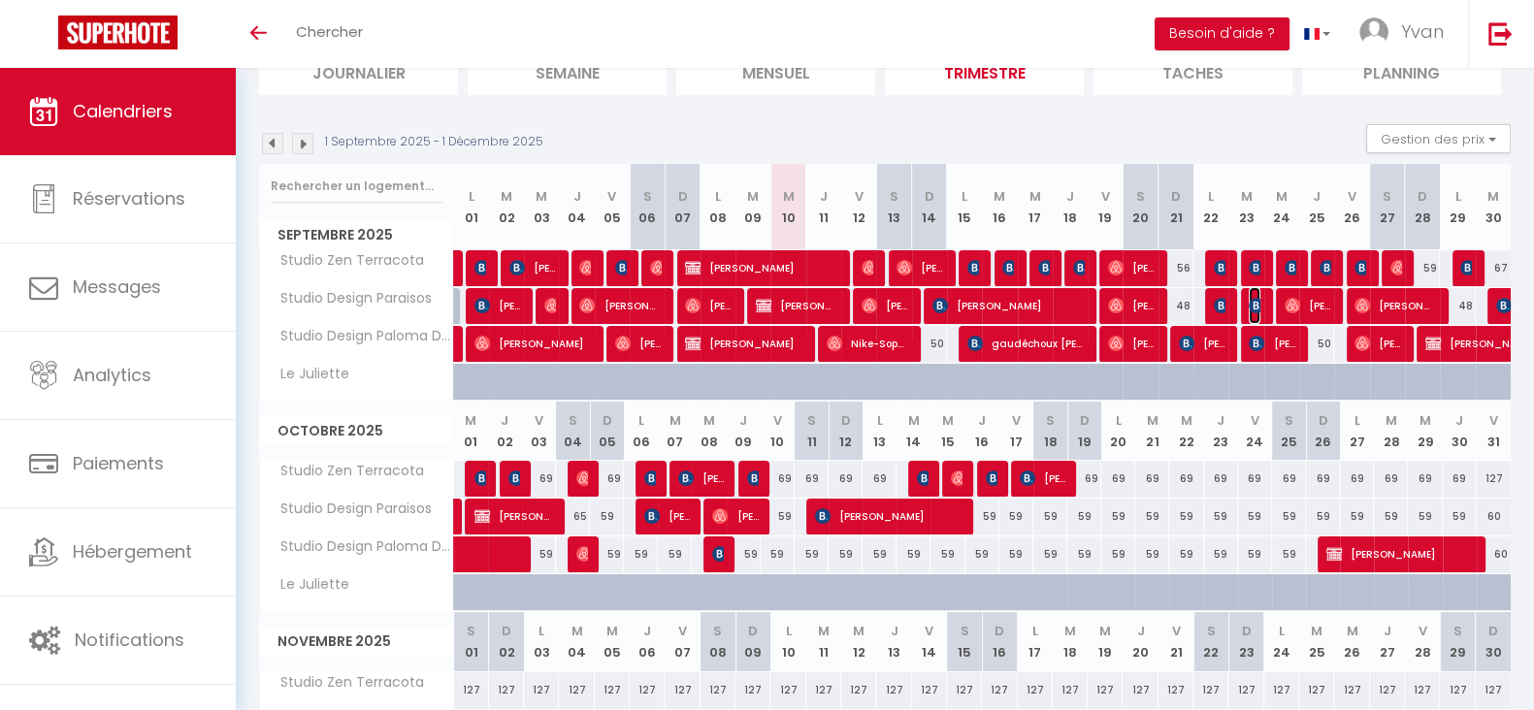
click at [1251, 306] on img at bounding box center [1257, 306] width 16 height 16
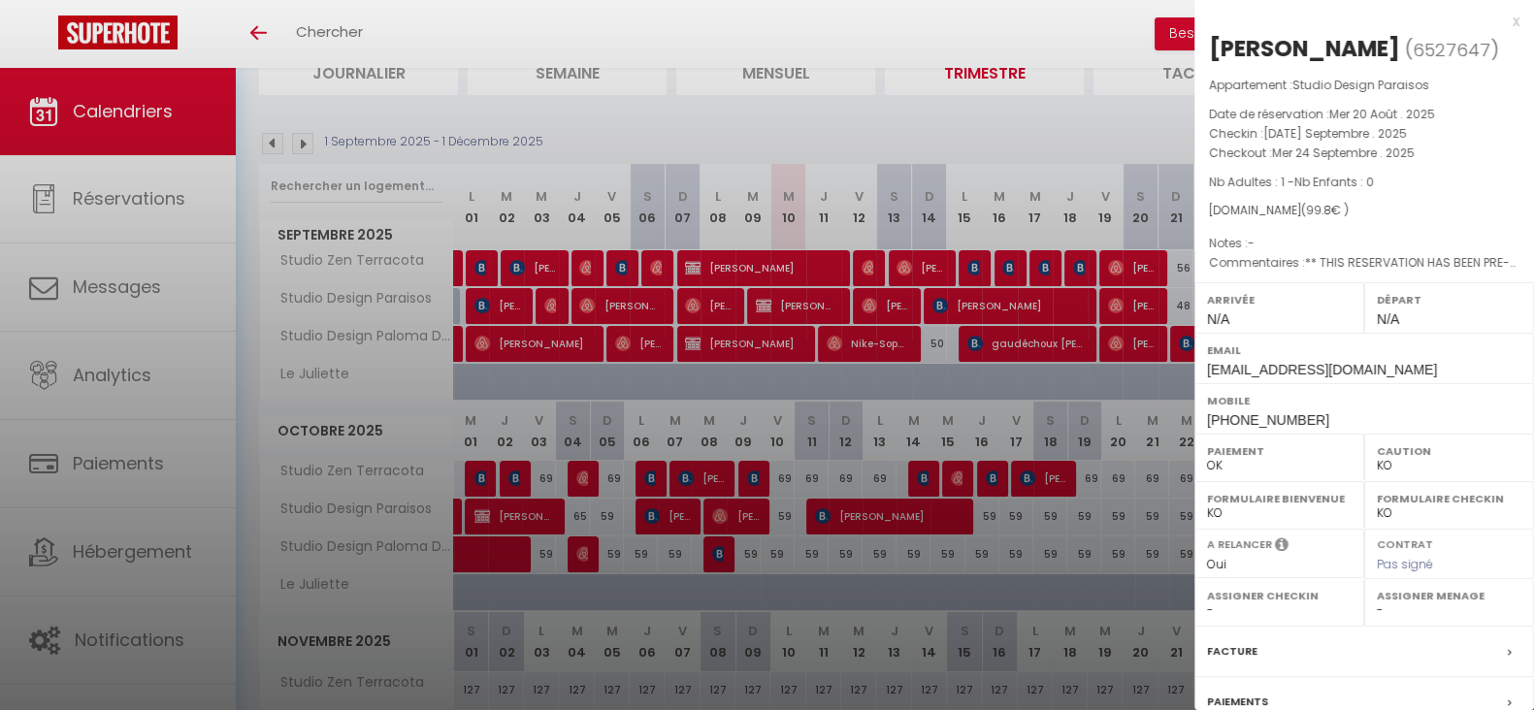
click at [1126, 380] on div at bounding box center [767, 355] width 1534 height 710
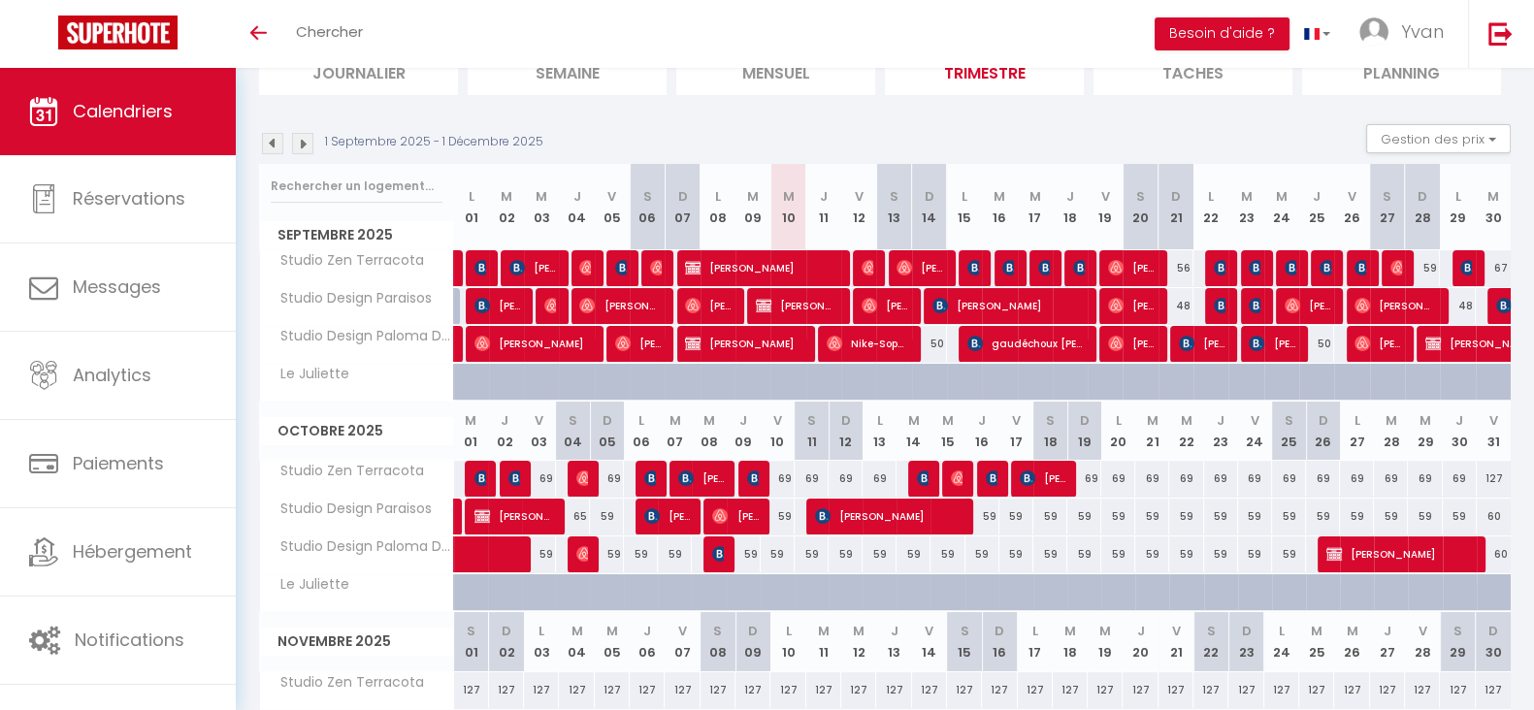
click at [1227, 262] on div at bounding box center [1219, 268] width 35 height 37
click at [1219, 262] on img at bounding box center [1222, 268] width 16 height 16
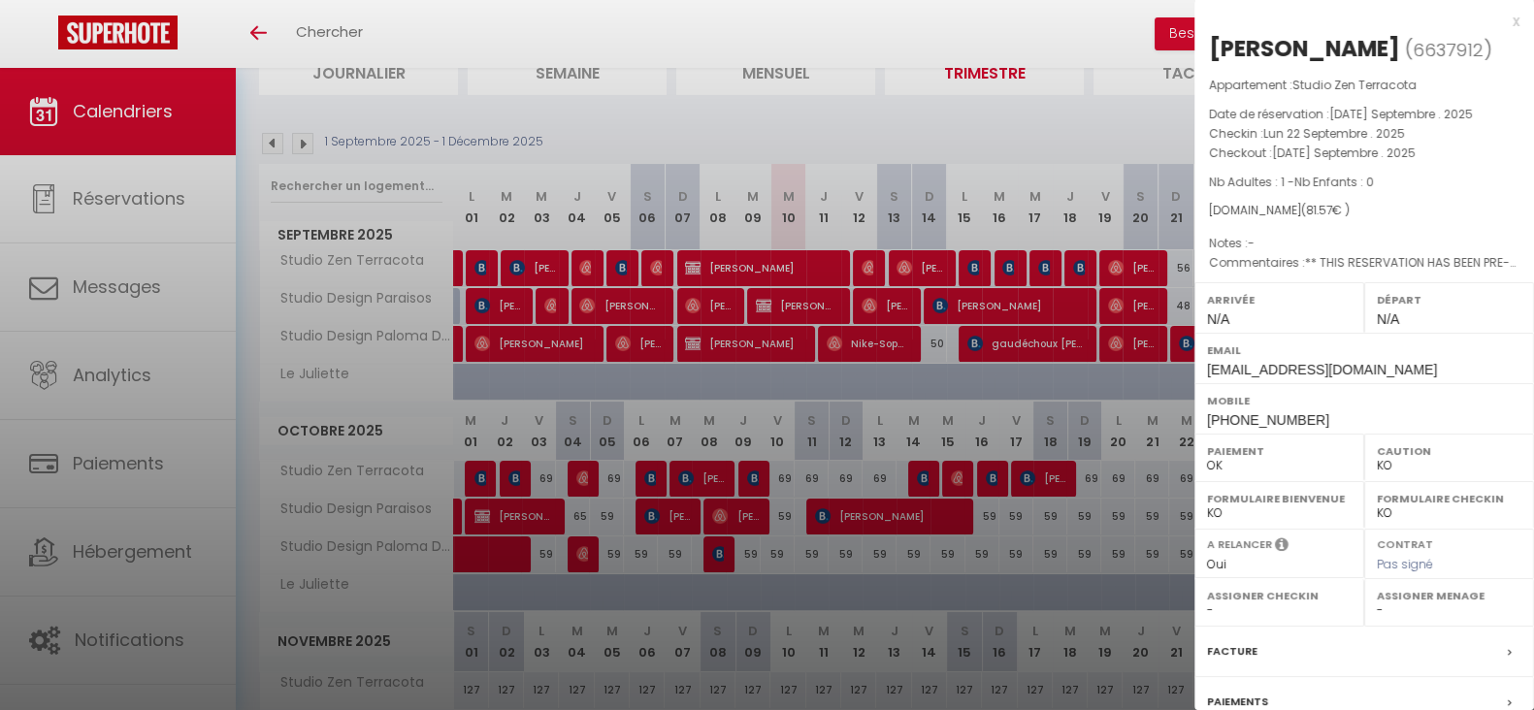
click at [1095, 385] on div at bounding box center [767, 355] width 1534 height 710
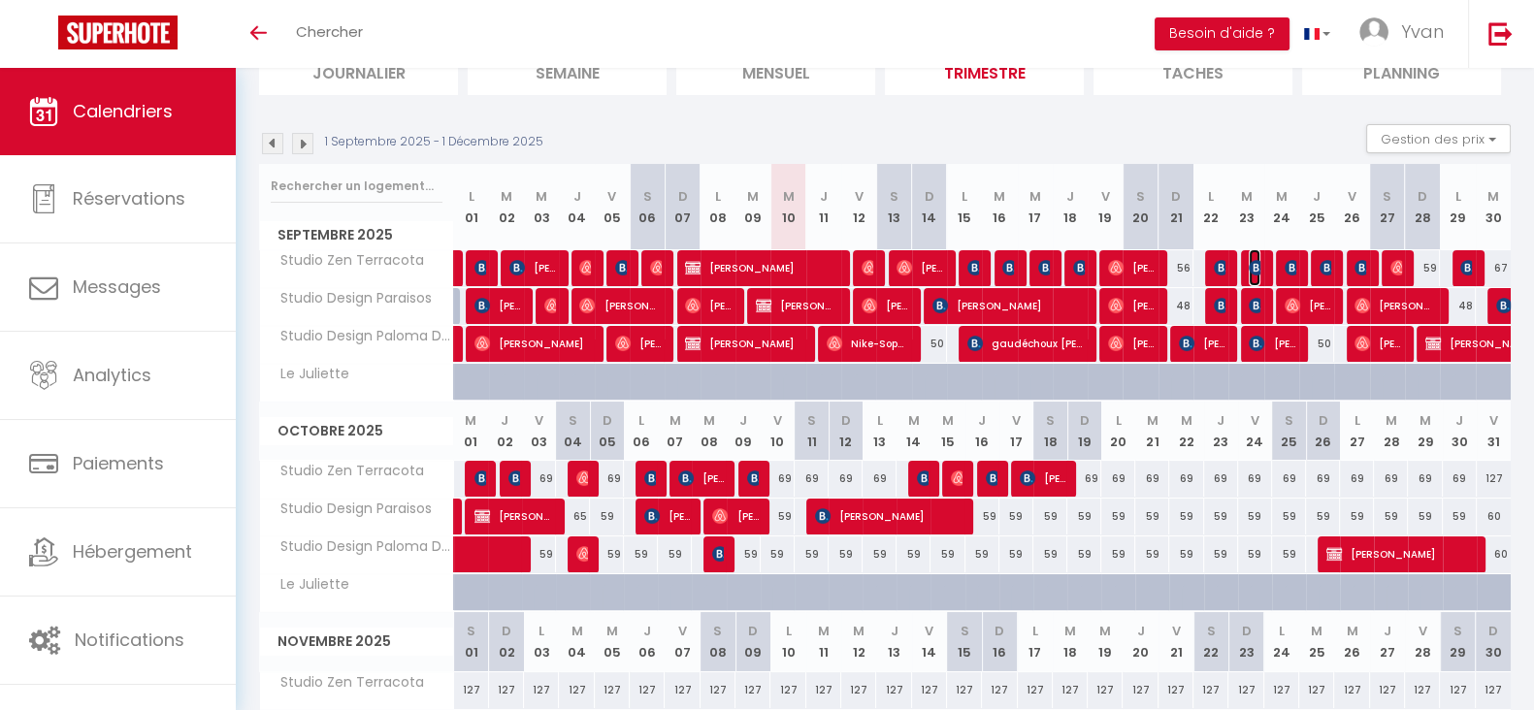
click at [1251, 266] on img at bounding box center [1257, 268] width 16 height 16
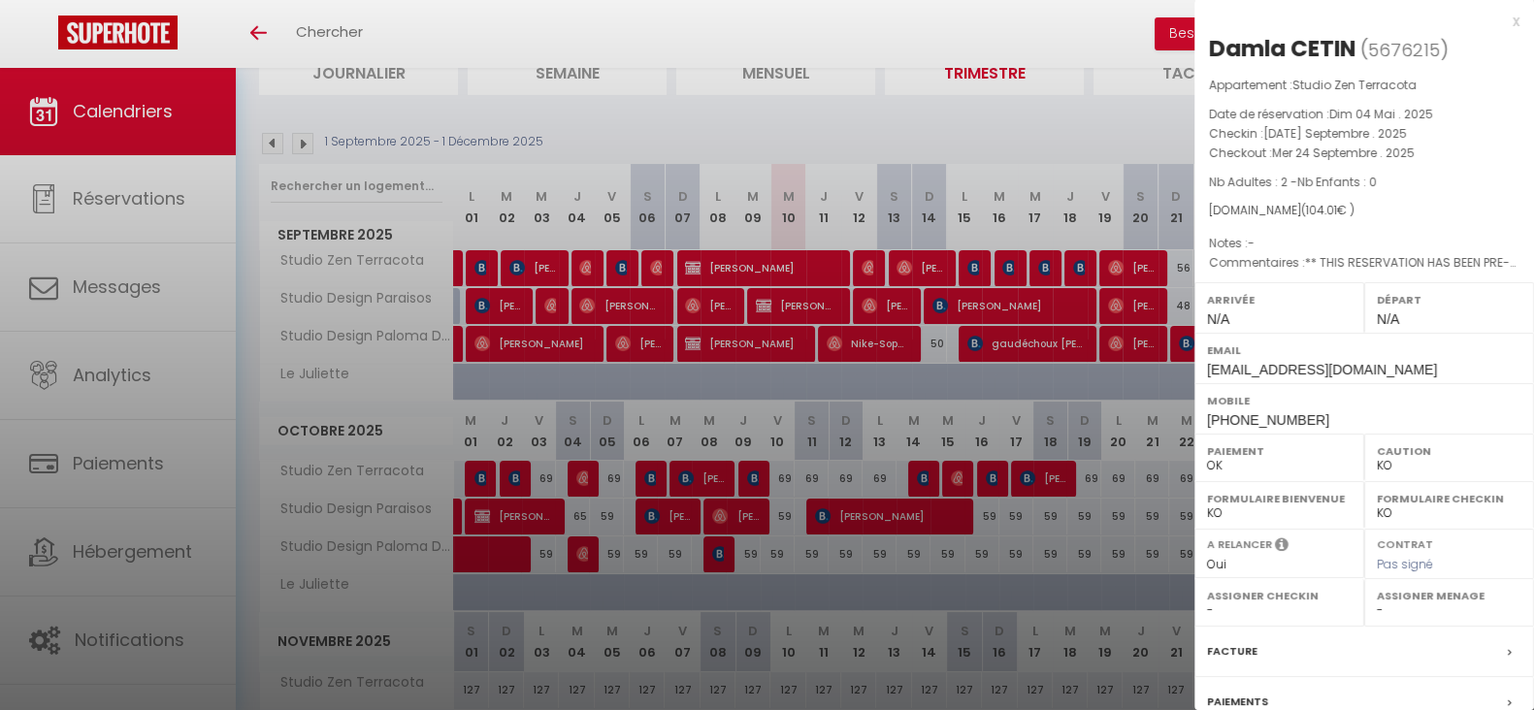
click at [1087, 401] on div at bounding box center [767, 355] width 1534 height 710
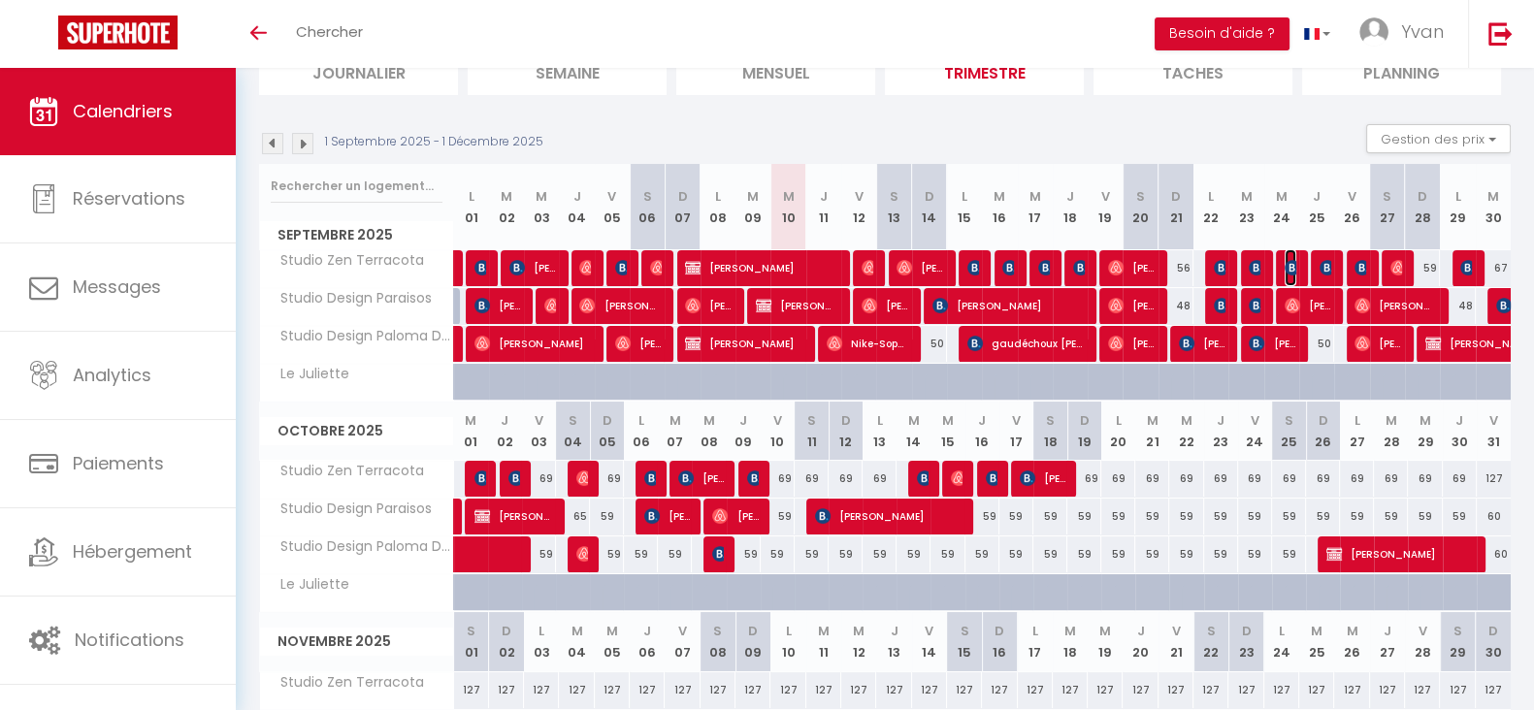
click at [1293, 261] on img at bounding box center [1293, 268] width 16 height 16
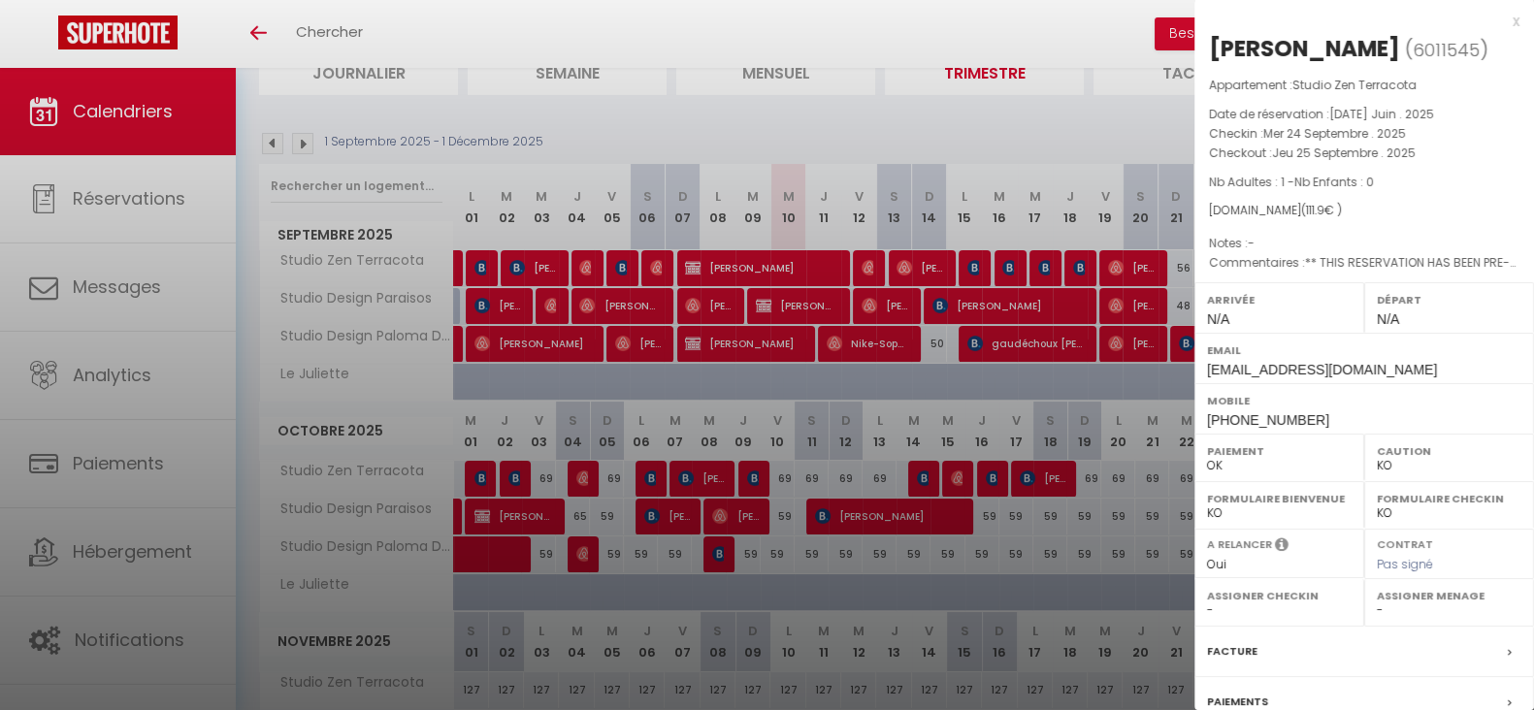
click at [1145, 267] on div at bounding box center [767, 355] width 1534 height 710
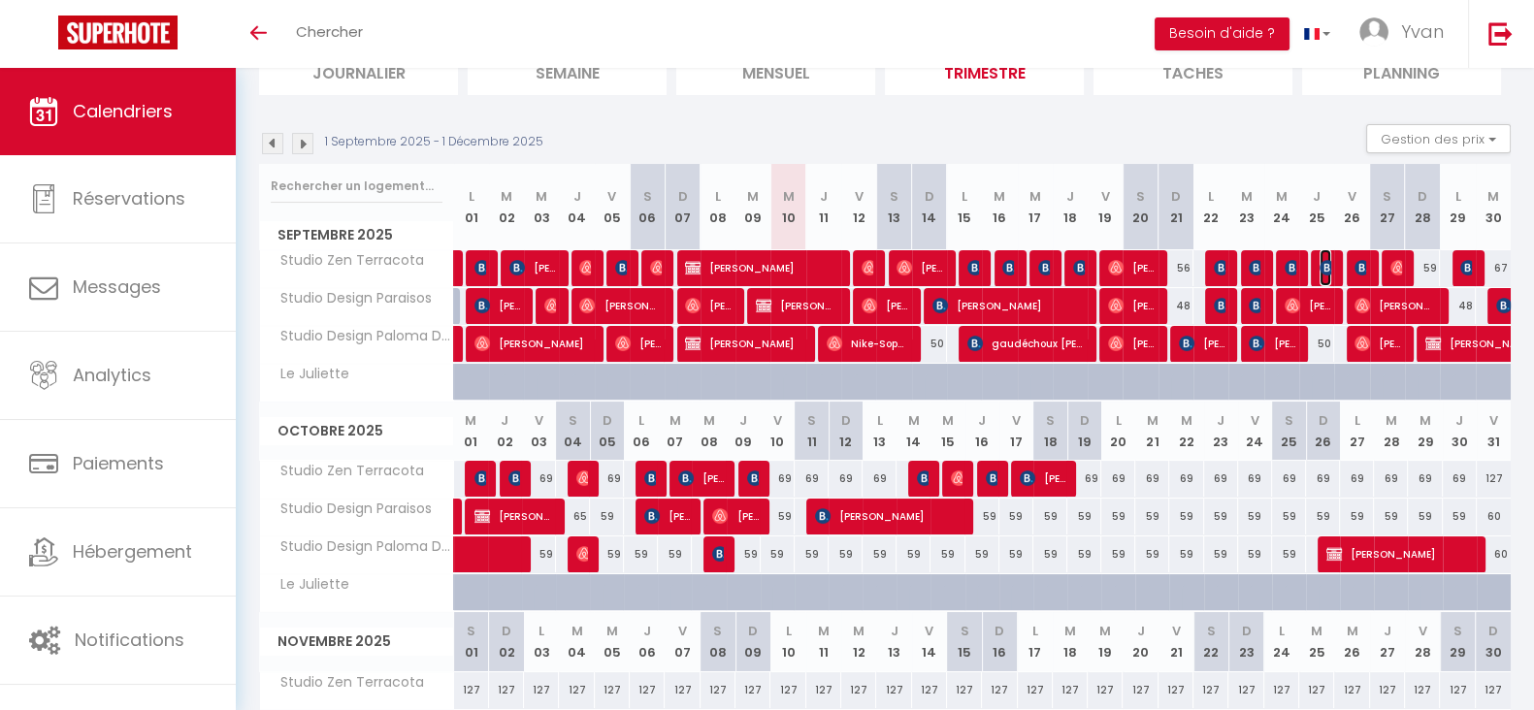
click at [1322, 264] on img at bounding box center [1328, 268] width 16 height 16
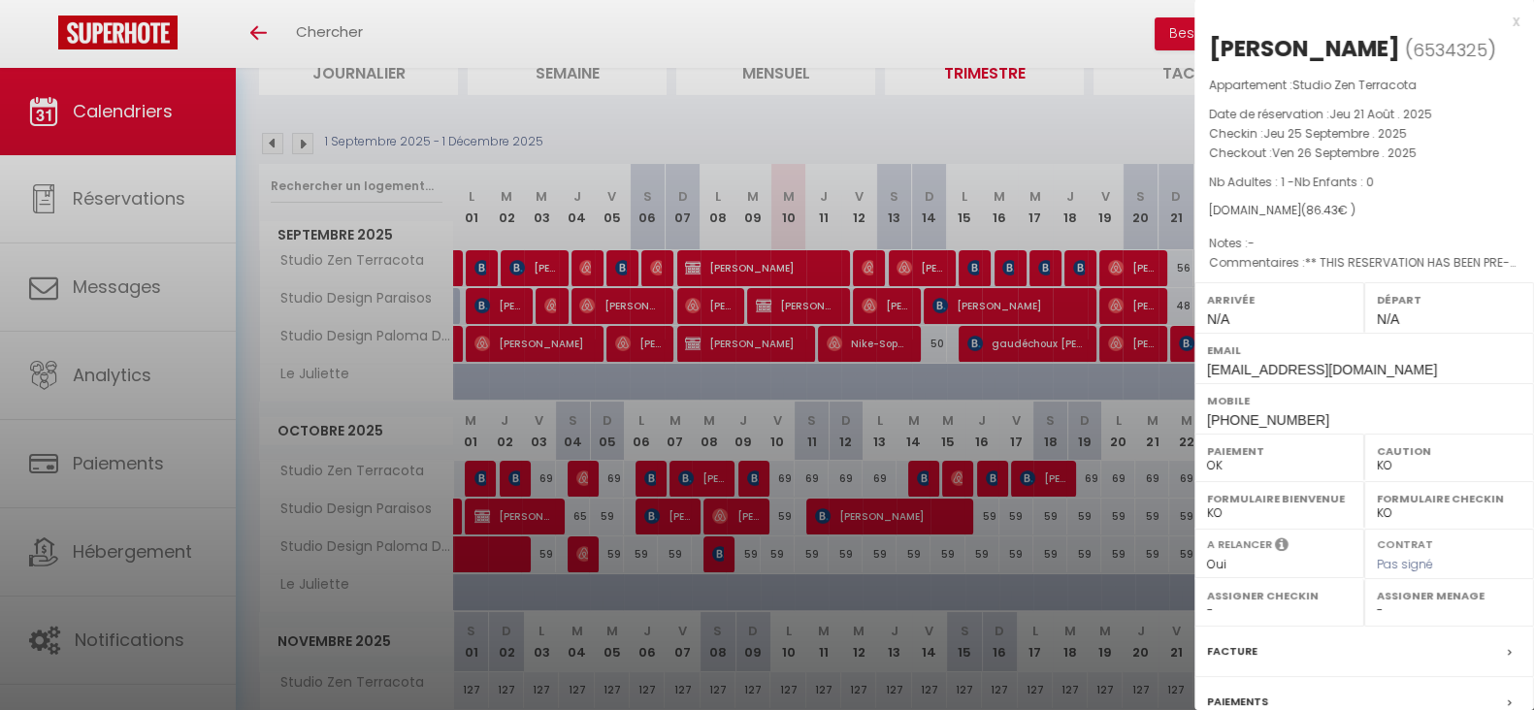
click at [1083, 271] on div at bounding box center [767, 355] width 1534 height 710
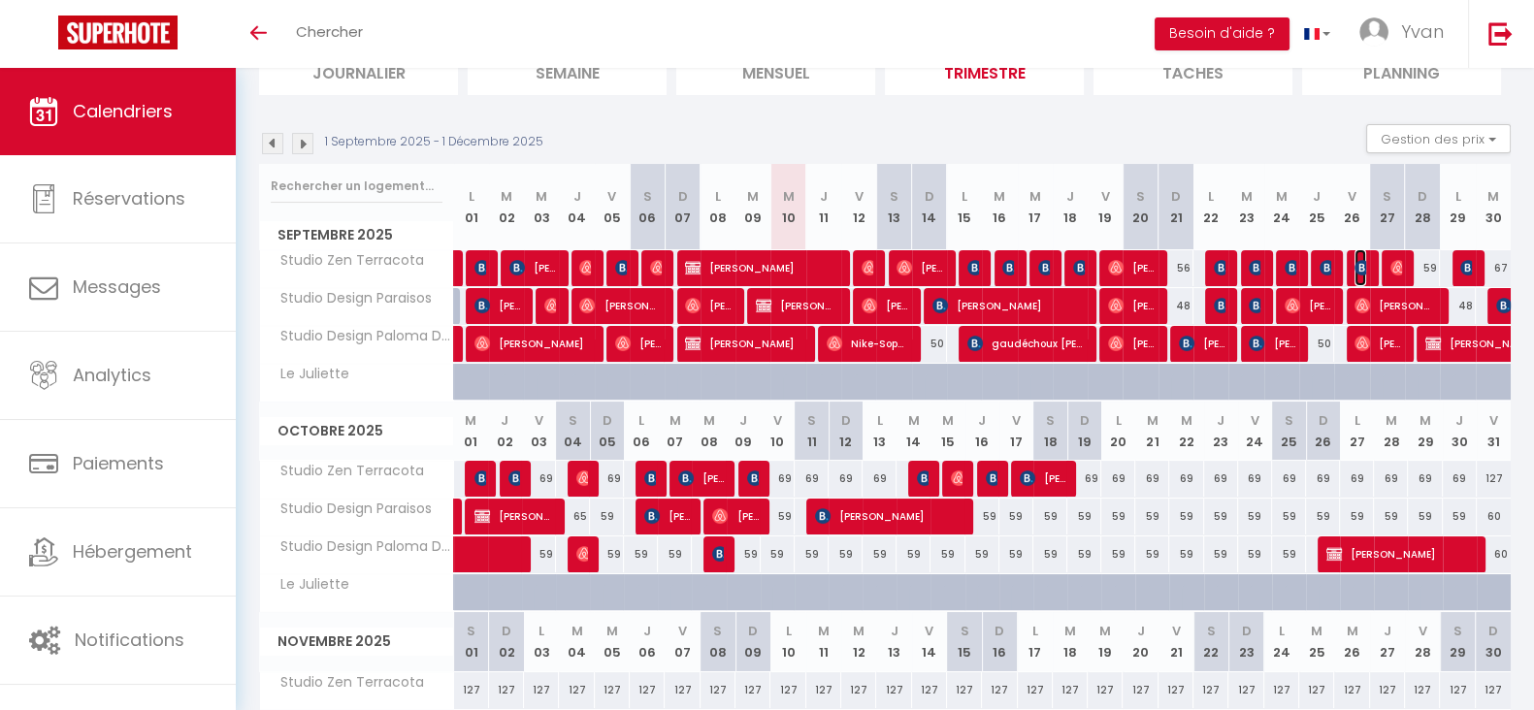
click at [1360, 264] on img at bounding box center [1363, 268] width 16 height 16
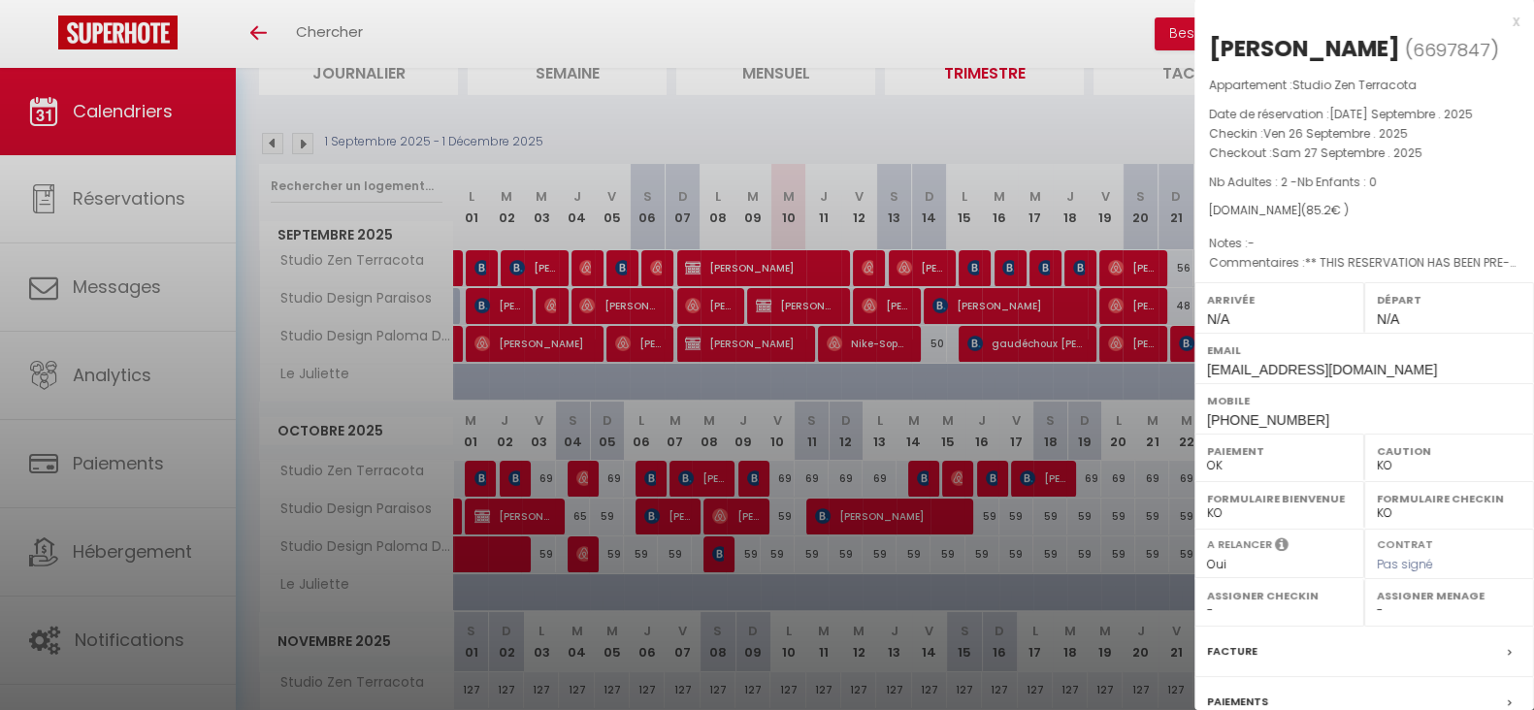
click at [1087, 290] on div at bounding box center [767, 355] width 1534 height 710
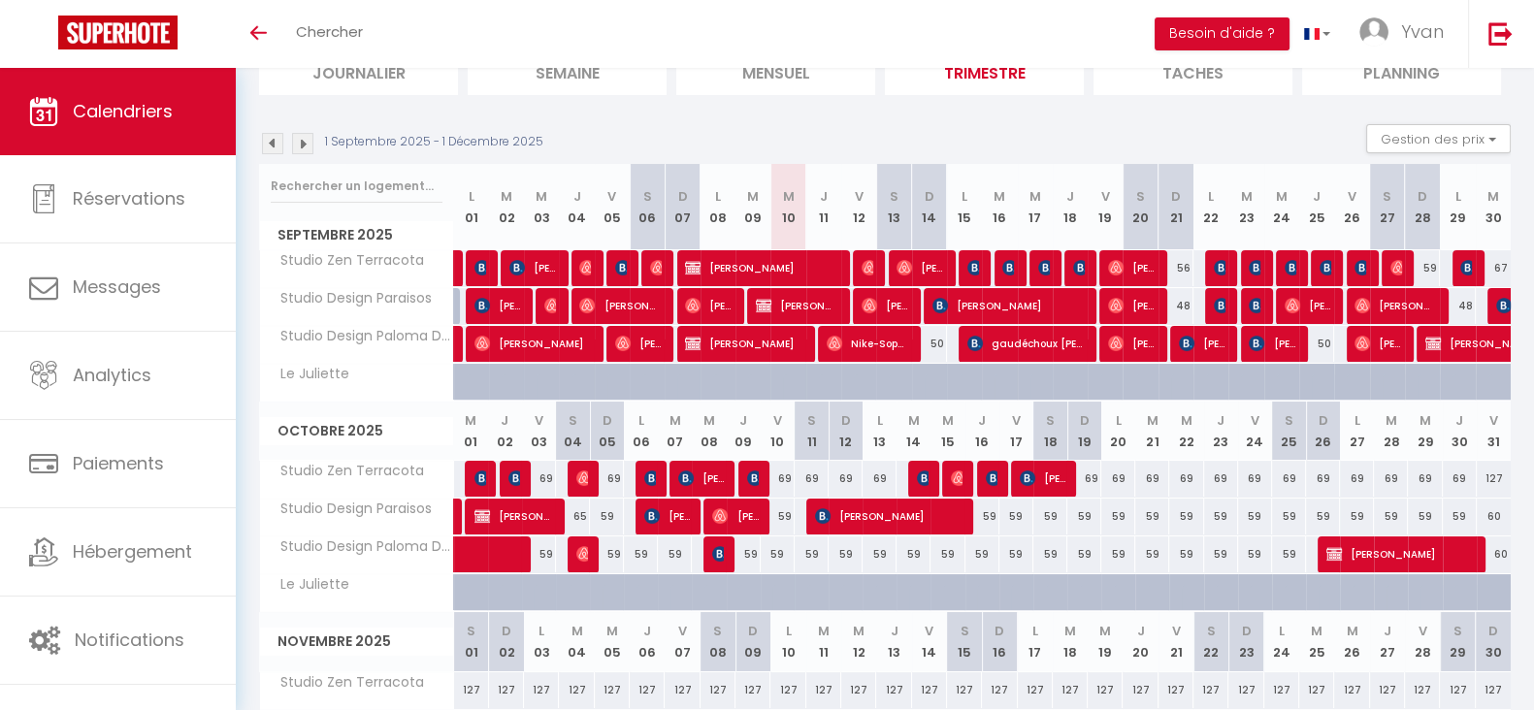
click at [1405, 263] on div "59" at bounding box center [1422, 268] width 35 height 36
type input "59"
type input "Dim 28 Septembre 2025"
type input "Lun 29 Septembre 2025"
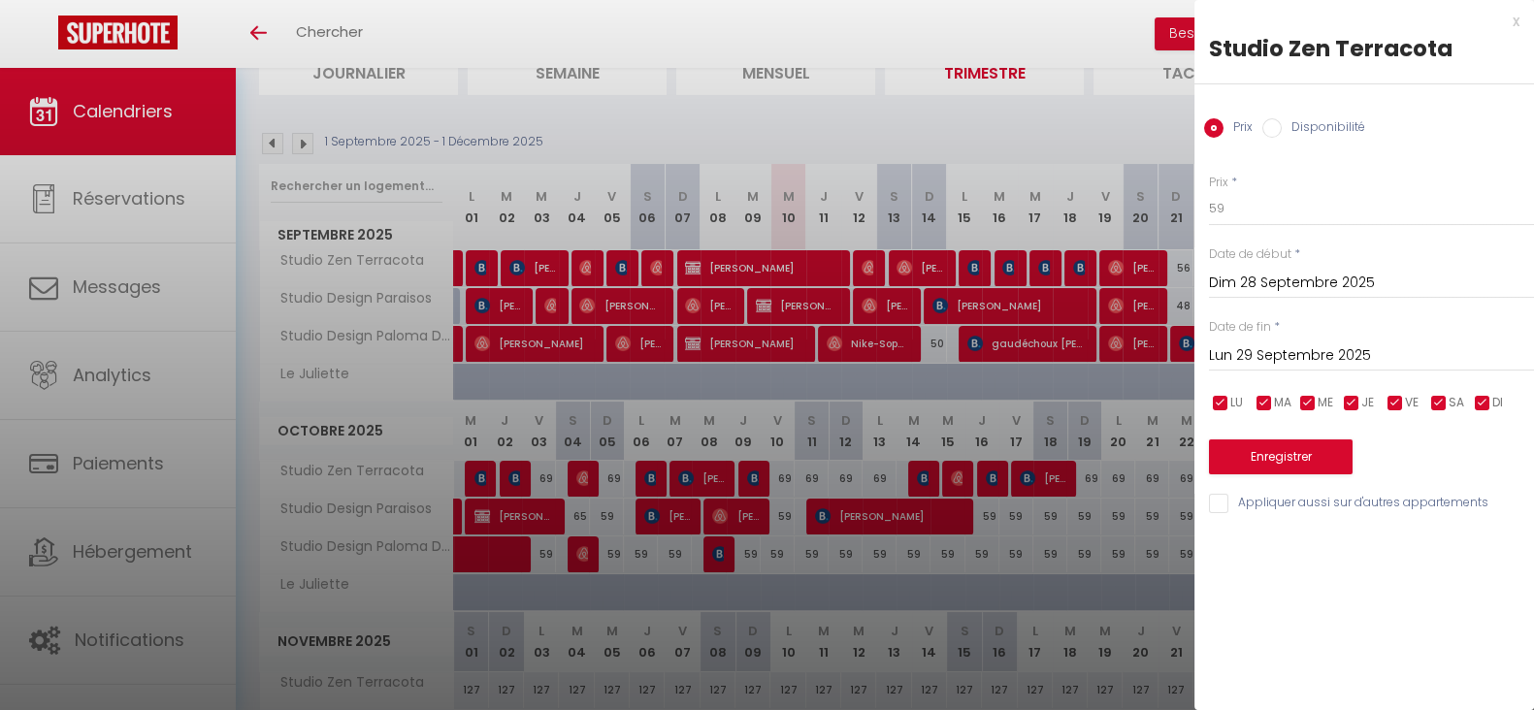
click at [1397, 263] on body "🟢 Des questions ou besoin d'assistance pour la migration AirBnB? Connectez-vous…" at bounding box center [767, 409] width 1534 height 991
click at [1077, 283] on div at bounding box center [767, 355] width 1534 height 710
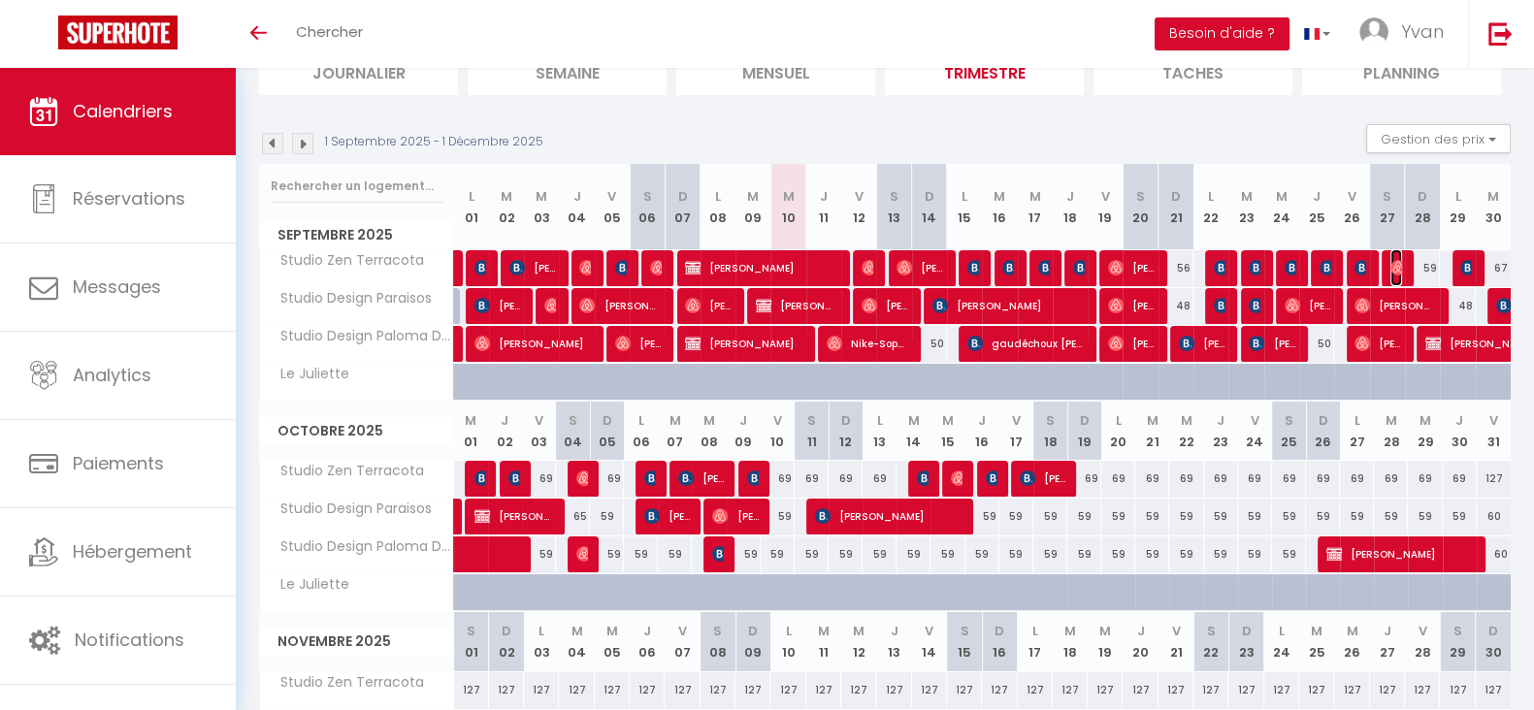
click at [1397, 267] on img at bounding box center [1398, 268] width 16 height 16
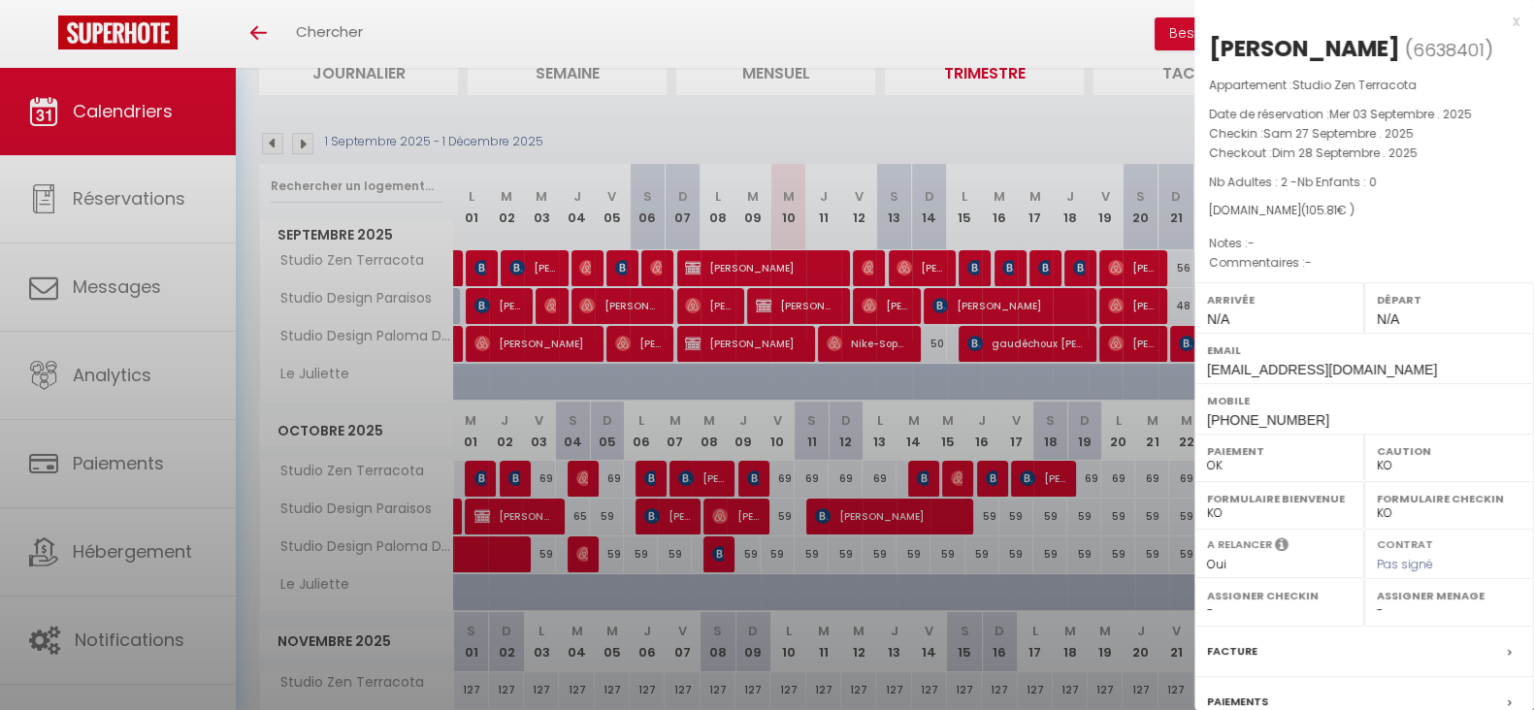
select select "OK"
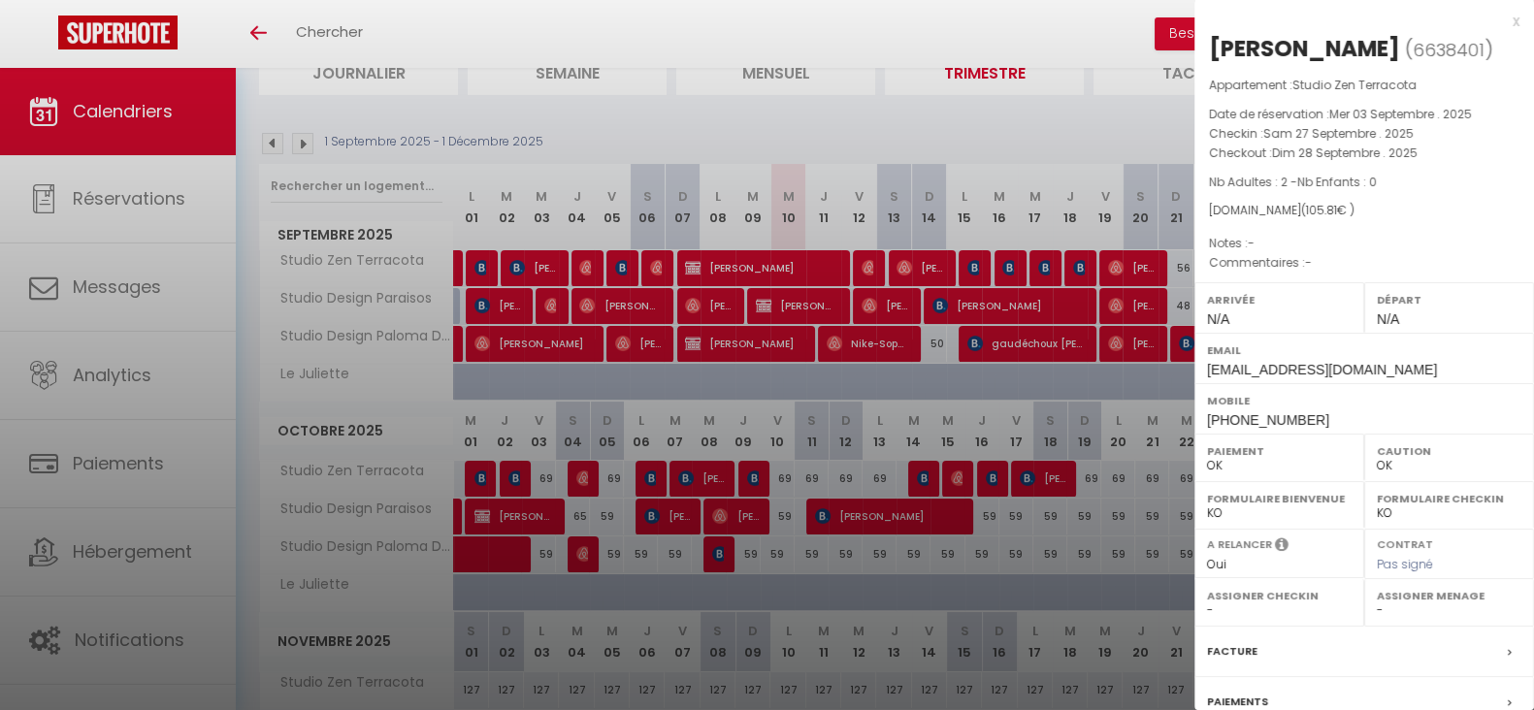
click at [1037, 295] on div at bounding box center [767, 355] width 1534 height 710
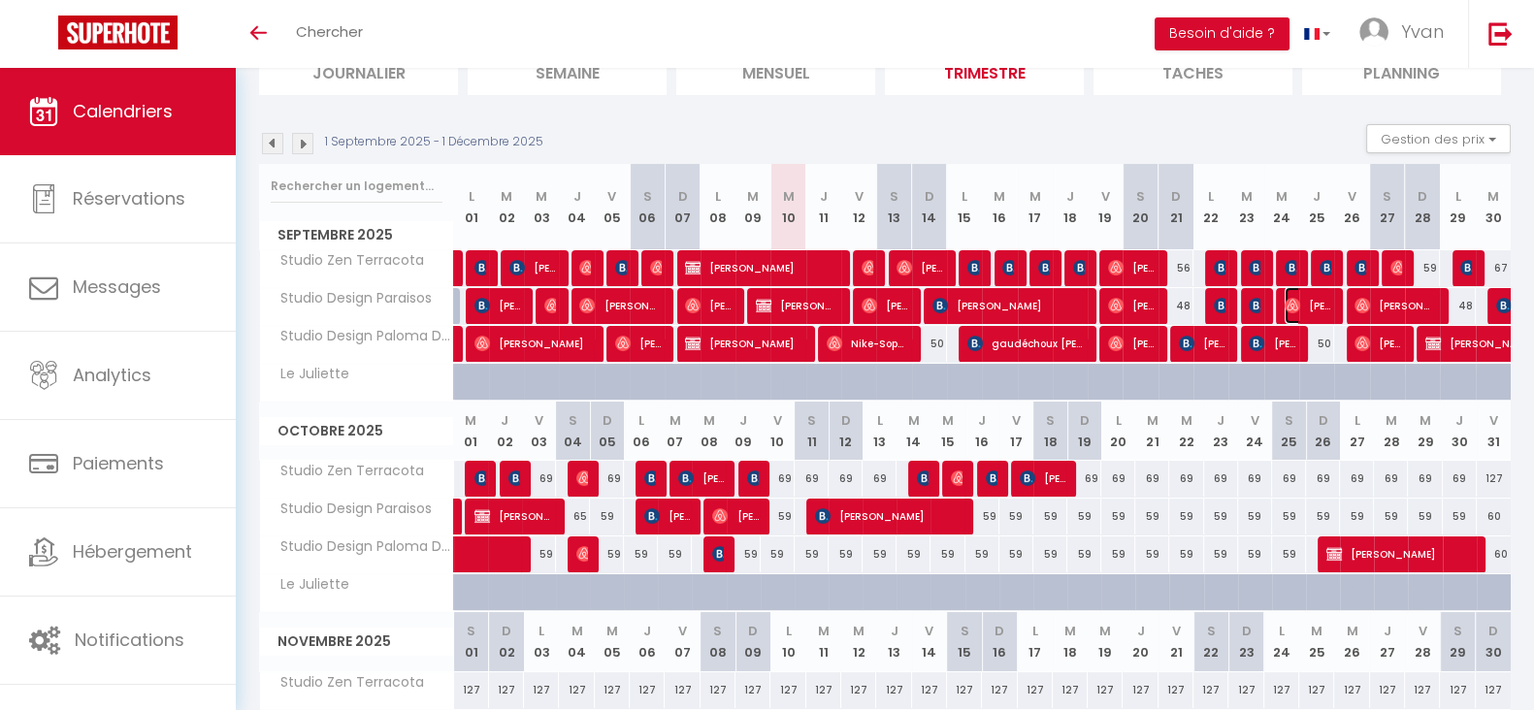
click at [1318, 302] on span "[PERSON_NAME]" at bounding box center [1308, 305] width 47 height 37
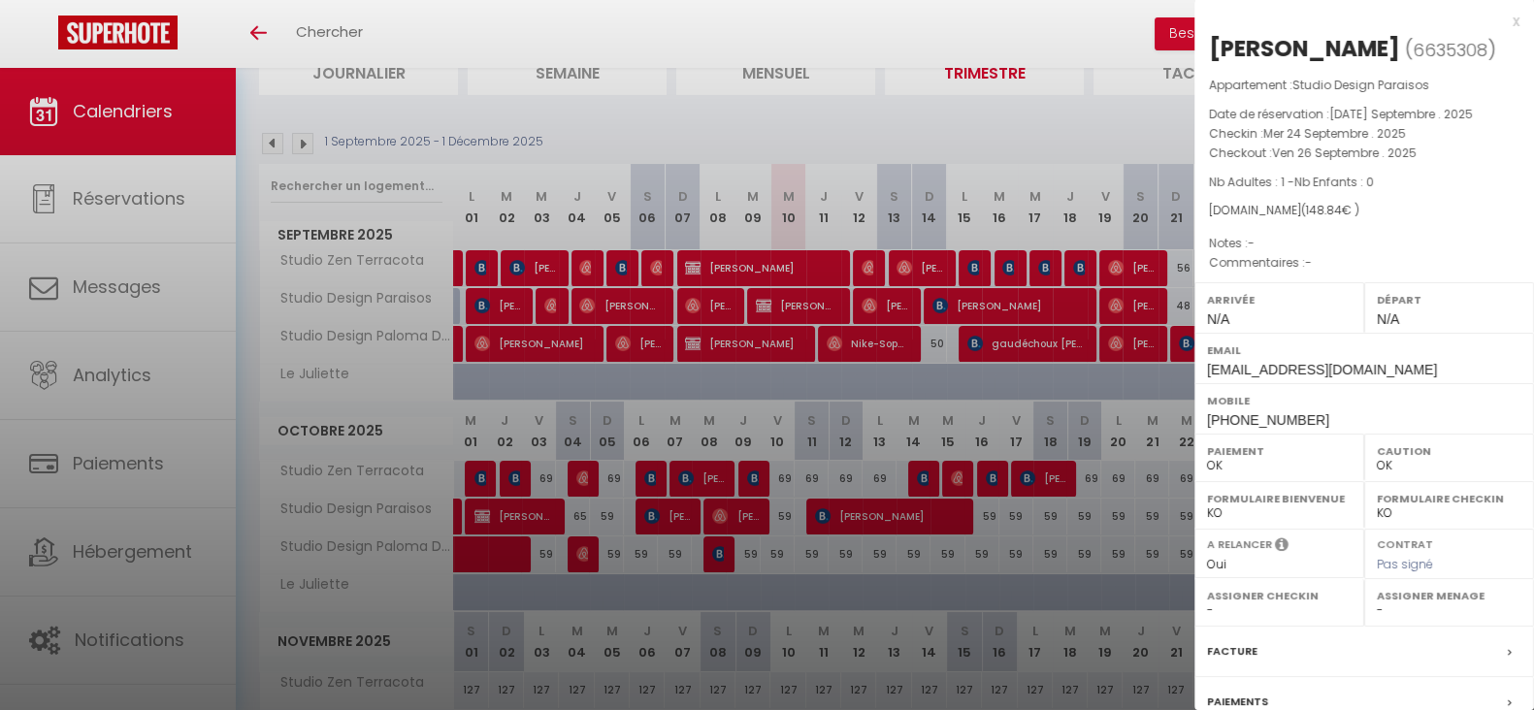
click at [1007, 286] on div at bounding box center [767, 355] width 1534 height 710
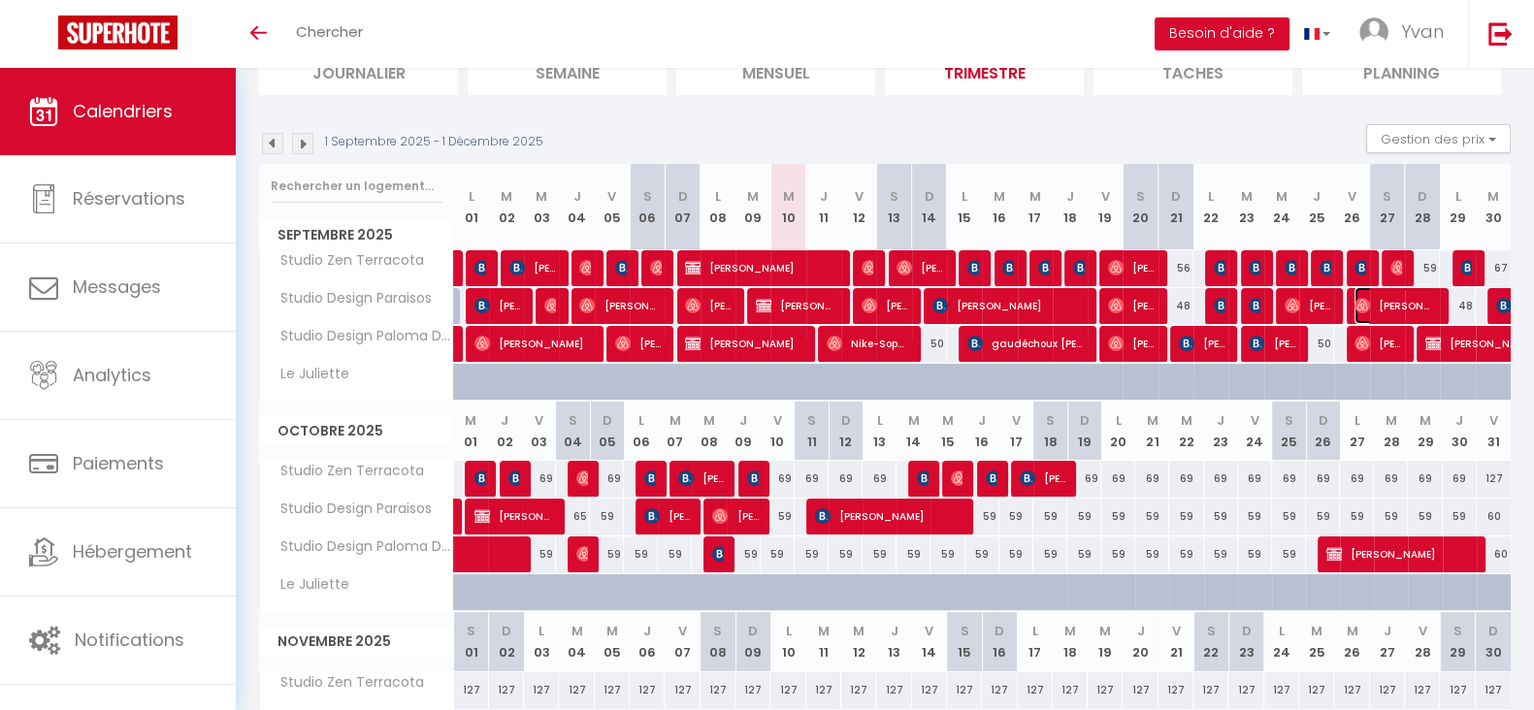
click at [1387, 308] on span "[PERSON_NAME]" at bounding box center [1396, 305] width 82 height 37
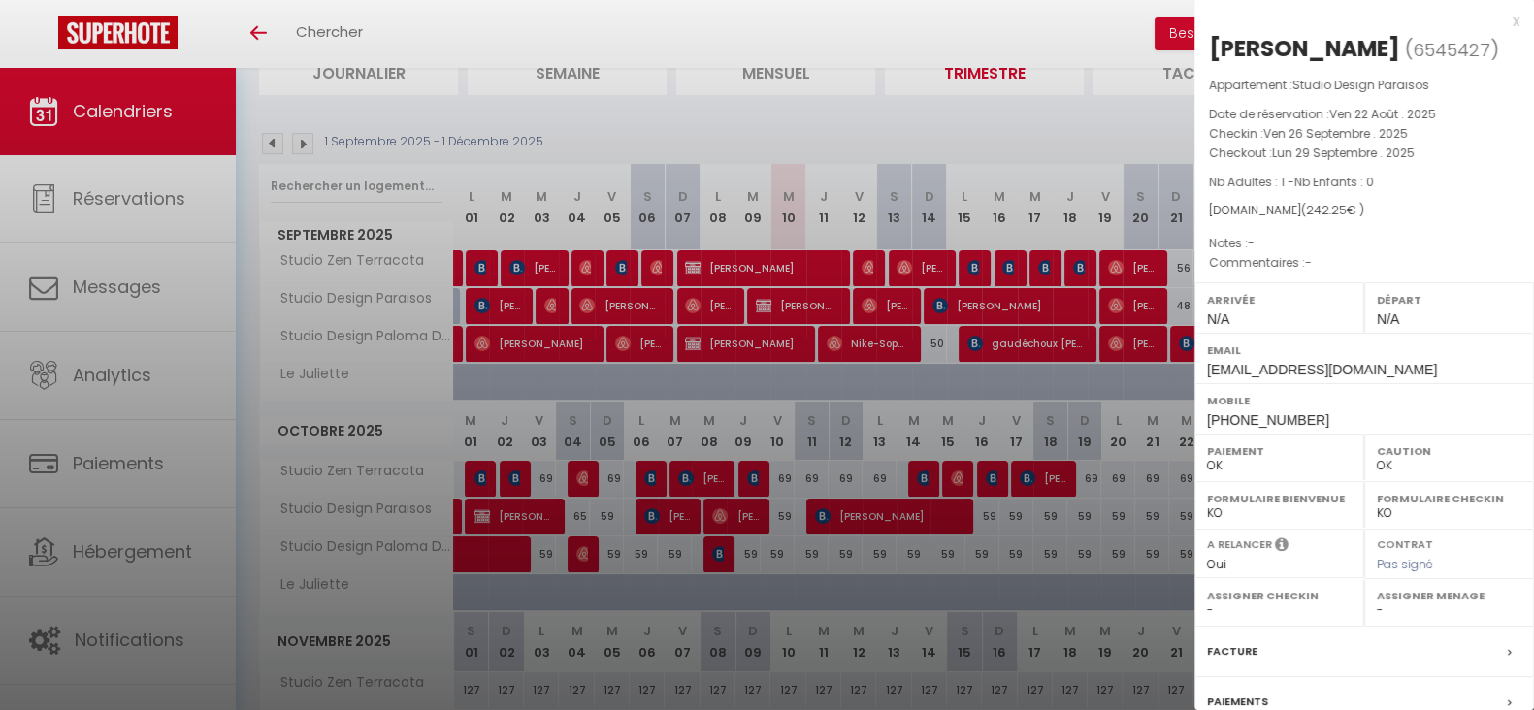
click at [1049, 304] on div at bounding box center [767, 355] width 1534 height 710
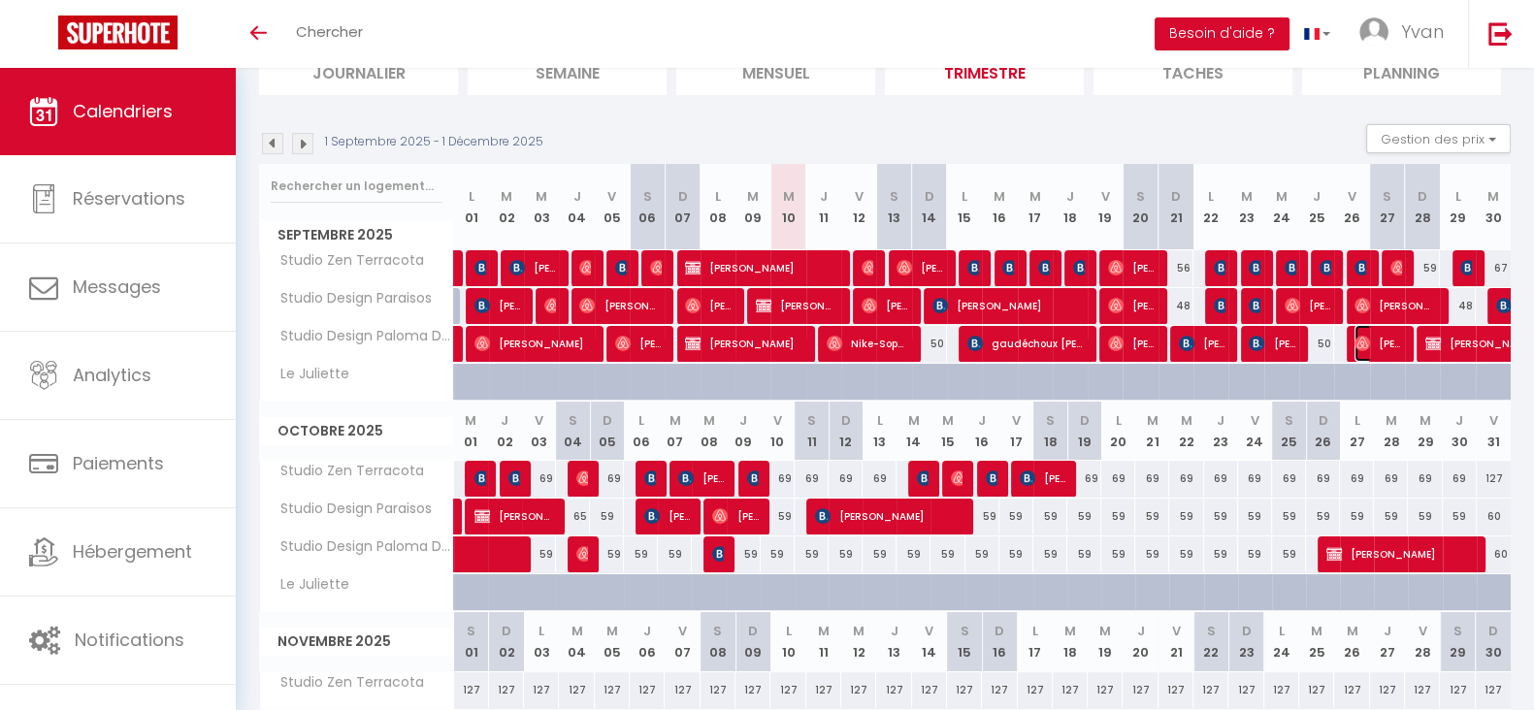
click at [1378, 345] on span "[PERSON_NAME]" at bounding box center [1378, 343] width 47 height 37
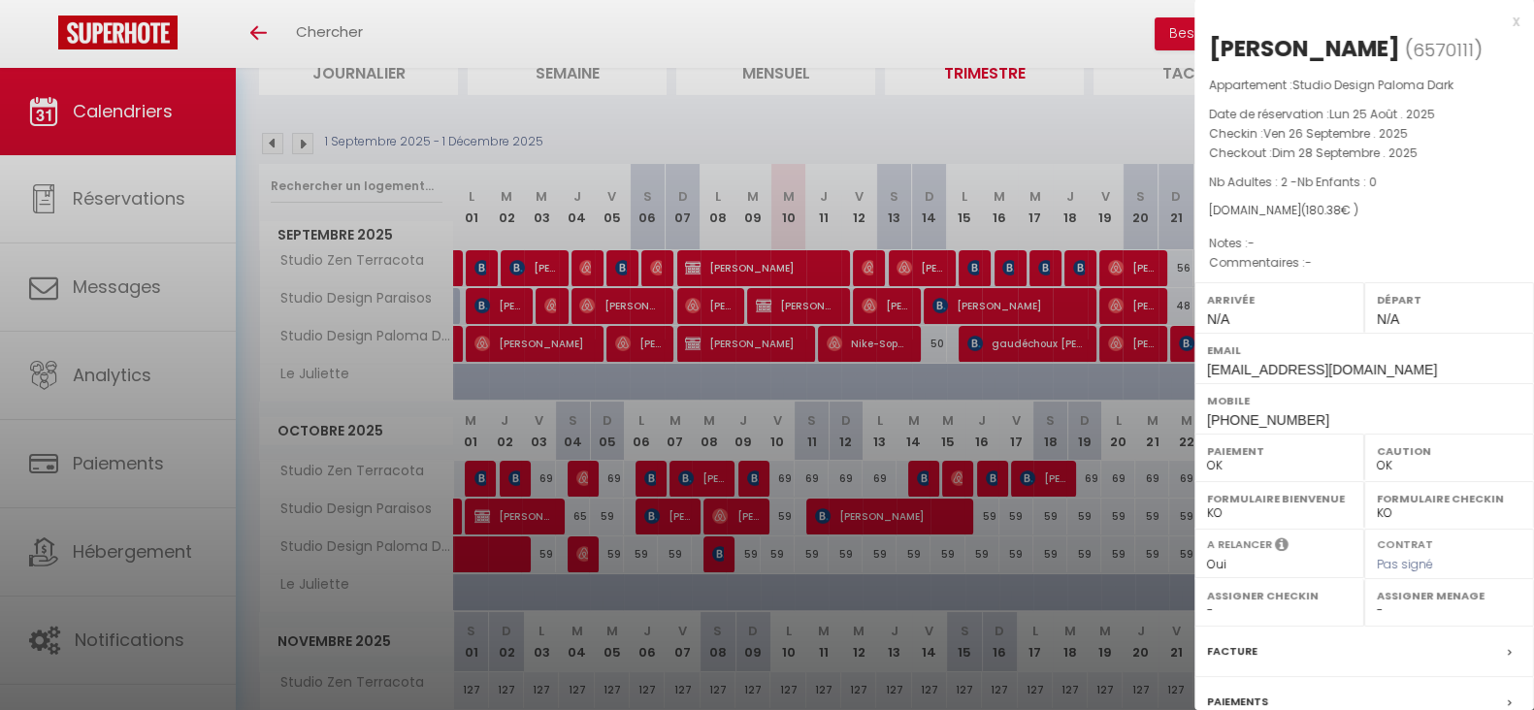
click at [982, 293] on div at bounding box center [767, 355] width 1534 height 710
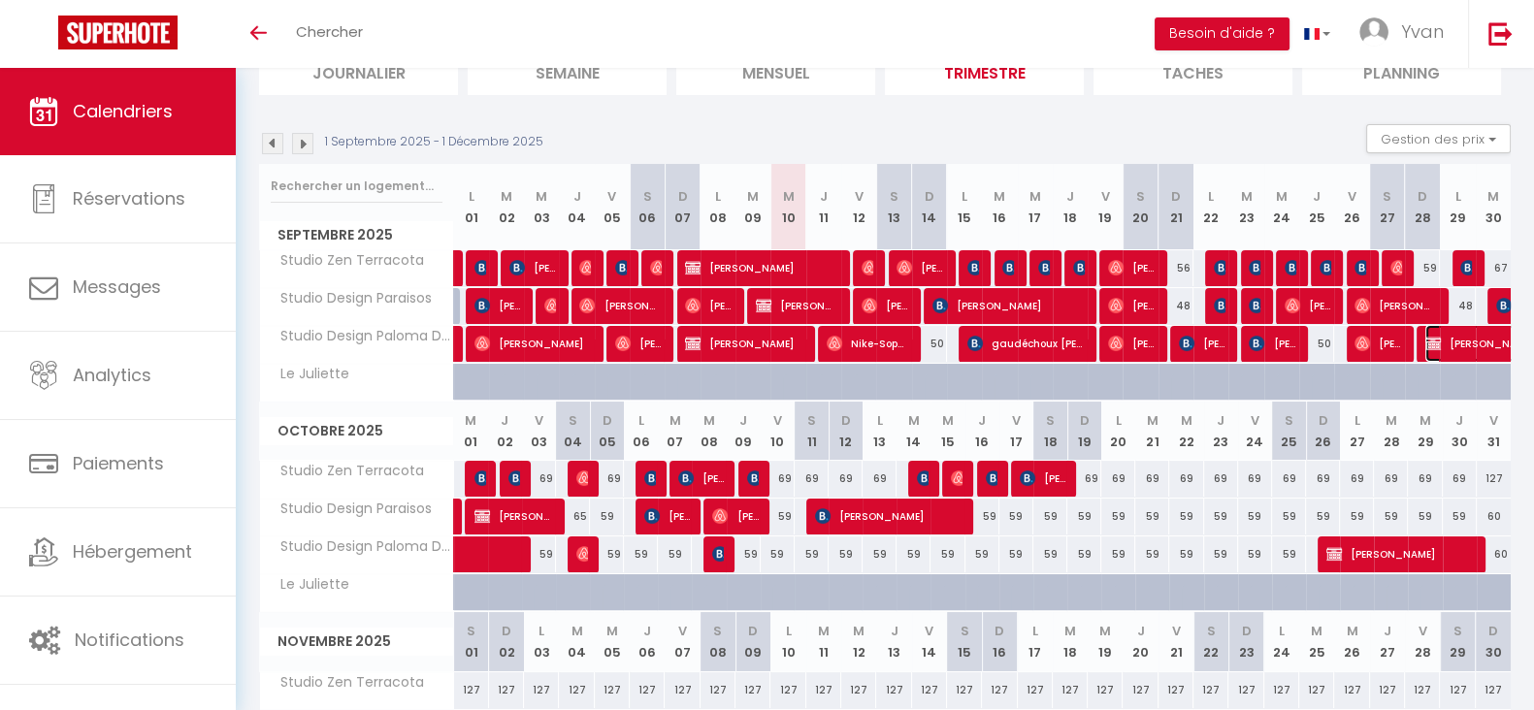
click at [1452, 342] on span "[PERSON_NAME]" at bounding box center [1536, 343] width 223 height 37
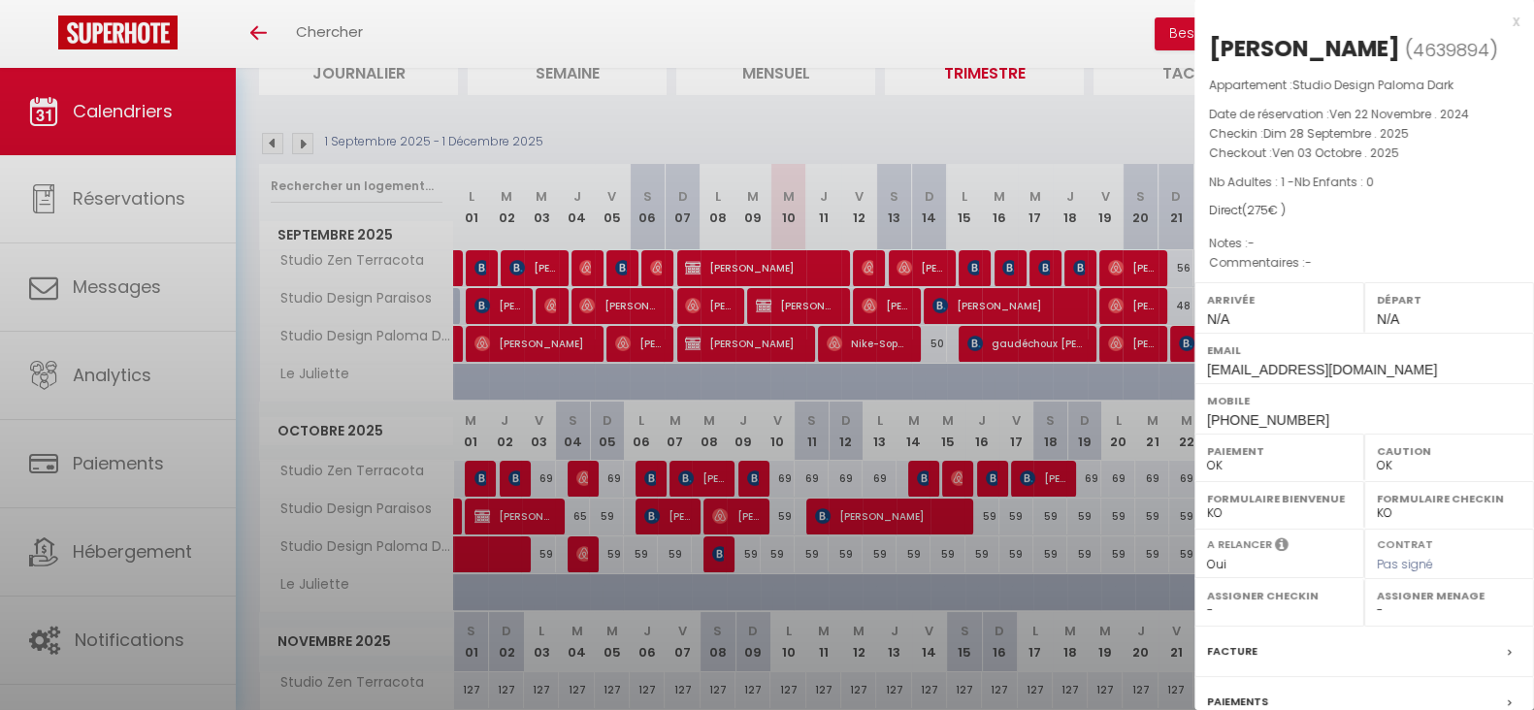
select select "KO"
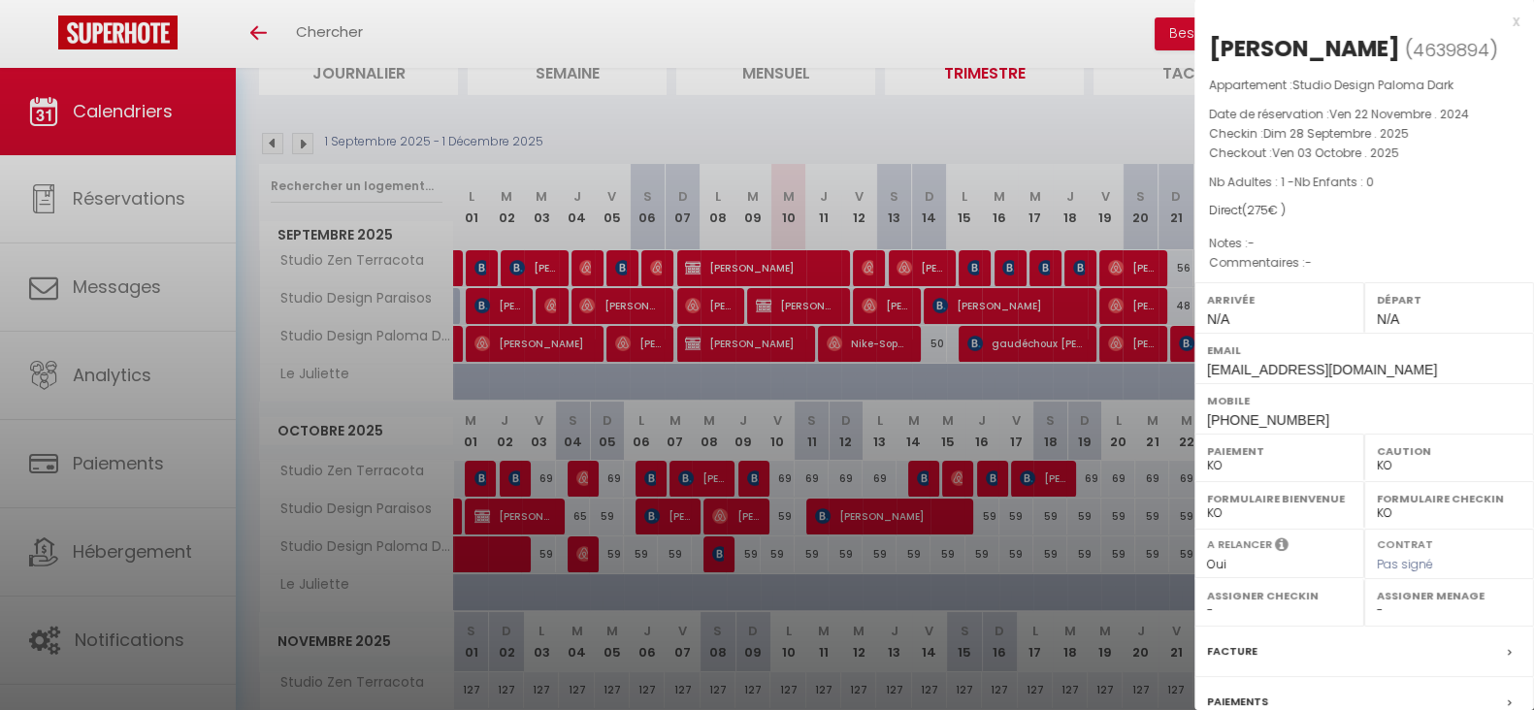
click at [1055, 296] on div at bounding box center [767, 355] width 1534 height 710
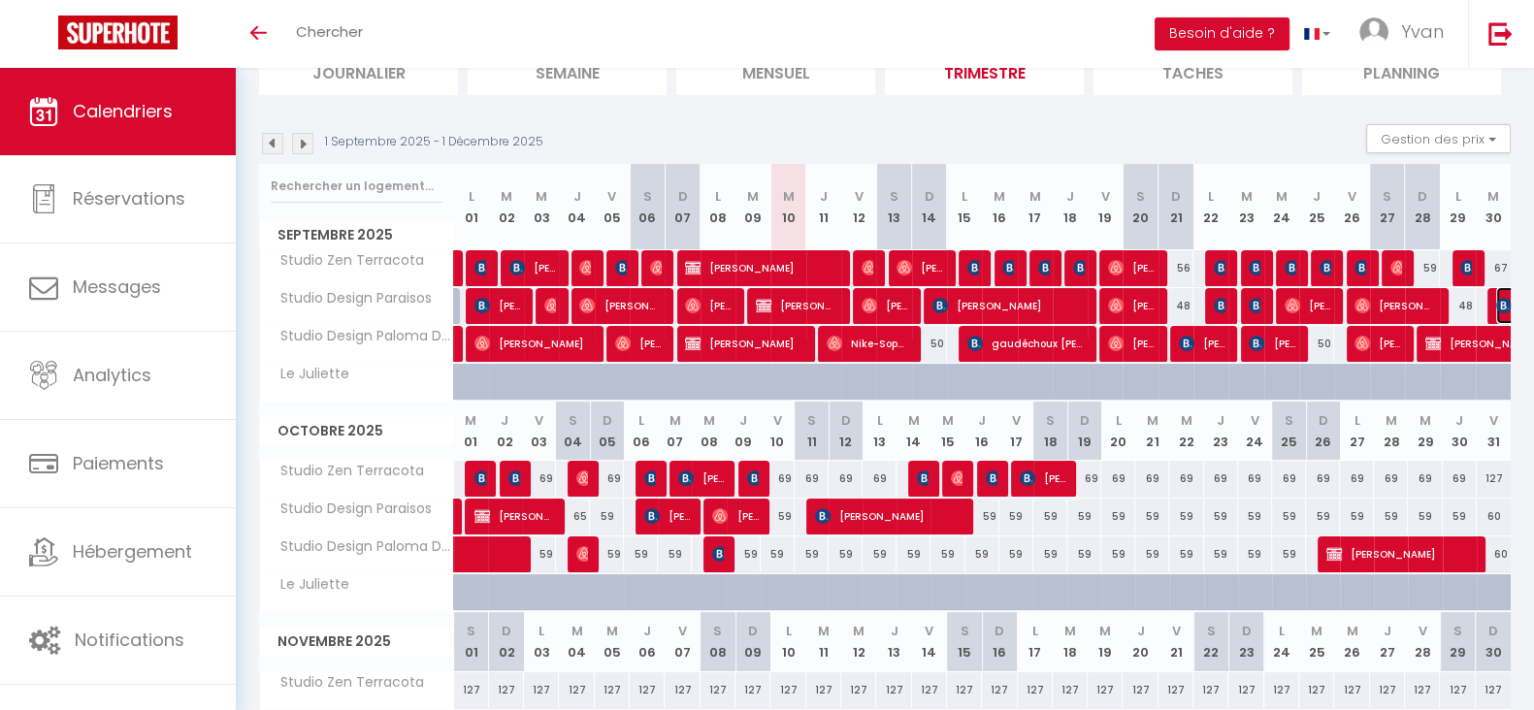
click at [1502, 305] on img at bounding box center [1504, 306] width 16 height 16
select select "OK"
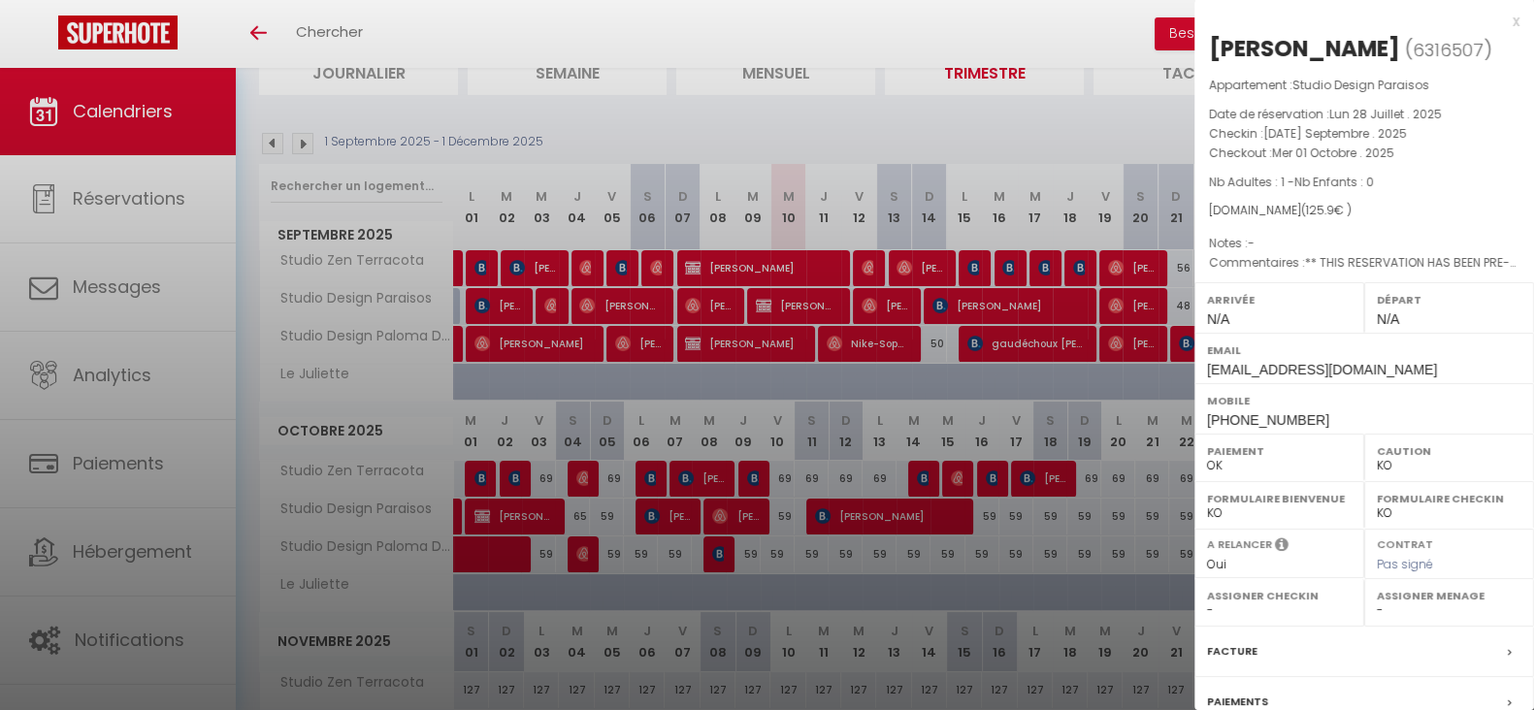
click at [1074, 286] on div at bounding box center [767, 355] width 1534 height 710
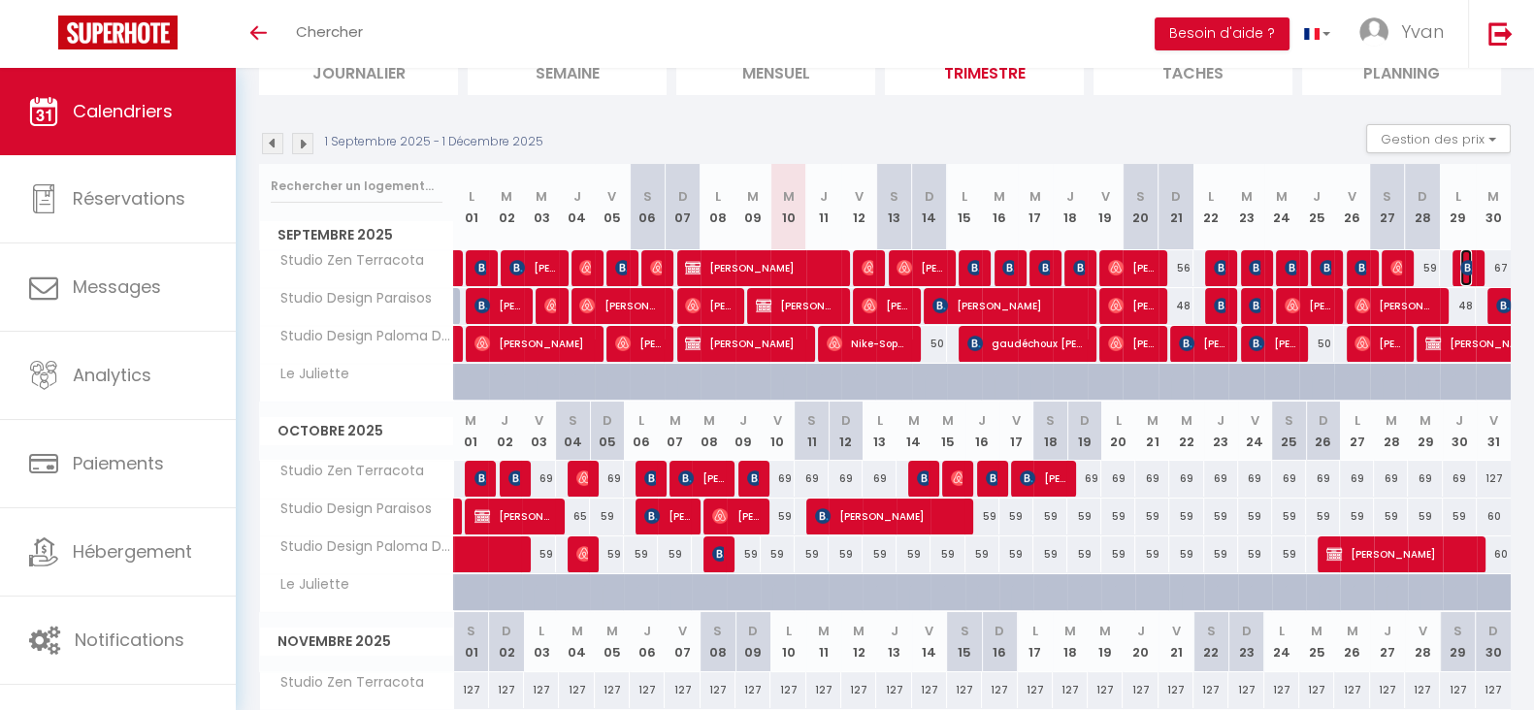
click at [1462, 270] on img at bounding box center [1468, 268] width 16 height 16
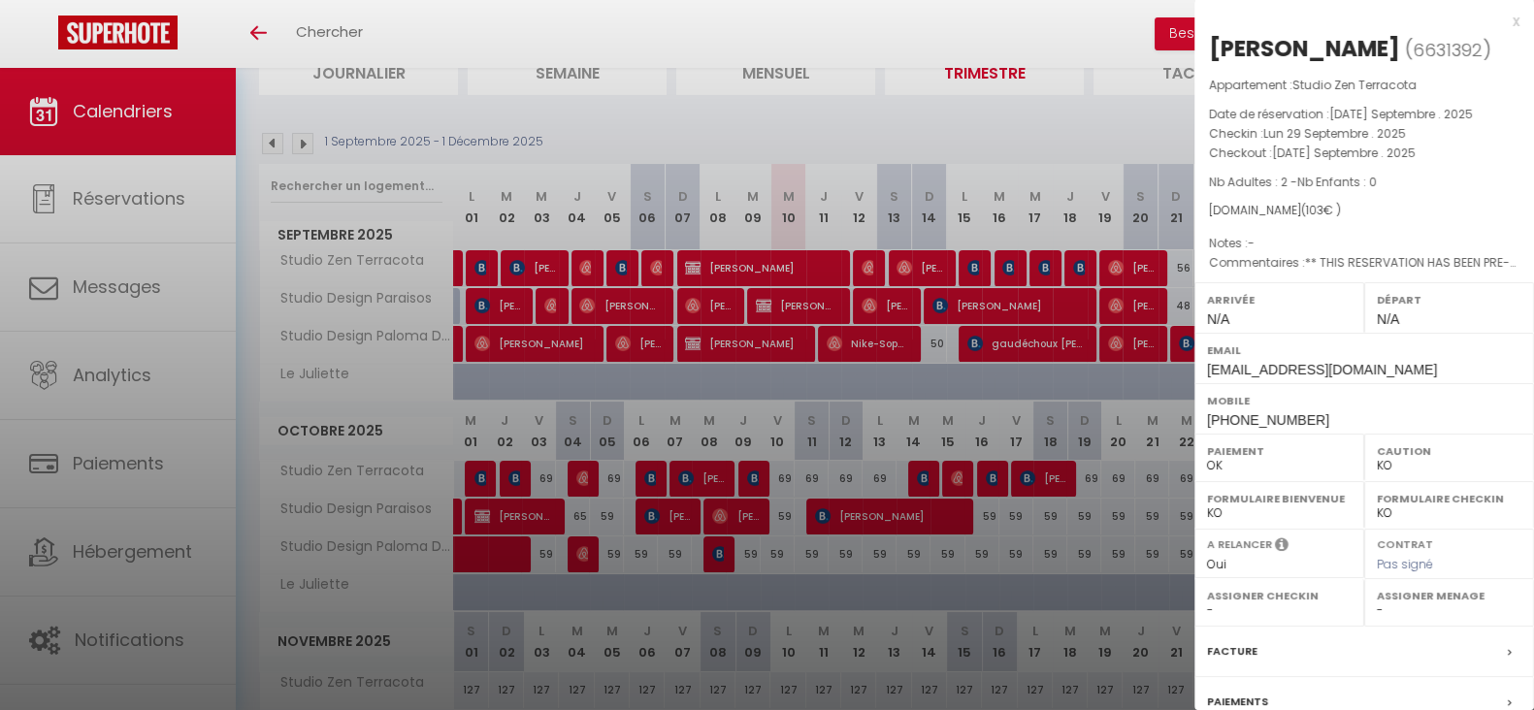
click at [975, 283] on div at bounding box center [767, 355] width 1534 height 710
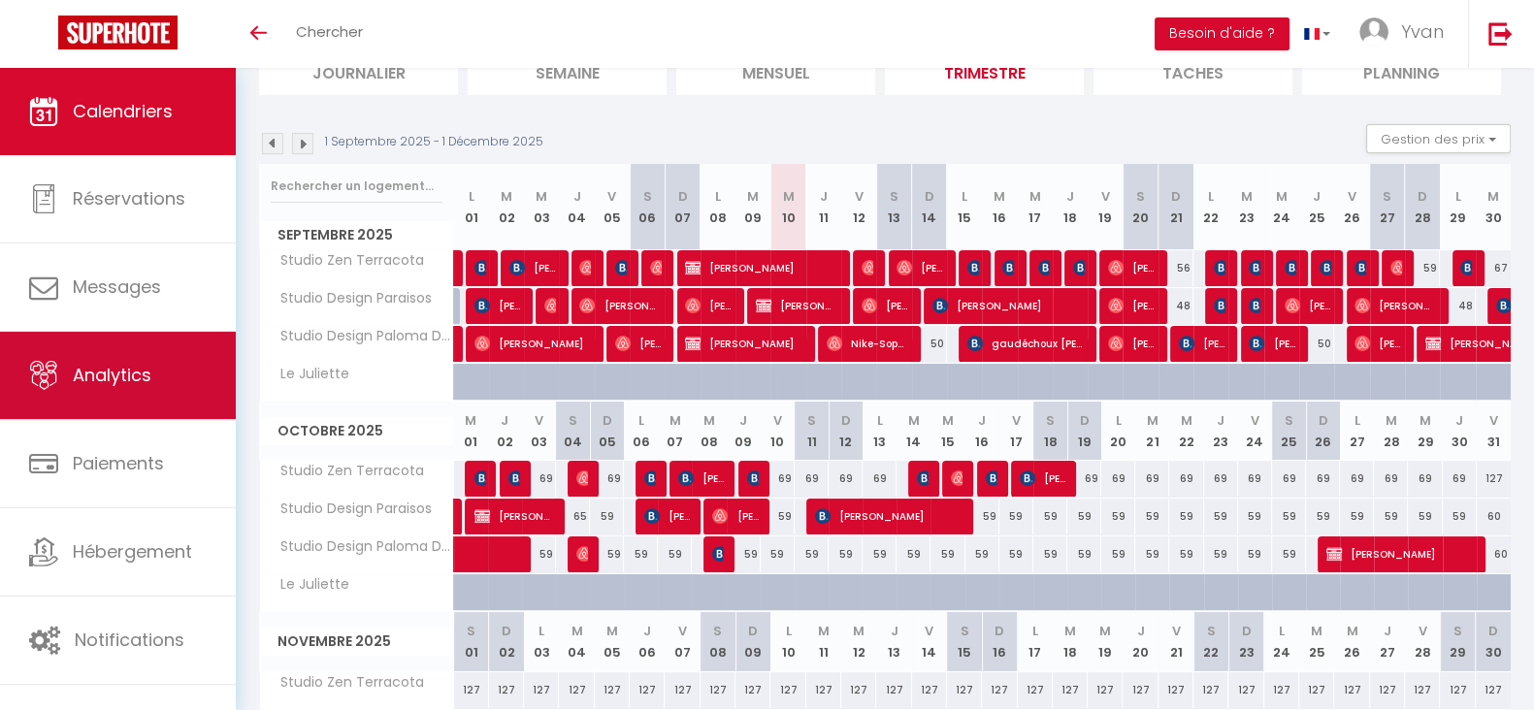
click at [173, 377] on link "Analytics" at bounding box center [118, 375] width 236 height 87
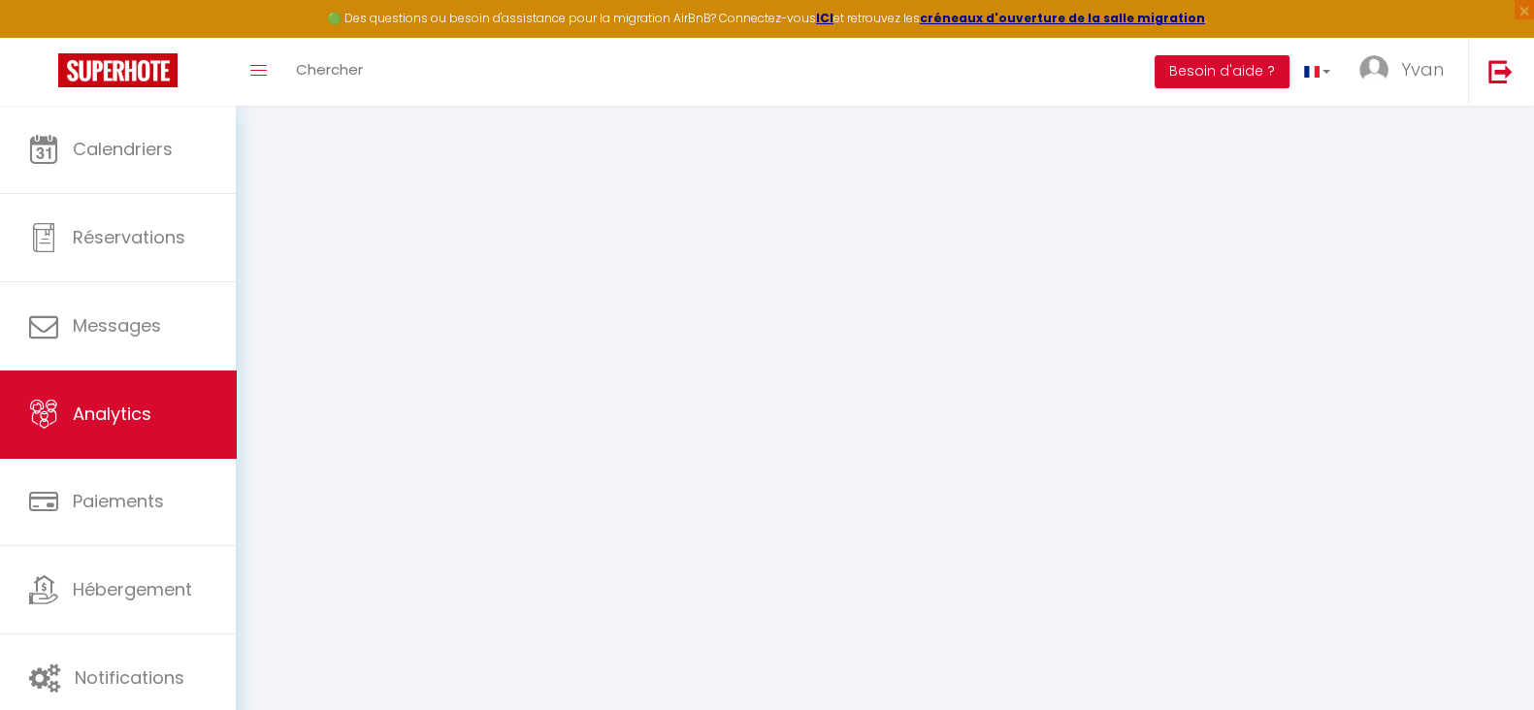
select select "2025"
select select "9"
